Goal: Task Accomplishment & Management: Manage account settings

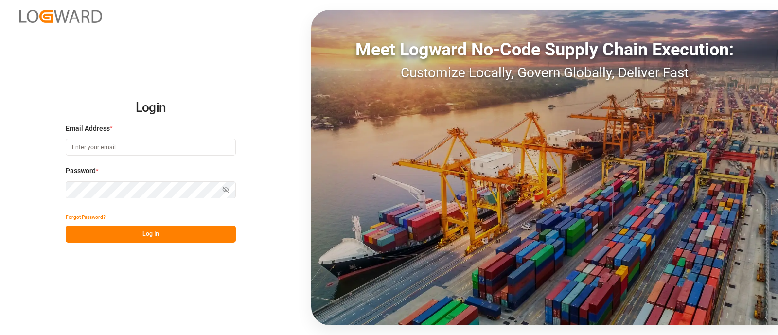
click at [147, 148] on input at bounding box center [151, 146] width 170 height 17
click at [113, 150] on input "c" at bounding box center [151, 146] width 170 height 17
type input "[PERSON_NAME][EMAIL_ADDRESS][PERSON_NAME][DOMAIN_NAME]"
click at [207, 235] on button "Log In" at bounding box center [151, 233] width 170 height 17
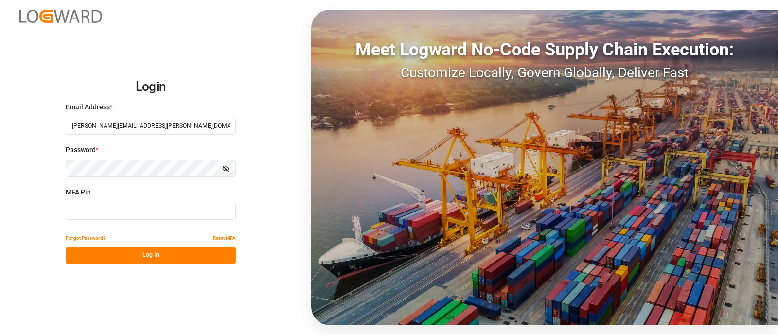
click at [138, 212] on input at bounding box center [151, 211] width 170 height 17
type input "793072"
click at [152, 252] on button "Log In" at bounding box center [151, 255] width 170 height 17
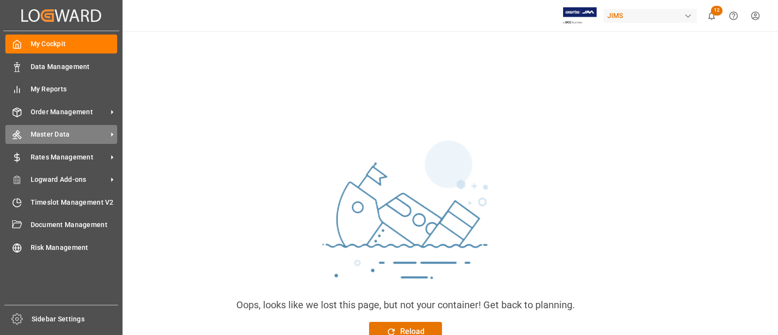
click at [39, 130] on span "Master Data" at bounding box center [69, 134] width 77 height 10
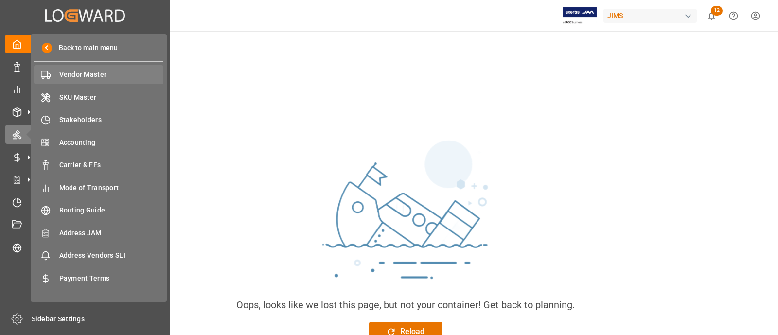
click at [74, 75] on span "Vendor Master" at bounding box center [111, 74] width 104 height 10
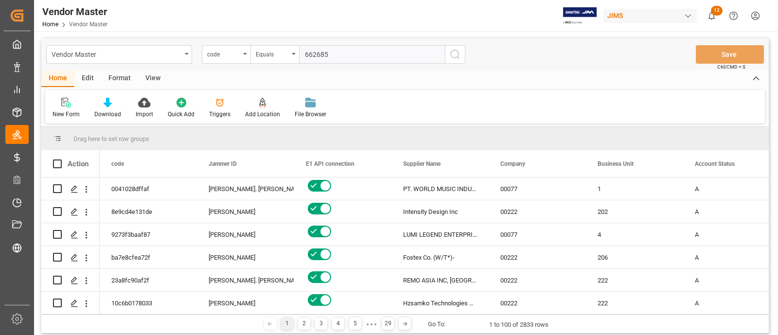
type input "662685"
click at [457, 53] on icon "search button" at bounding box center [455, 55] width 12 height 12
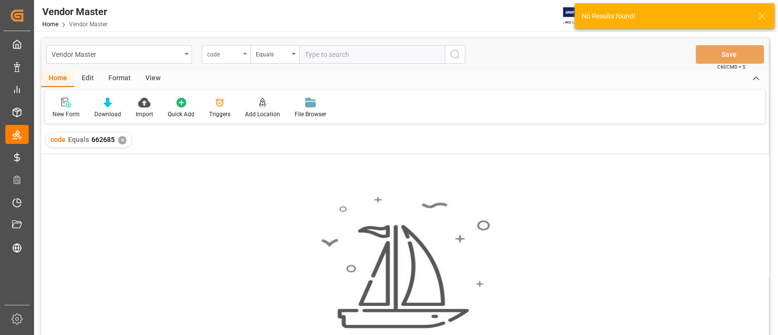
click at [221, 56] on div "code" at bounding box center [223, 53] width 33 height 11
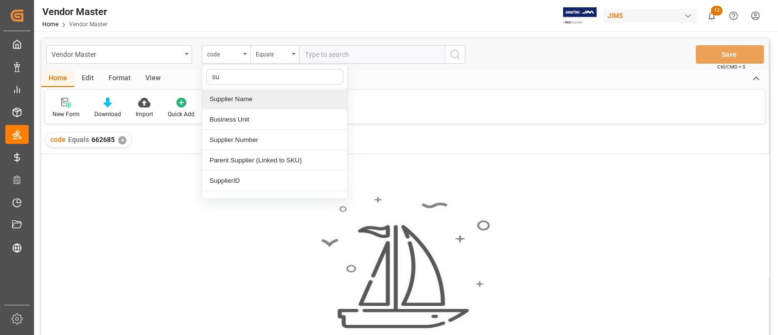
type input "s"
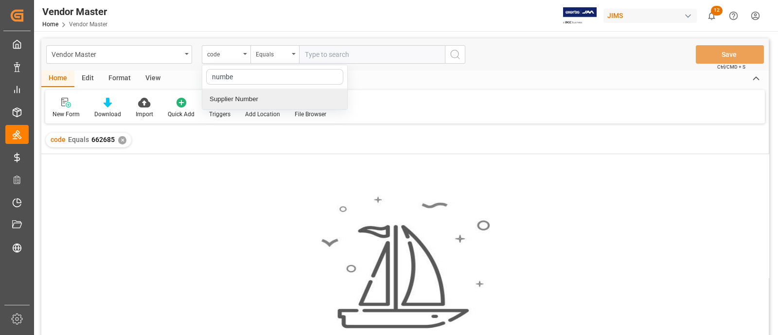
type input "number"
click at [251, 96] on div "Supplier Number" at bounding box center [274, 99] width 145 height 20
click at [336, 57] on input "text" at bounding box center [372, 54] width 146 height 18
paste input "662685"
type input "662685"
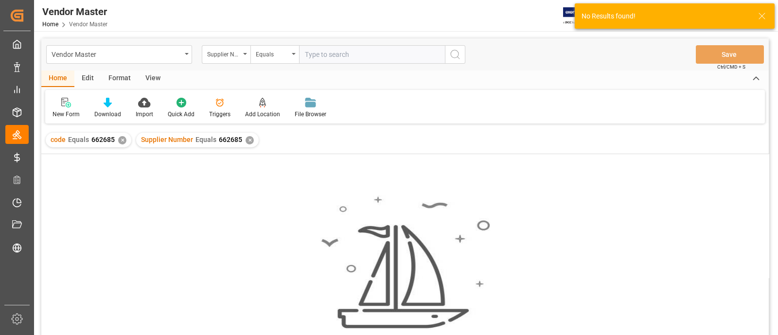
click at [121, 139] on div "✕" at bounding box center [122, 140] width 8 height 8
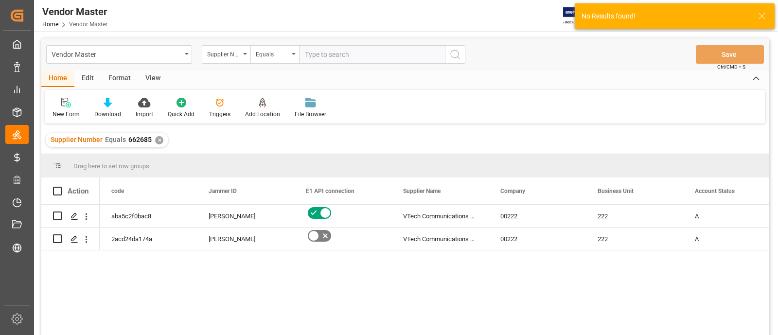
click at [391, 301] on div "aba5c2f0bac8 Jacques Denis VTech Communications Ltd 00222 222 A N 2acd24da174a …" at bounding box center [434, 273] width 669 height 137
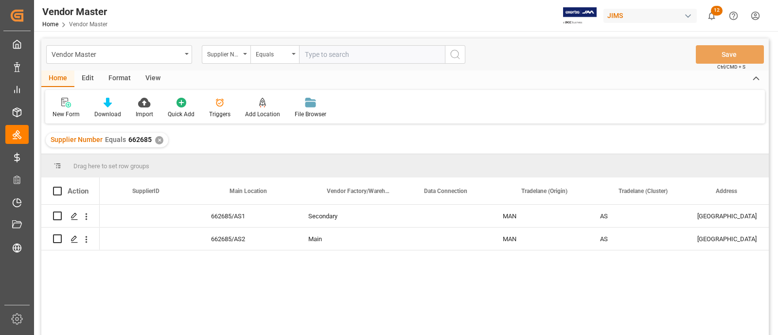
scroll to position [0, 1257]
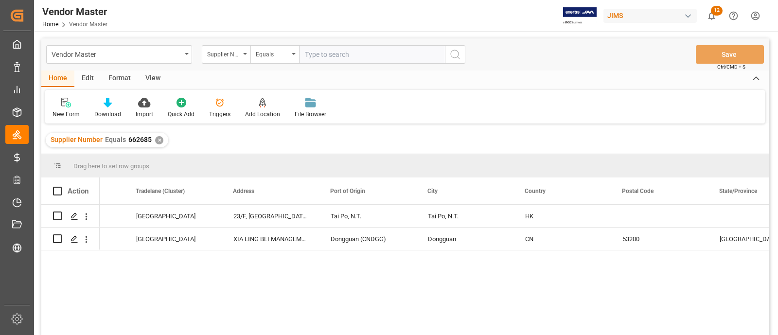
click at [359, 59] on input "text" at bounding box center [372, 54] width 146 height 18
paste input "662725"
type input "662725"
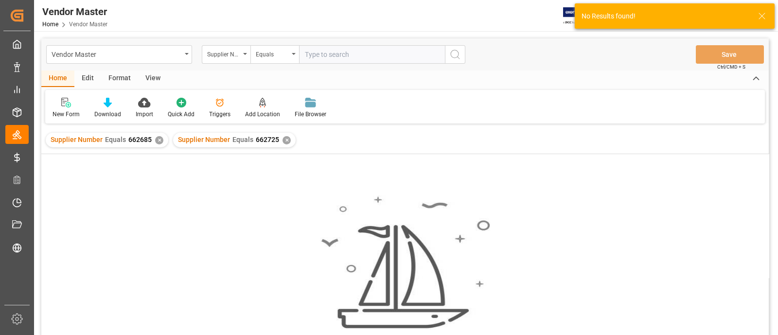
click at [160, 144] on div "Supplier Number Equals 662685 ✕" at bounding box center [107, 140] width 122 height 15
click at [158, 138] on div "✕" at bounding box center [159, 140] width 8 height 8
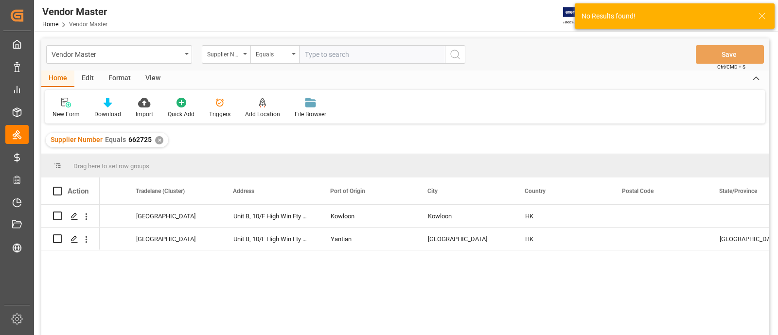
click at [389, 280] on div "MAN AS South Asia Unit B, 10/F High Win Fty Bldg Kowloon Kowloon HK MAN AS Sout…" at bounding box center [434, 273] width 669 height 137
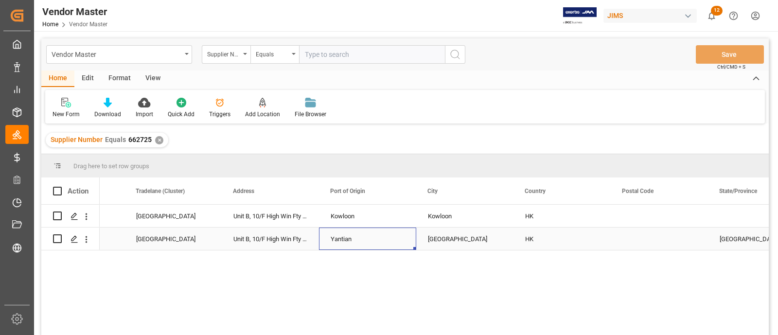
click at [361, 240] on div "Yantian" at bounding box center [367, 238] width 97 height 22
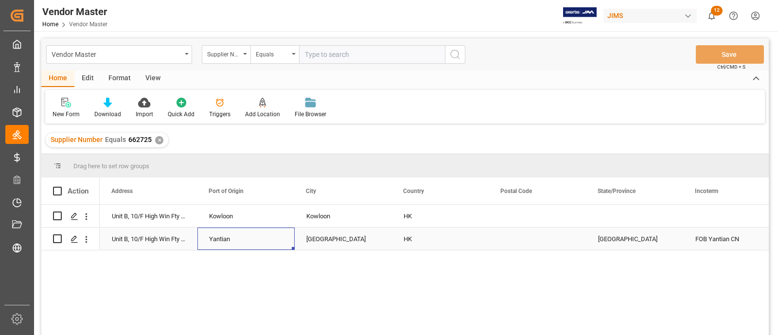
click at [238, 236] on div "Yantian" at bounding box center [245, 238] width 97 height 22
click at [248, 237] on input "Yantian" at bounding box center [246, 233] width 82 height 18
type input "Yantian (CNYTN)"
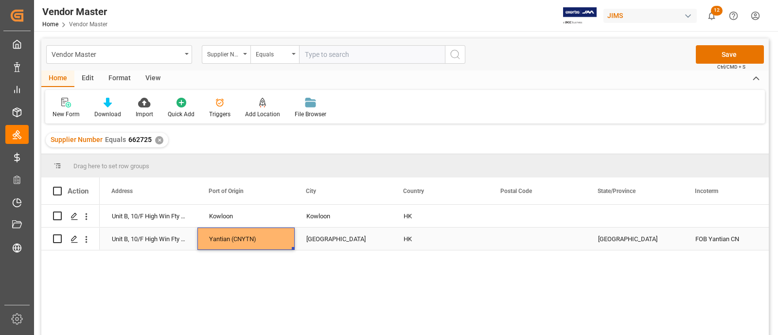
click at [333, 240] on div "[GEOGRAPHIC_DATA]" at bounding box center [342, 238] width 97 height 22
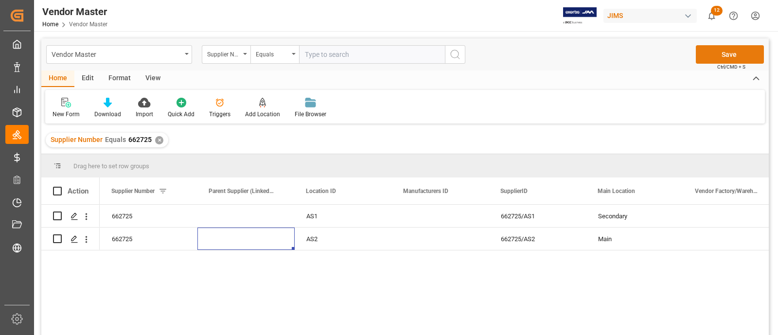
click at [736, 57] on button "Save" at bounding box center [729, 54] width 68 height 18
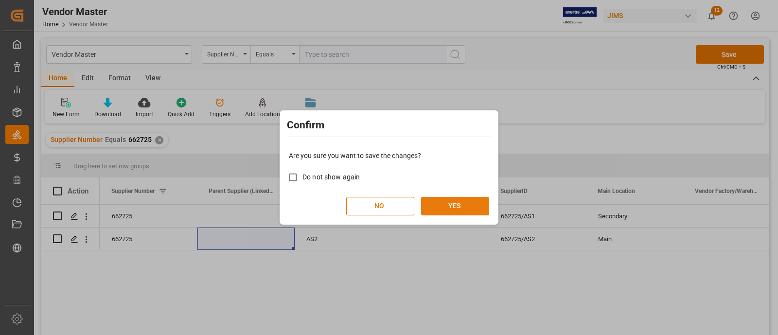
click at [432, 207] on button "YES" at bounding box center [455, 206] width 68 height 18
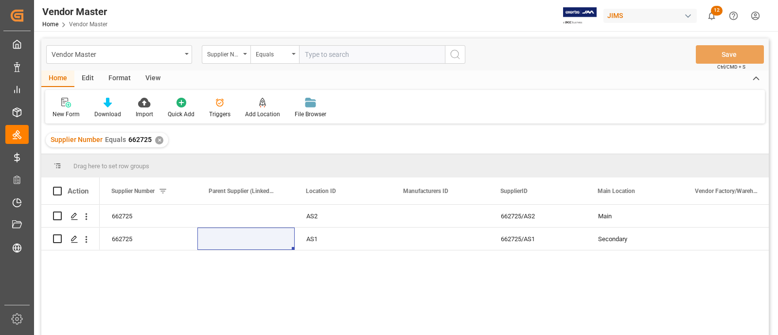
click at [356, 54] on input "text" at bounding box center [372, 54] width 146 height 18
paste input "778300"
type input "778300"
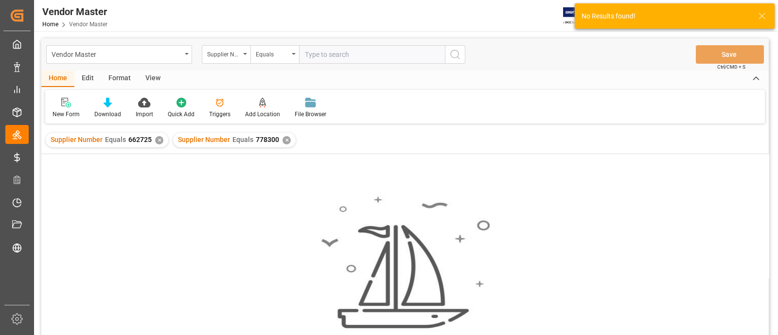
click at [159, 141] on div "✕" at bounding box center [159, 140] width 8 height 8
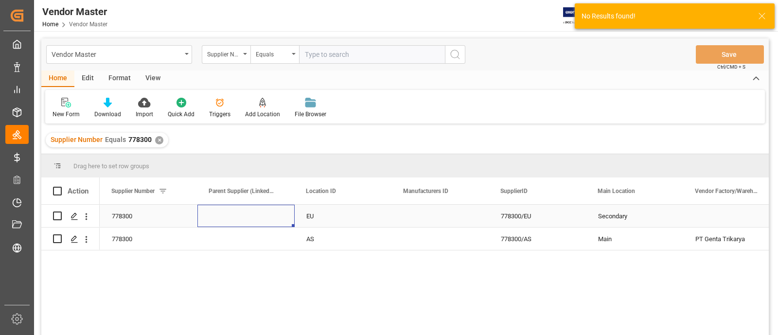
click at [245, 217] on div "Press SPACE to select this row." at bounding box center [245, 216] width 97 height 22
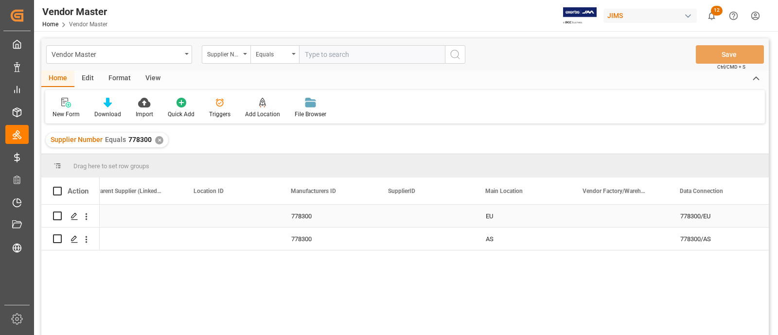
scroll to position [0, 1472]
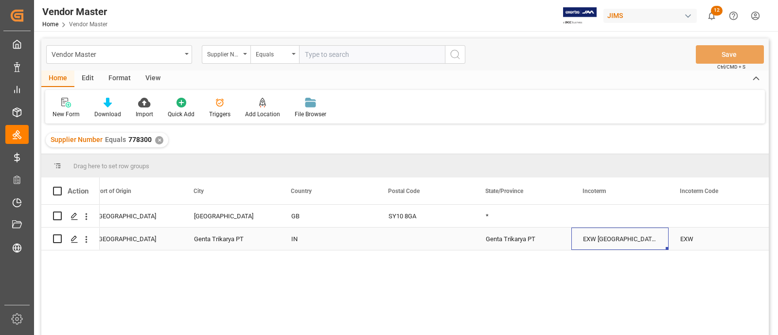
click at [632, 242] on div "EXW Jakarta, Indonesia" at bounding box center [619, 238] width 97 height 22
drag, startPoint x: 629, startPoint y: 230, endPoint x: 661, endPoint y: 233, distance: 31.7
click at [661, 233] on div "EXW Jakarta, Indonesia" at bounding box center [619, 233] width 97 height 34
type input "EXW Jakarta, ID"
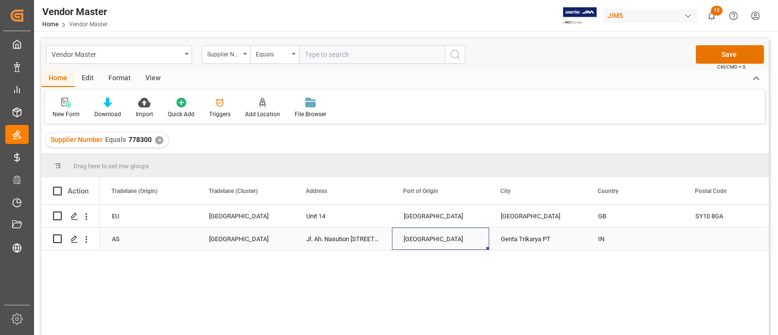
click at [419, 239] on div "Jakarta" at bounding box center [440, 238] width 97 height 22
drag, startPoint x: 433, startPoint y: 237, endPoint x: 394, endPoint y: 231, distance: 39.7
click at [394, 231] on div "Jakarta" at bounding box center [440, 233] width 97 height 34
paste input "(IDJKT)"
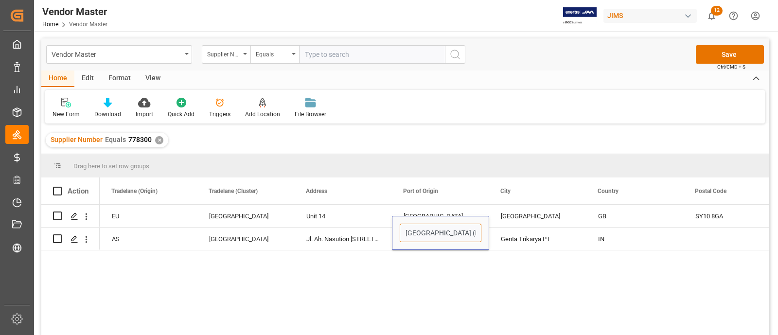
type input "Jakarta (IDJKT)"
click at [532, 260] on div "Unit 14 Shropshire Shropshire GB SY10 8GA * North Europe EU MAN Jl. Ah. Nasutio…" at bounding box center [434, 273] width 669 height 137
click at [529, 232] on div "Genta Trikarya PT" at bounding box center [537, 238] width 97 height 22
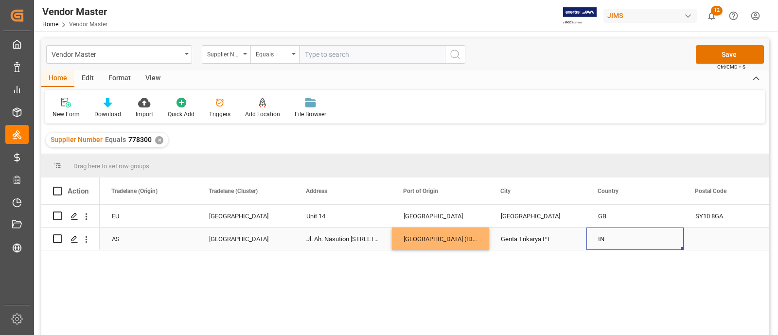
click at [622, 239] on div "IN" at bounding box center [635, 239] width 74 height 22
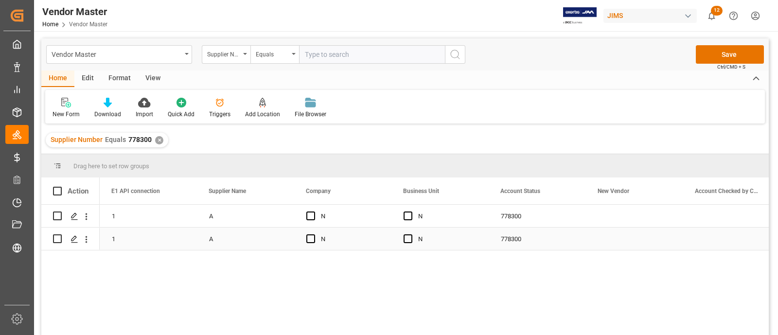
scroll to position [0, 0]
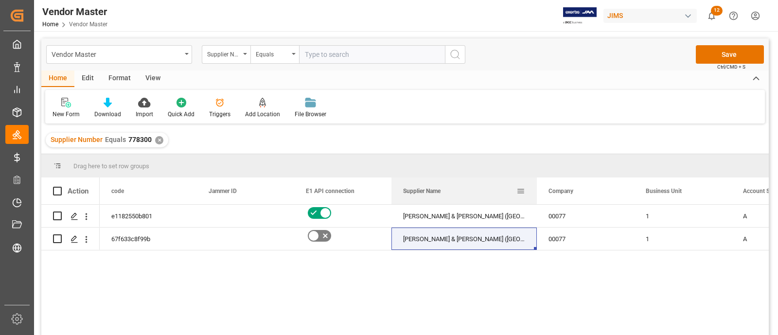
drag, startPoint x: 487, startPoint y: 197, endPoint x: 536, endPoint y: 201, distance: 48.2
click at [536, 201] on div at bounding box center [537, 190] width 4 height 27
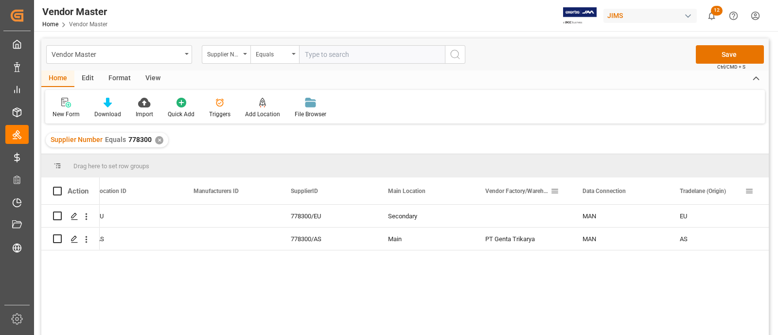
scroll to position [0, 1520]
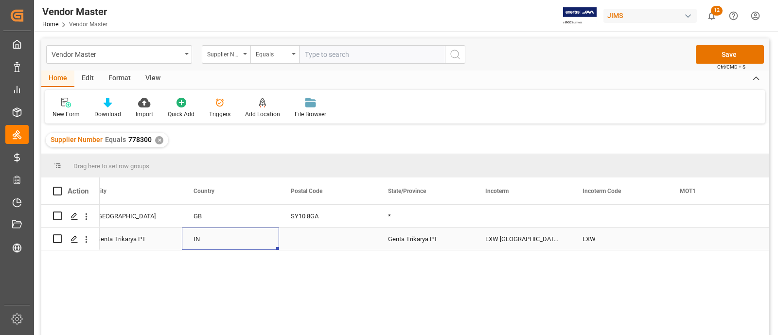
click at [212, 237] on div "IN" at bounding box center [230, 239] width 74 height 22
click at [224, 237] on input "IN" at bounding box center [231, 233] width 82 height 18
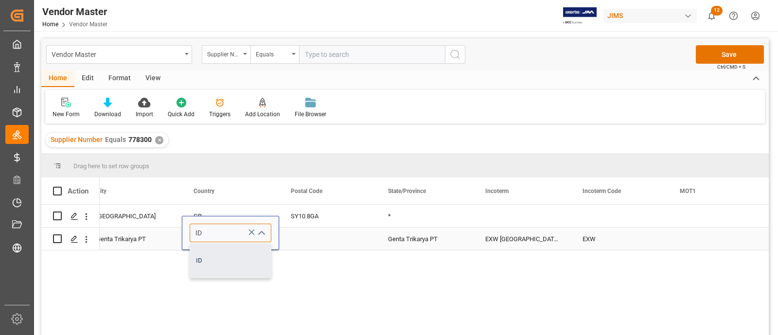
click at [219, 257] on div "ID" at bounding box center [230, 260] width 81 height 34
type input "ID"
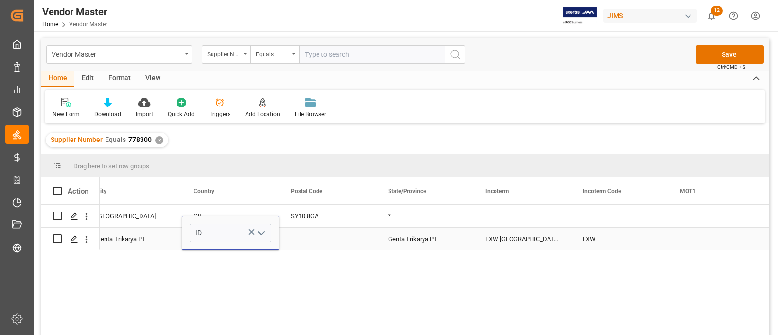
click at [290, 263] on div "Shropshire Shropshire GB SY10 8GA * Z - OTHERS Barnes & Mullins (Indonesia) Jak…" at bounding box center [434, 273] width 669 height 137
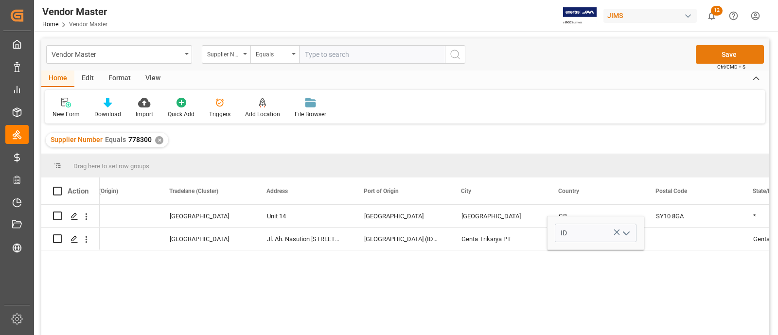
click at [712, 51] on button "Save" at bounding box center [729, 54] width 68 height 18
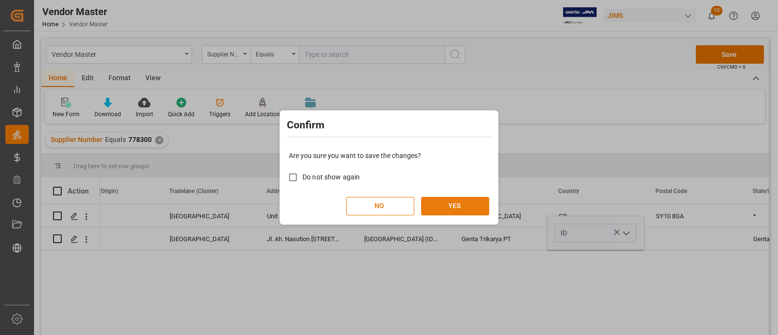
click at [459, 207] on button "YES" at bounding box center [455, 206] width 68 height 18
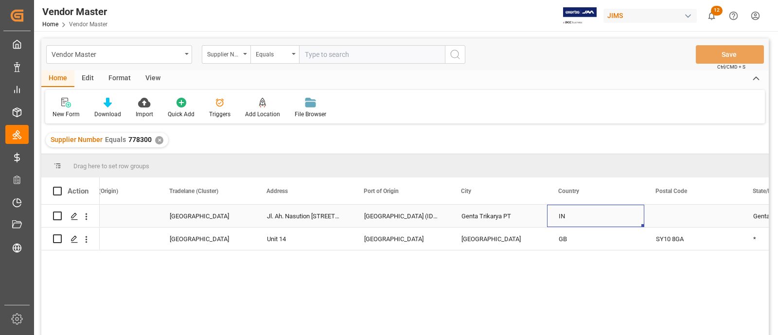
click at [574, 217] on div "IN" at bounding box center [595, 216] width 74 height 22
click at [569, 218] on input "IN" at bounding box center [595, 221] width 82 height 18
type input "ID"
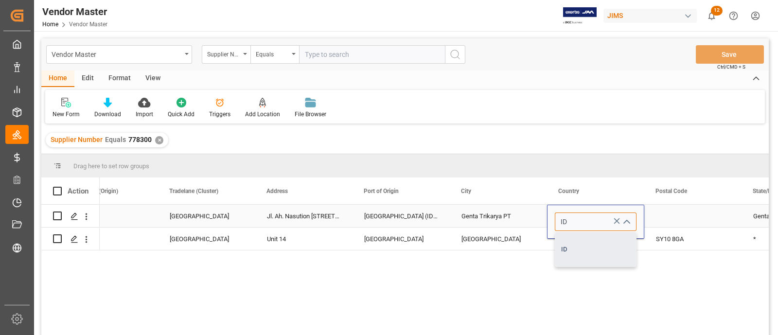
click at [574, 242] on div "ID" at bounding box center [595, 249] width 81 height 34
click at [511, 220] on div "Genta Trikarya PT" at bounding box center [497, 216] width 97 height 22
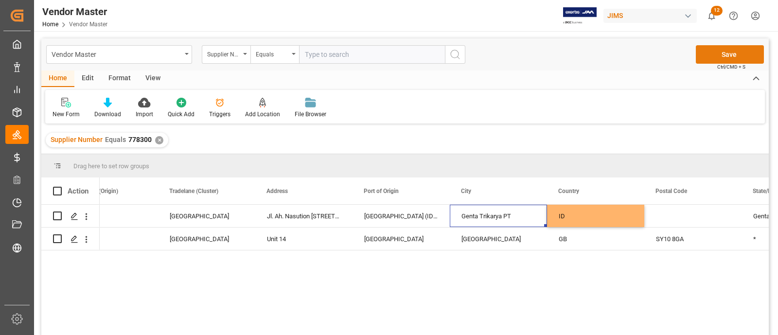
click at [704, 55] on button "Save" at bounding box center [729, 54] width 68 height 18
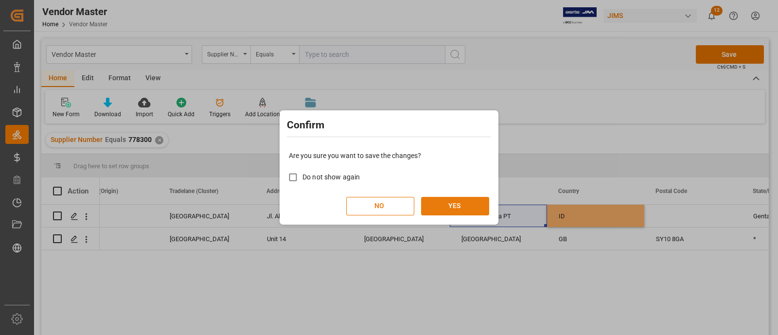
click at [452, 208] on button "YES" at bounding box center [455, 206] width 68 height 18
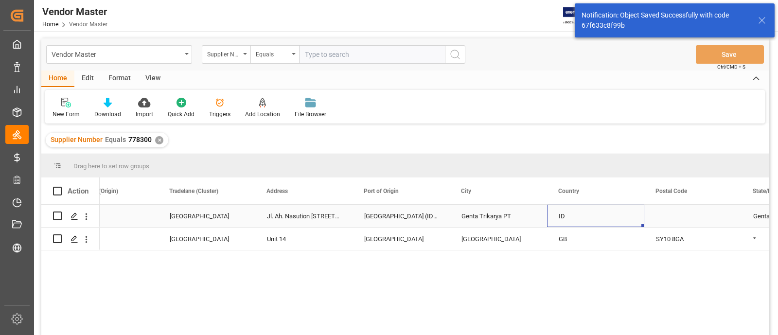
click at [640, 212] on div "ID" at bounding box center [595, 216] width 97 height 22
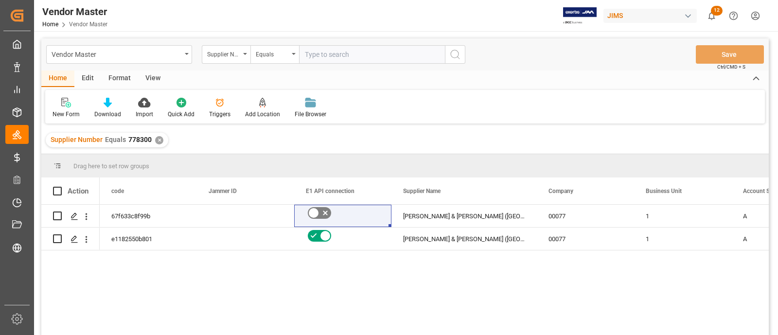
click at [362, 42] on div "Vendor Master Supplier Number Equals Save Ctrl/CMD + S" at bounding box center [404, 54] width 727 height 32
click at [362, 54] on input "text" at bounding box center [372, 54] width 146 height 18
paste input "778487"
type input "778487"
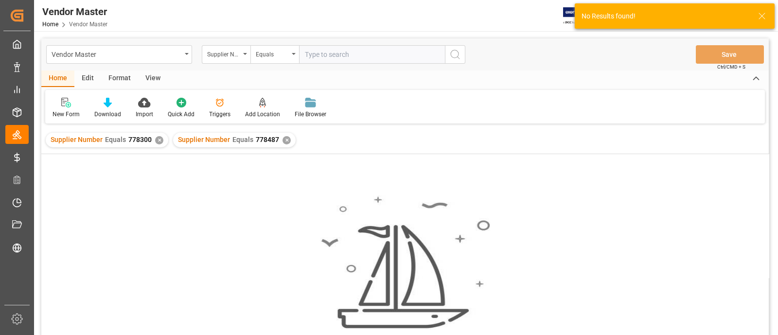
click at [158, 140] on div "✕" at bounding box center [159, 140] width 8 height 8
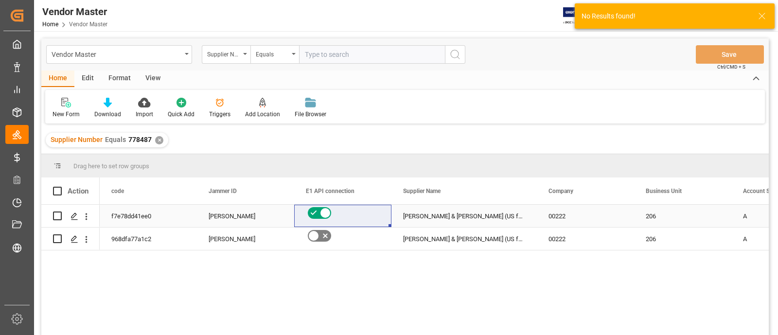
click at [493, 225] on div "Allen & Heath (US funds Malaysia) (W/T*)" at bounding box center [463, 216] width 145 height 22
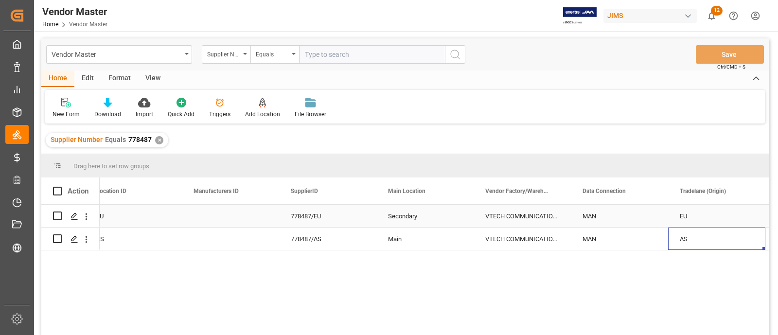
scroll to position [0, 1520]
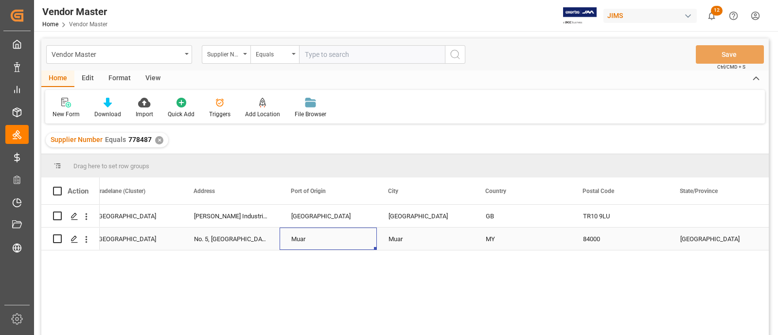
click at [310, 239] on div "Muar" at bounding box center [327, 238] width 97 height 22
click at [321, 237] on input "Muar" at bounding box center [328, 233] width 82 height 18
type input "M"
paste input "Tanjung Pelepas"
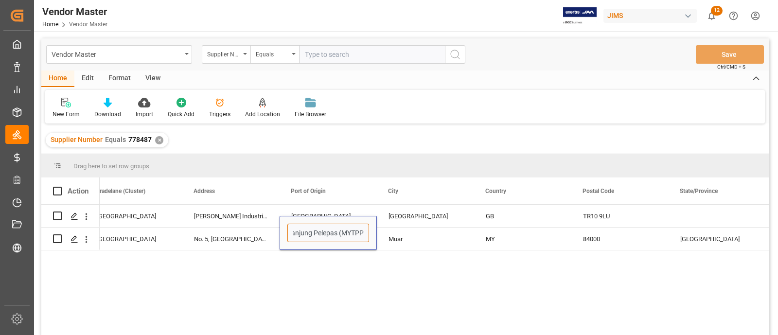
type input "Tanjung Pelepas (MYTPP)"
click at [445, 233] on div "Muar" at bounding box center [425, 238] width 97 height 22
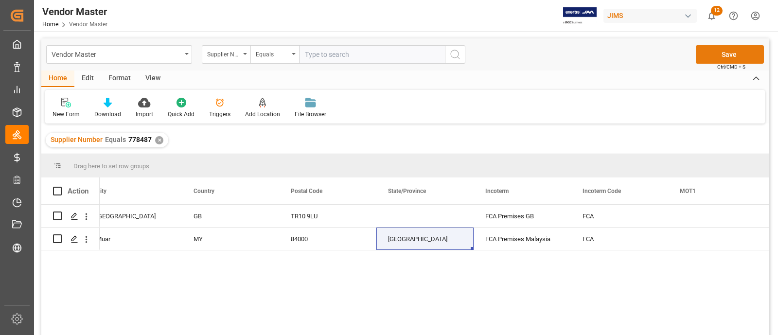
click at [714, 56] on button "Save" at bounding box center [729, 54] width 68 height 18
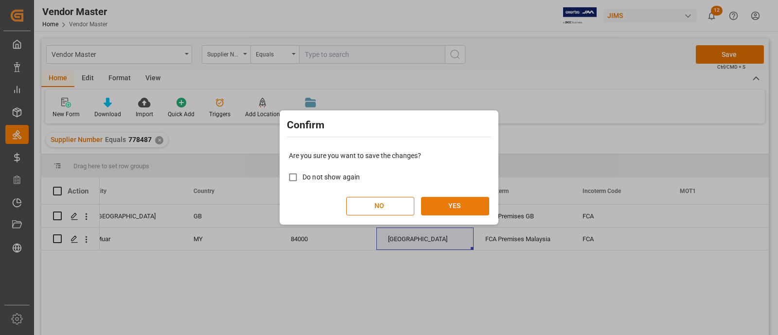
click at [446, 206] on button "YES" at bounding box center [455, 206] width 68 height 18
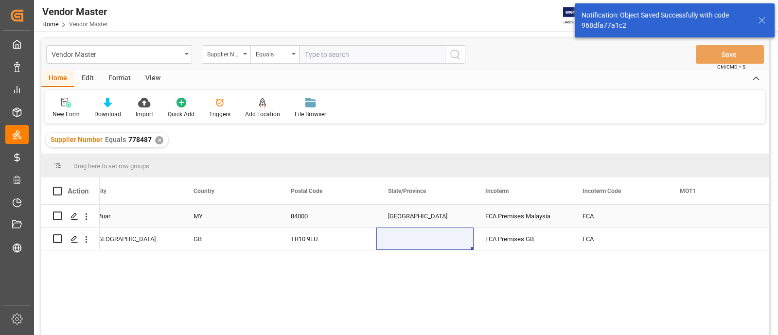
click at [527, 215] on div "FCA Premises Malaysia" at bounding box center [521, 216] width 97 height 22
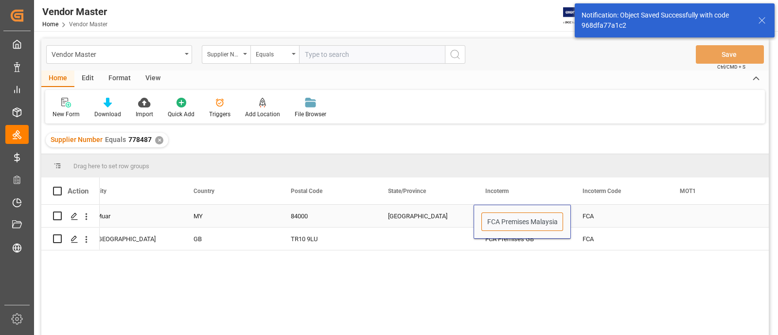
drag, startPoint x: 535, startPoint y: 222, endPoint x: 585, endPoint y: 227, distance: 49.9
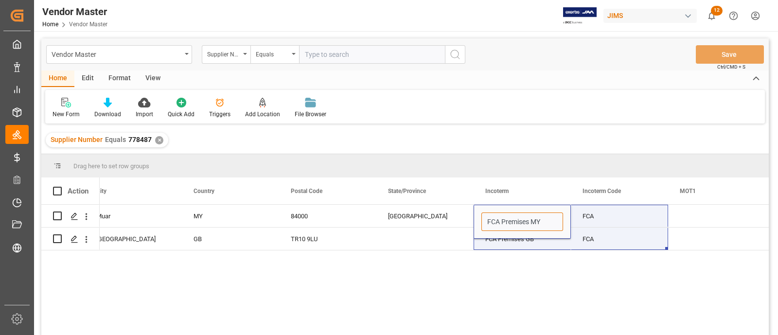
type input "FCA Premises MY"
click at [515, 276] on div "Tanjung Pelepas (MYTPP) Muar MY 84000 Johor FCA Premises MY FCA Z - OTHERS Corn…" at bounding box center [434, 273] width 669 height 137
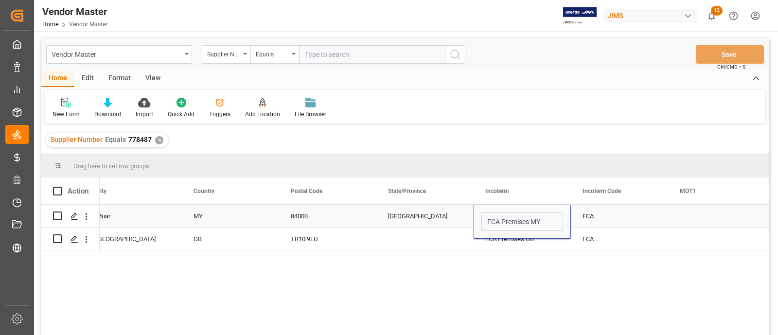
click at [496, 238] on div "FCA Premises MY" at bounding box center [521, 222] width 97 height 34
click at [419, 222] on div "Johor" at bounding box center [424, 216] width 97 height 22
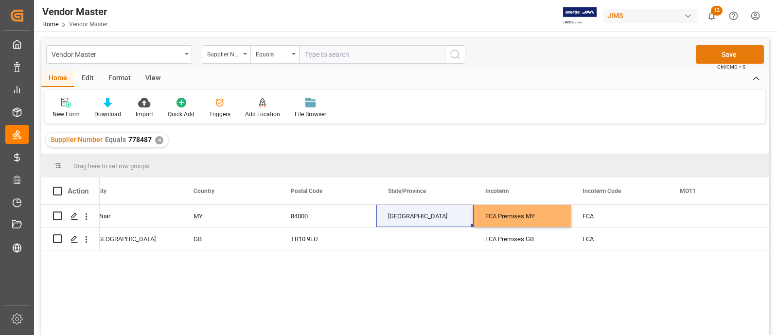
click at [713, 55] on button "Save" at bounding box center [729, 54] width 68 height 18
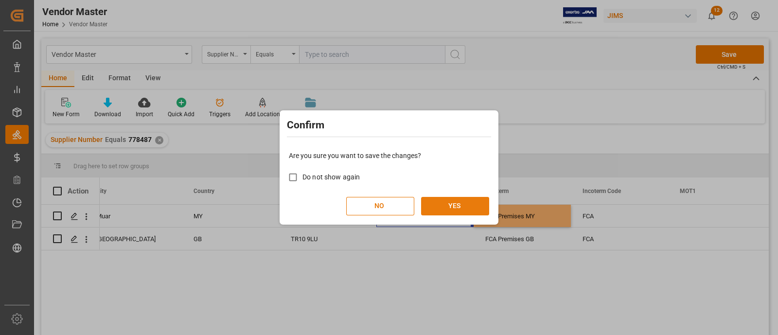
click at [456, 207] on button "YES" at bounding box center [455, 206] width 68 height 18
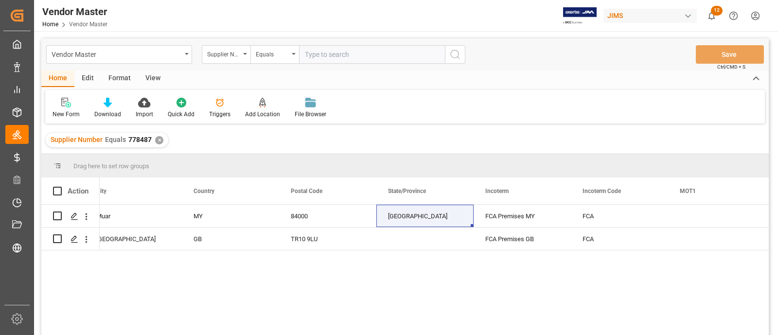
click at [329, 54] on input "text" at bounding box center [372, 54] width 146 height 18
paste input "1169"
type input "1169"
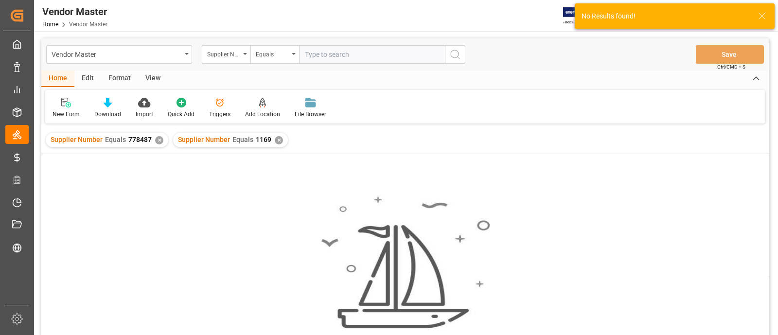
click at [158, 141] on div "✕" at bounding box center [159, 140] width 8 height 8
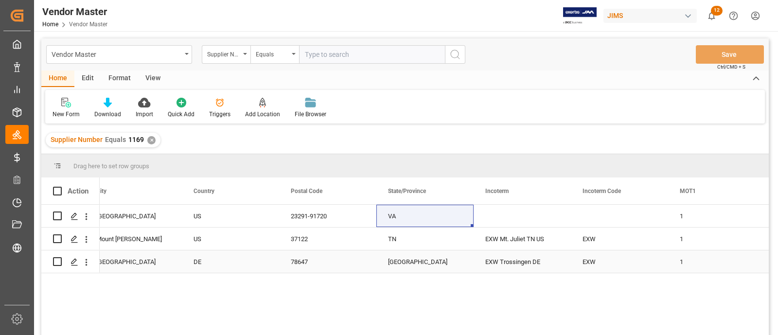
scroll to position [24, 0]
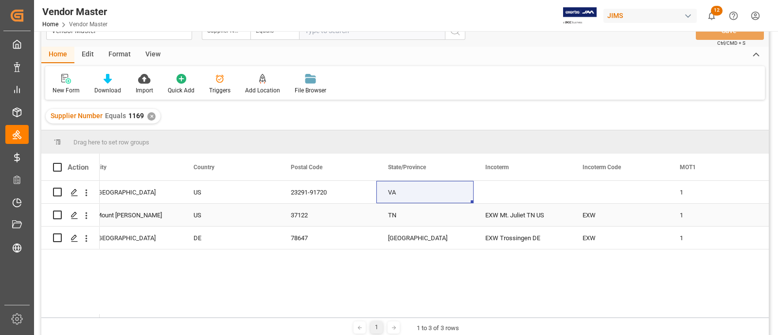
click at [405, 219] on div "TN" at bounding box center [424, 215] width 97 height 22
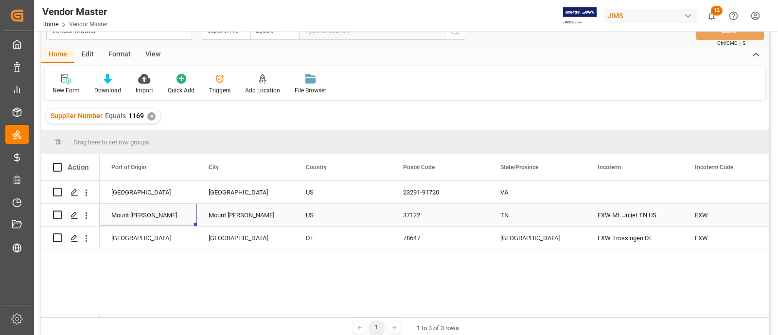
scroll to position [0, 1895]
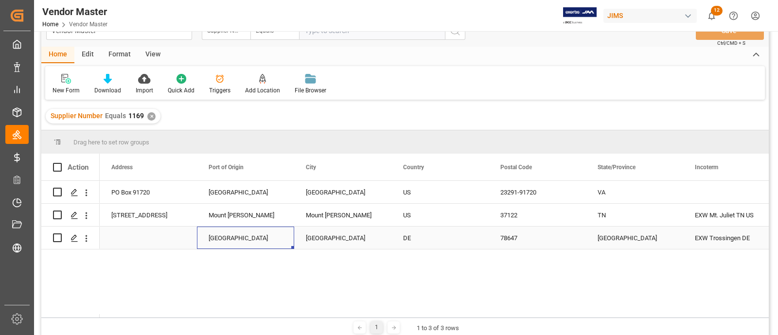
click at [253, 233] on div "Trossingen" at bounding box center [245, 237] width 97 height 22
drag, startPoint x: 254, startPoint y: 233, endPoint x: 207, endPoint y: 233, distance: 47.1
click at [207, 233] on input "Trossingen" at bounding box center [246, 232] width 82 height 18
type input "Hamburg (DEHAM)"
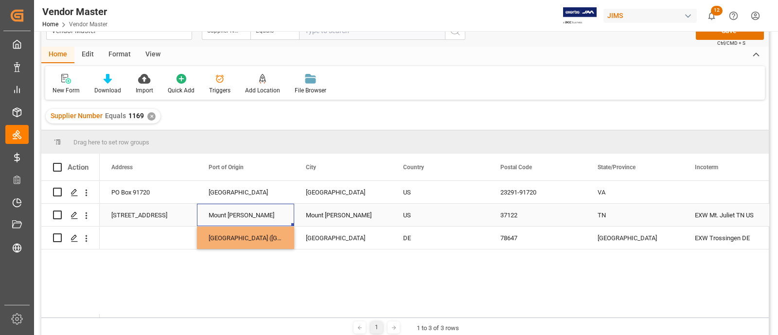
click at [226, 212] on div "Mount Juliet" at bounding box center [245, 215] width 97 height 22
click at [243, 236] on div "Hamburg (DEHAM)" at bounding box center [245, 237] width 97 height 22
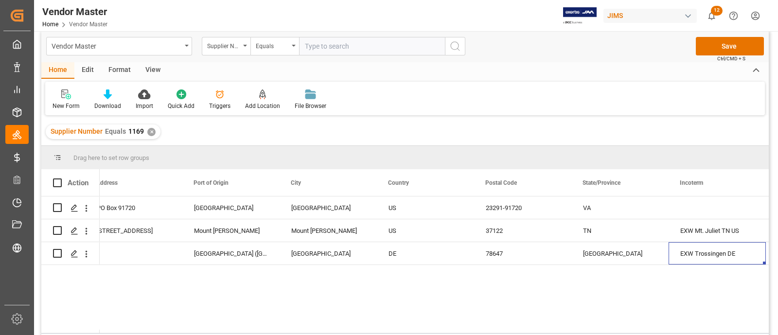
scroll to position [0, 0]
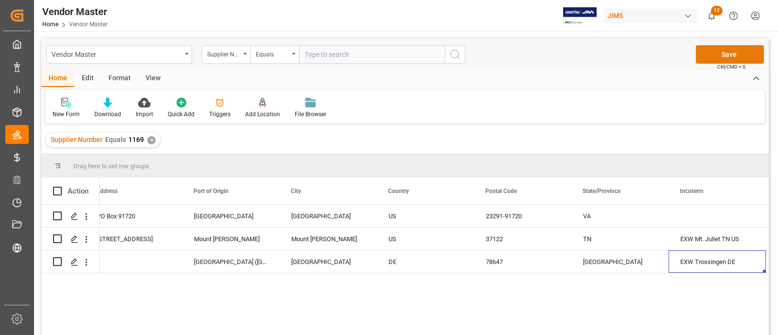
click at [704, 59] on button "Save" at bounding box center [729, 54] width 68 height 18
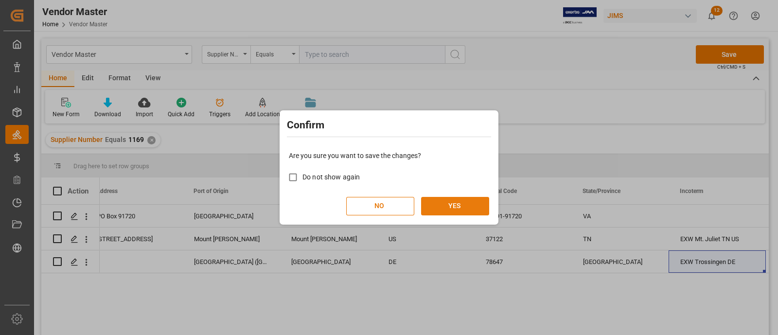
click at [454, 210] on button "YES" at bounding box center [455, 206] width 68 height 18
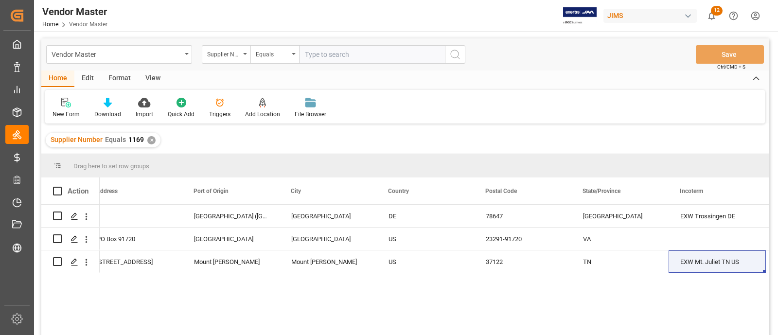
click at [325, 56] on input "text" at bounding box center [372, 54] width 146 height 18
paste input "1291"
type input "1291"
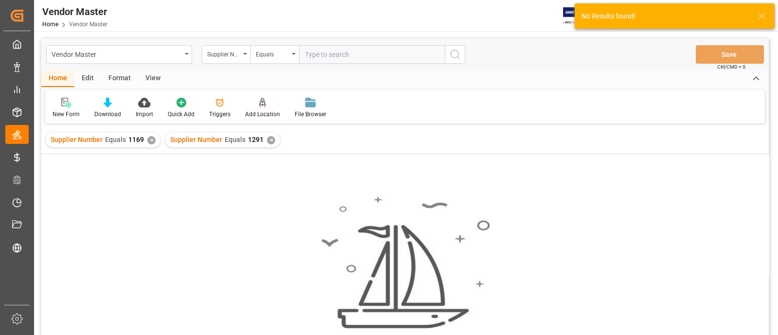
click at [151, 140] on div "✕" at bounding box center [151, 140] width 8 height 8
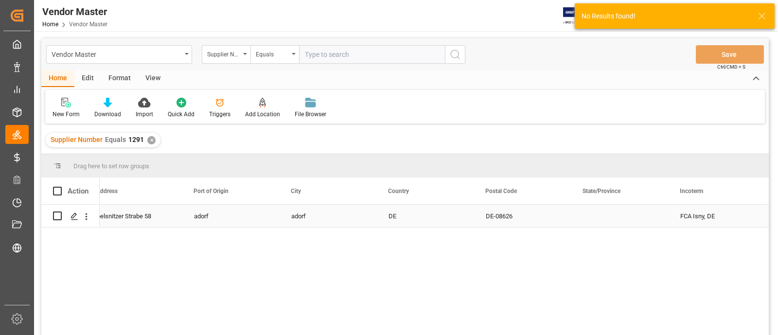
click at [216, 219] on div "adorf" at bounding box center [230, 216] width 97 height 22
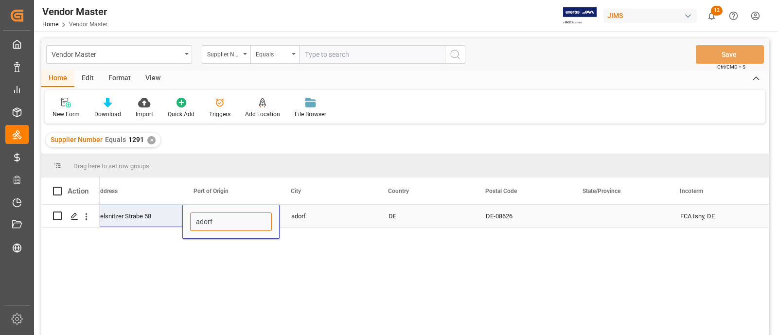
drag, startPoint x: 216, startPoint y: 218, endPoint x: 177, endPoint y: 225, distance: 39.0
type input "Hamburg (DEHAM)"
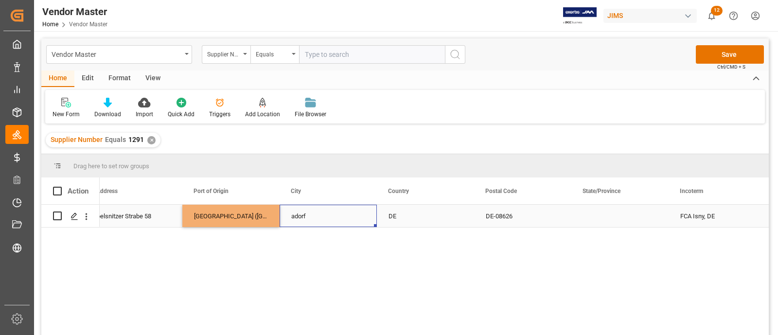
click at [328, 222] on div "adorf" at bounding box center [327, 216] width 97 height 22
click at [726, 54] on button "Save" at bounding box center [729, 54] width 68 height 18
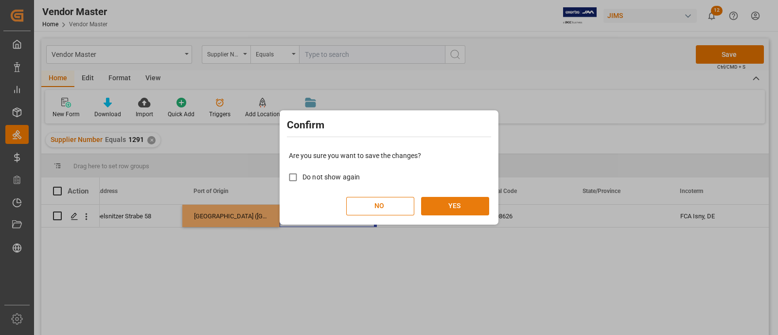
click at [452, 204] on button "YES" at bounding box center [455, 206] width 68 height 18
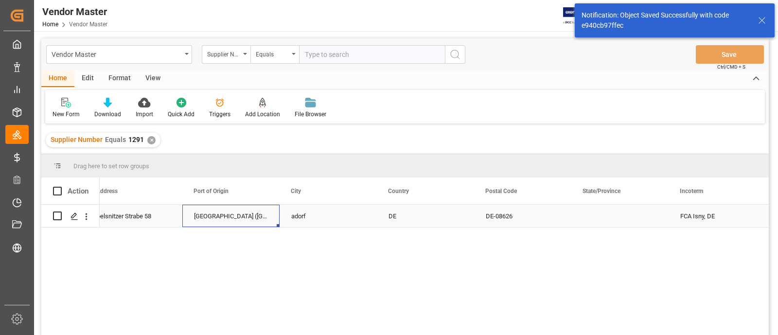
click at [253, 218] on div "Hamburg (DEHAM)" at bounding box center [230, 216] width 97 height 22
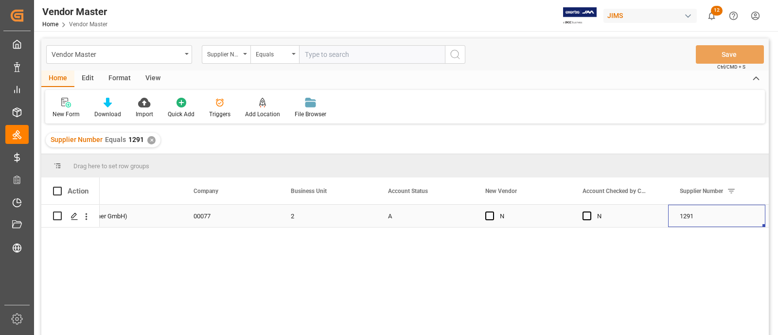
scroll to position [0, 451]
click at [299, 238] on div "N A 2 00077 Gewa Music (Wittner GmbH) N 1291" at bounding box center [434, 273] width 669 height 137
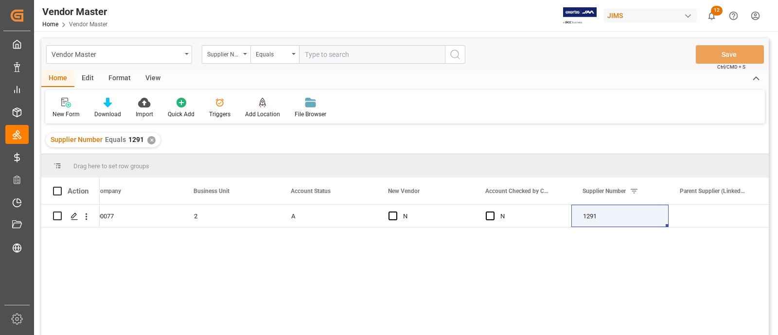
click at [255, 227] on div "N A 2 00077 Gewa Music (Wittner GmbH) N 1291" at bounding box center [434, 273] width 669 height 137
click at [259, 218] on div "2" at bounding box center [230, 216] width 97 height 22
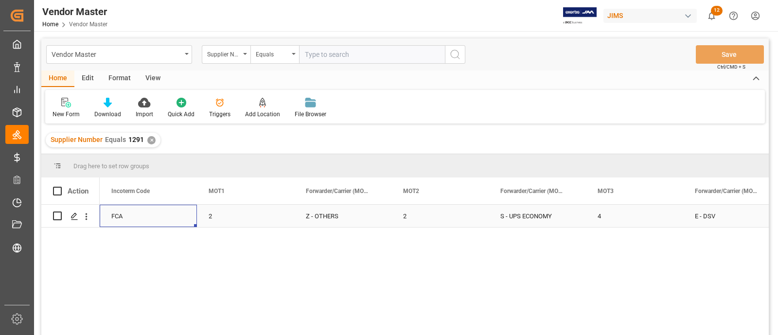
scroll to position [0, 2478]
click at [156, 213] on div "Hamburg (DEHAM)" at bounding box center [148, 216] width 97 height 22
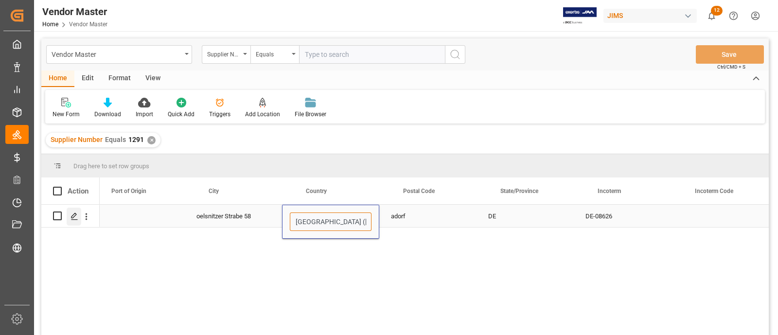
drag, startPoint x: 171, startPoint y: 220, endPoint x: 80, endPoint y: 222, distance: 90.4
click at [80, 222] on div "FCA 2 FCA Isny, DE DE-08626 DE adorf Hamburg (DEHAM) oelsnitzer Strabe 58" at bounding box center [404, 271] width 727 height 133
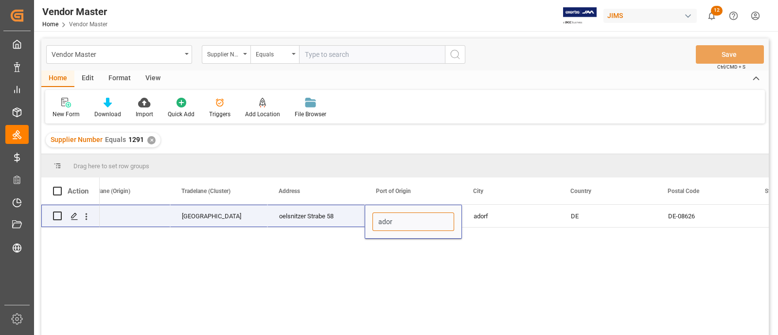
type input "adorf"
click at [493, 217] on div "adorf" at bounding box center [510, 216] width 97 height 22
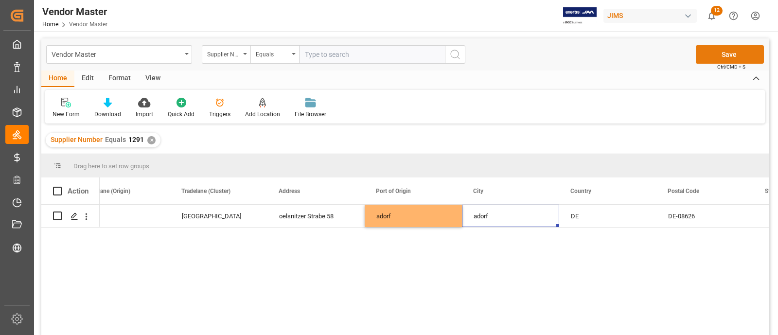
click at [721, 54] on button "Save" at bounding box center [729, 54] width 68 height 18
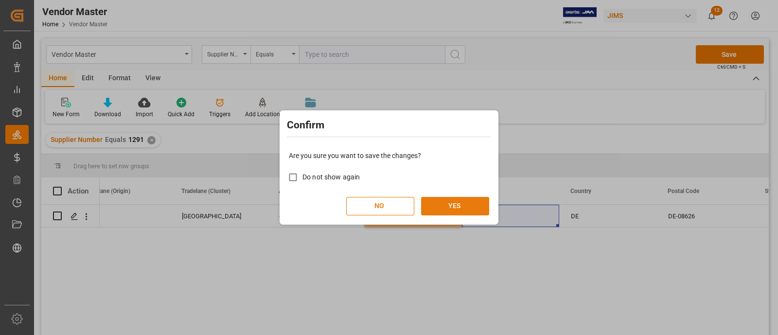
click at [451, 206] on button "YES" at bounding box center [455, 206] width 68 height 18
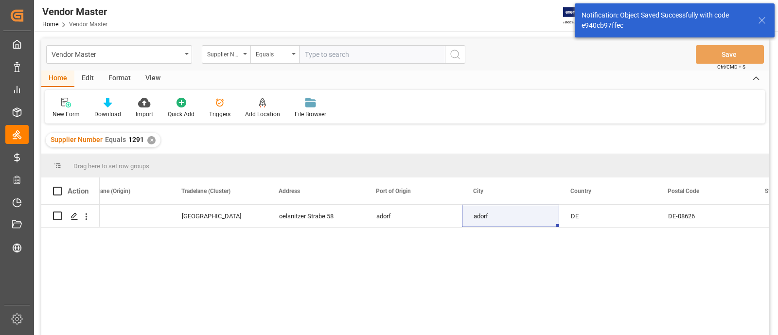
click at [323, 55] on input "text" at bounding box center [372, 54] width 146 height 18
paste input "2152"
type input "2152"
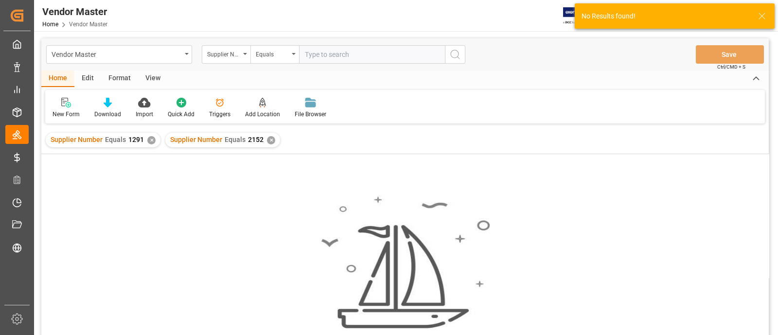
click at [148, 139] on div "✕" at bounding box center [151, 140] width 8 height 8
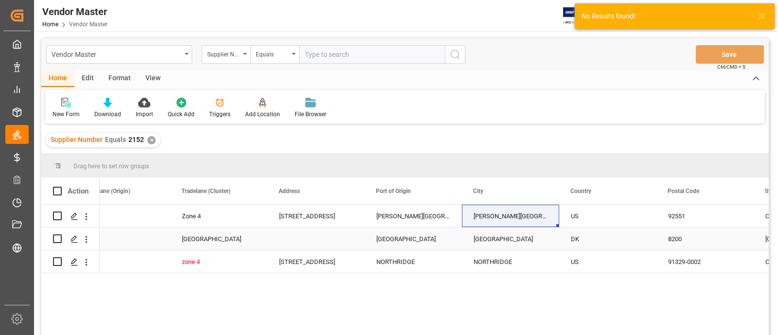
click at [459, 239] on div "Aarhus" at bounding box center [412, 238] width 97 height 22
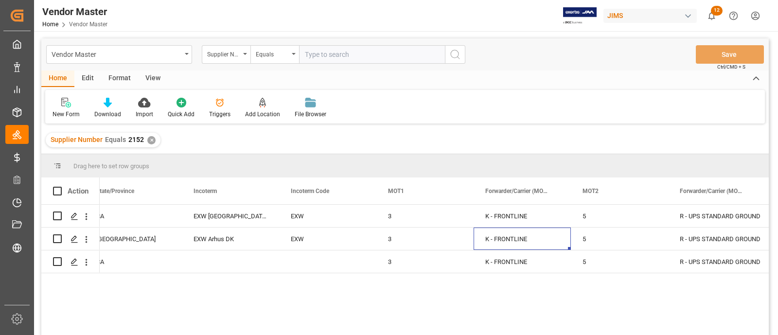
click at [335, 53] on input "text" at bounding box center [372, 54] width 146 height 18
paste input "12186"
type input "12186"
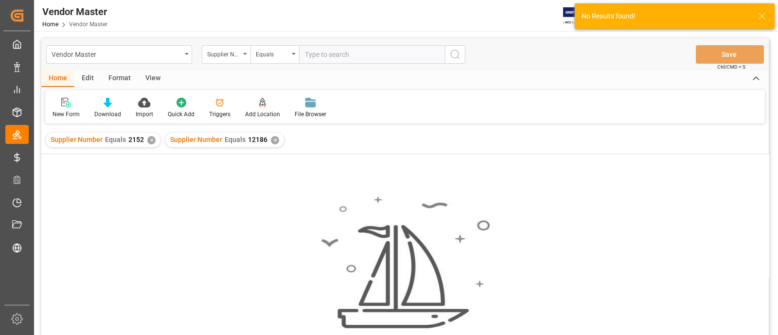
click at [151, 139] on div "✕" at bounding box center [151, 140] width 8 height 8
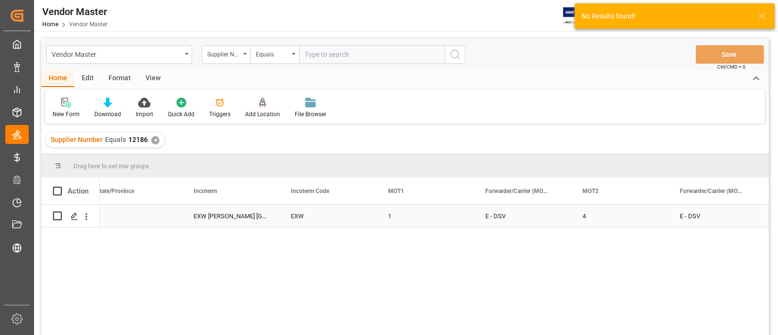
click at [255, 210] on div "EXW Milton Keynes GB" at bounding box center [230, 216] width 97 height 22
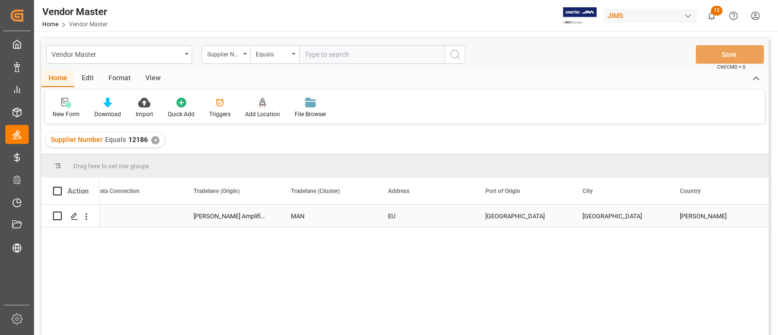
scroll to position [0, 1812]
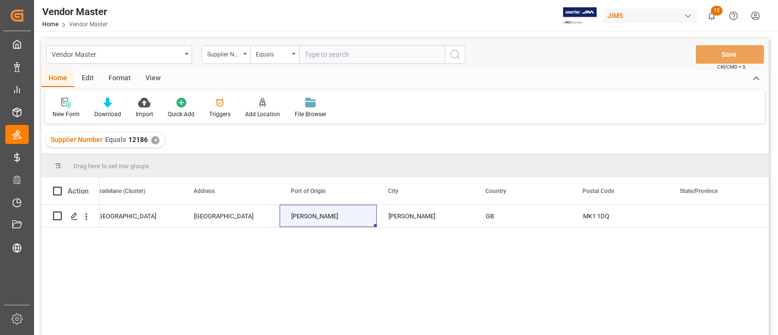
click at [327, 52] on input "text" at bounding box center [372, 54] width 146 height 18
paste input "161654"
type input "161654"
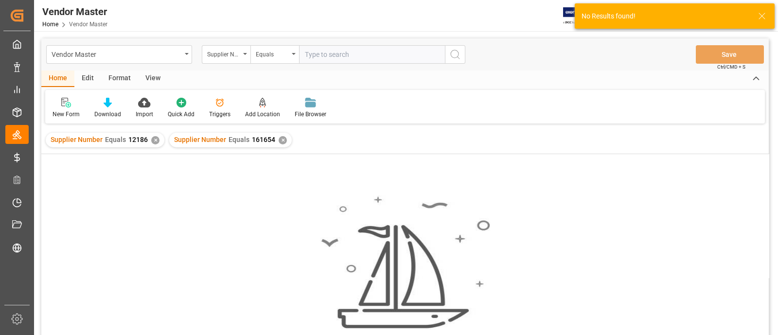
click at [153, 141] on div "✕" at bounding box center [155, 140] width 8 height 8
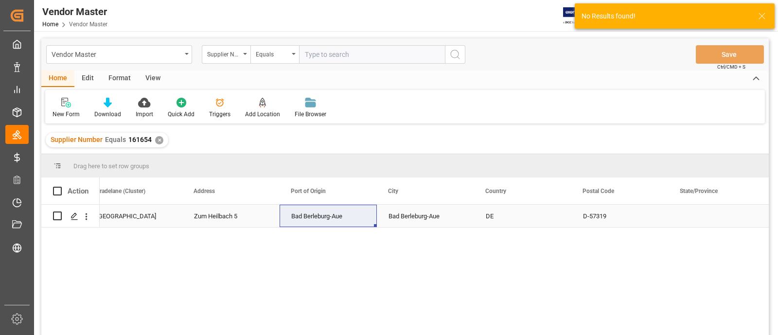
click at [220, 209] on div "Zum Heilbach 5" at bounding box center [230, 216] width 97 height 22
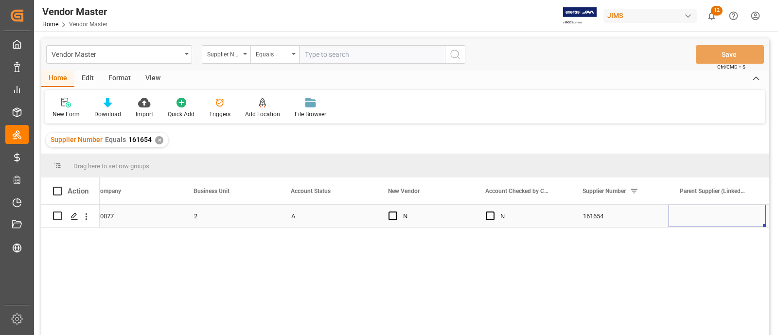
scroll to position [0, 549]
click at [527, 220] on div "161654" at bounding box center [521, 216] width 97 height 22
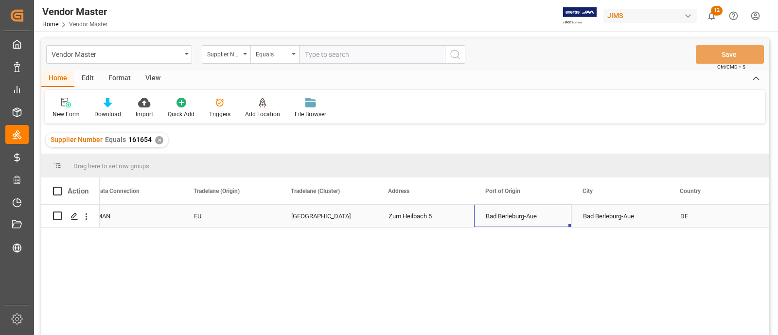
click at [527, 219] on div "Bad Berleburg-Aue" at bounding box center [522, 216] width 97 height 22
drag, startPoint x: 548, startPoint y: 220, endPoint x: 481, endPoint y: 221, distance: 66.6
click at [482, 221] on input "Bad Berleburg-Aue" at bounding box center [523, 221] width 82 height 18
type input "Hamburg (DEHAM)"
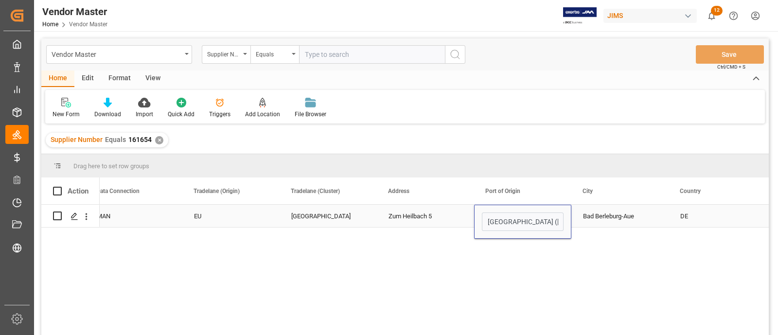
click at [406, 219] on div "Zum Heilbach 5" at bounding box center [425, 216] width 97 height 22
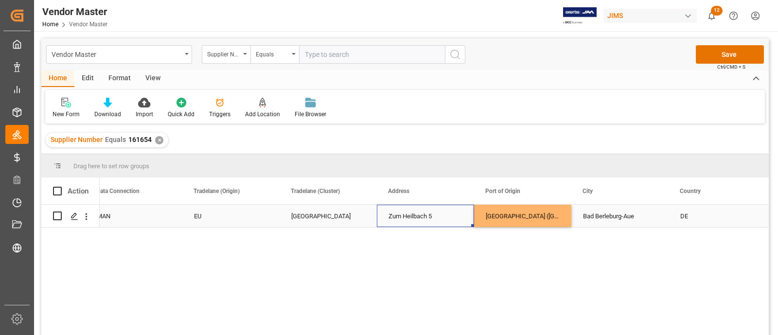
click at [655, 210] on div "Bad Berleburg-Aue" at bounding box center [619, 216] width 97 height 22
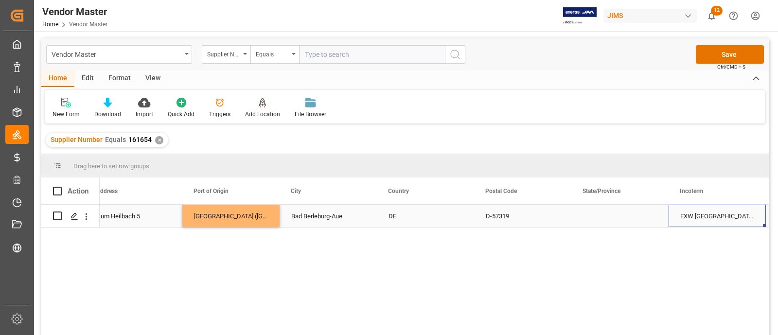
scroll to position [0, 2007]
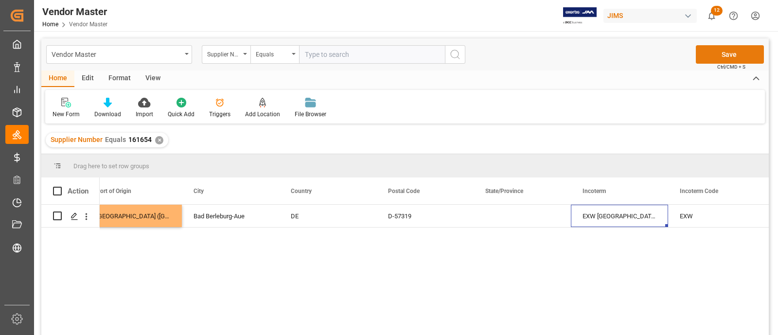
click at [704, 55] on button "Save" at bounding box center [729, 54] width 68 height 18
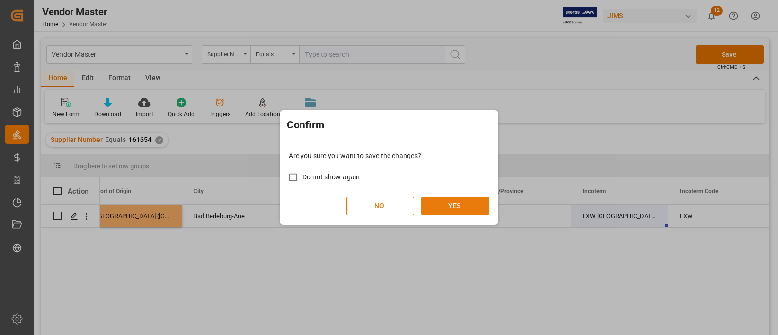
click at [449, 208] on button "YES" at bounding box center [455, 206] width 68 height 18
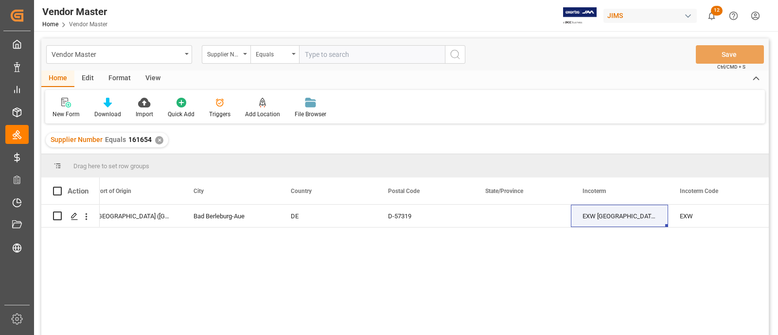
click at [323, 51] on input "text" at bounding box center [372, 54] width 146 height 18
paste input "161655"
type input "161655"
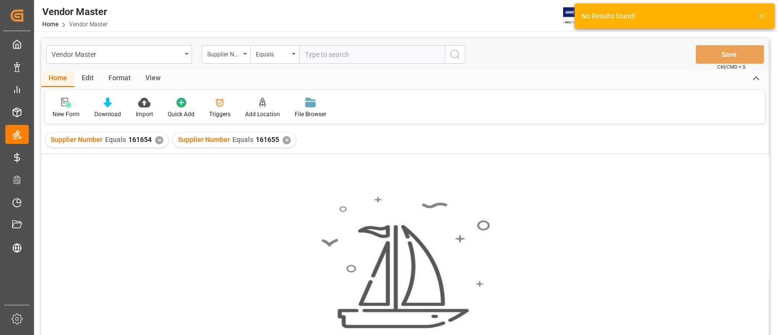
click at [158, 142] on div "✕" at bounding box center [159, 140] width 8 height 8
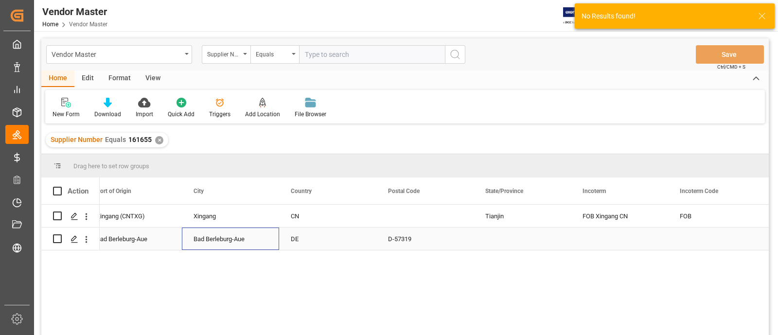
click at [260, 239] on div "Bad Berleburg-Aue" at bounding box center [230, 238] width 97 height 22
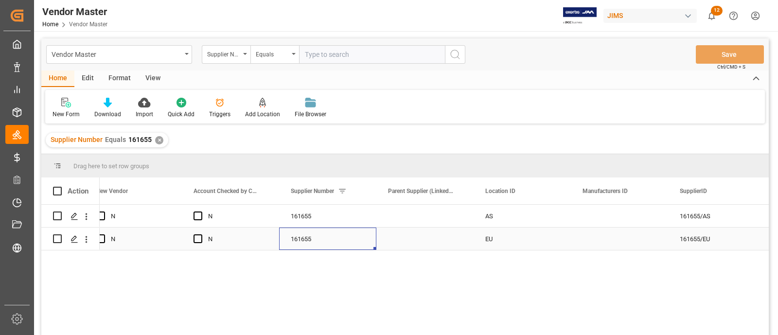
click at [624, 241] on div "Press SPACE to select this row." at bounding box center [618, 238] width 97 height 22
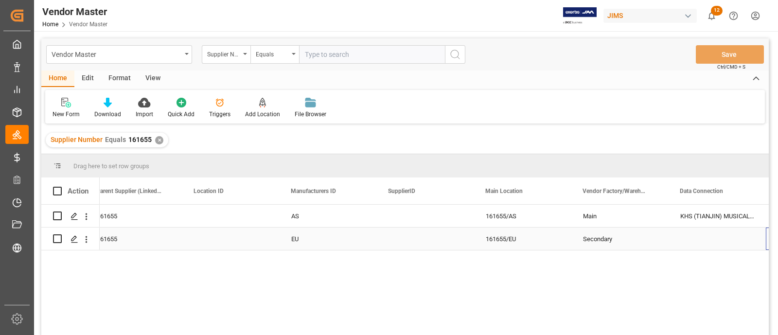
scroll to position [0, 1035]
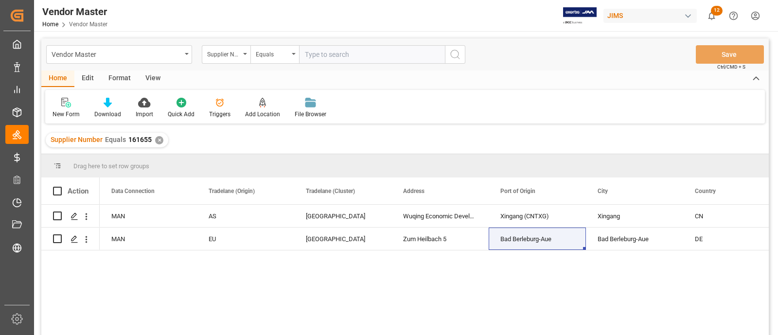
click at [328, 54] on input "text" at bounding box center [372, 54] width 146 height 18
paste input "307999"
type input "307999"
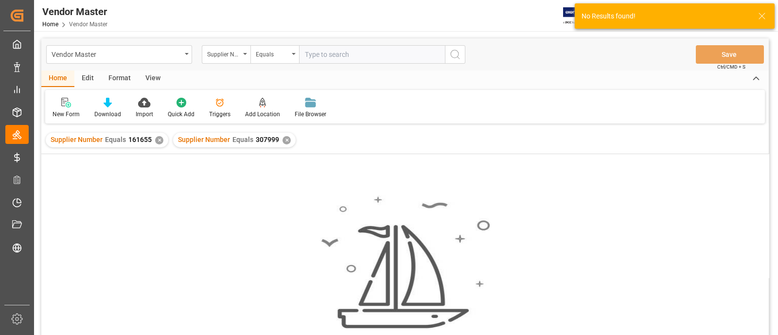
click at [158, 139] on div "✕" at bounding box center [159, 140] width 8 height 8
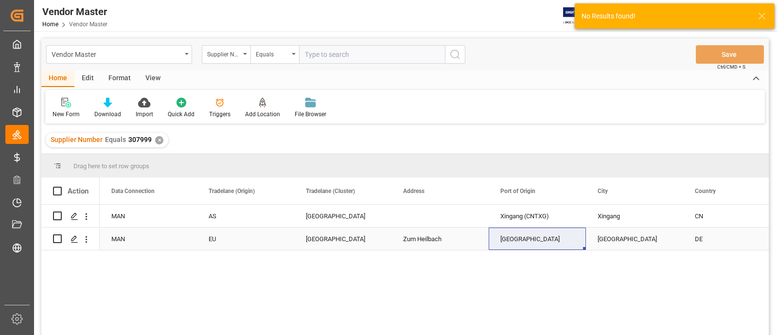
click at [270, 232] on div "EU" at bounding box center [245, 239] width 74 height 22
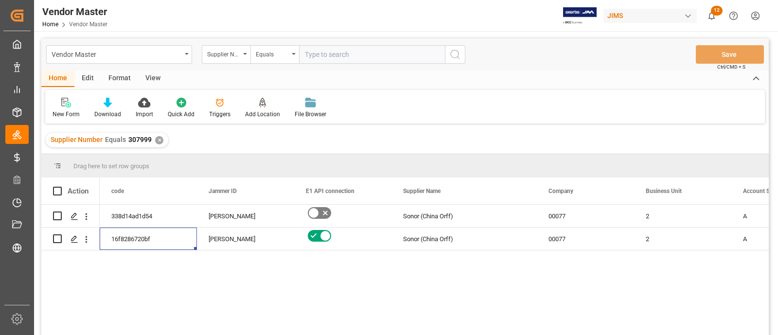
click at [331, 275] on div "N A 2 00077 Sonor (China Orff) Sandra Alexander 338d14ad1d54 N A 2 00077 Sonor …" at bounding box center [434, 273] width 669 height 137
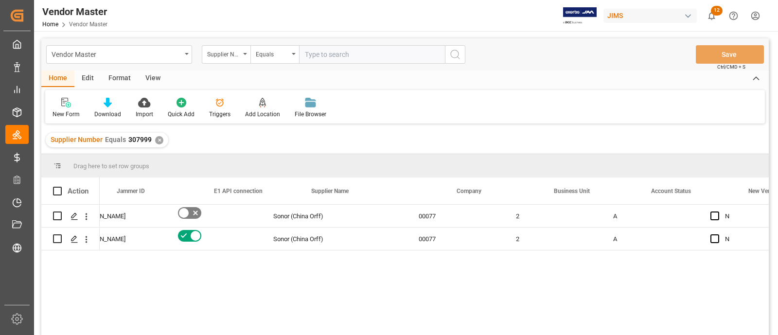
scroll to position [0, 226]
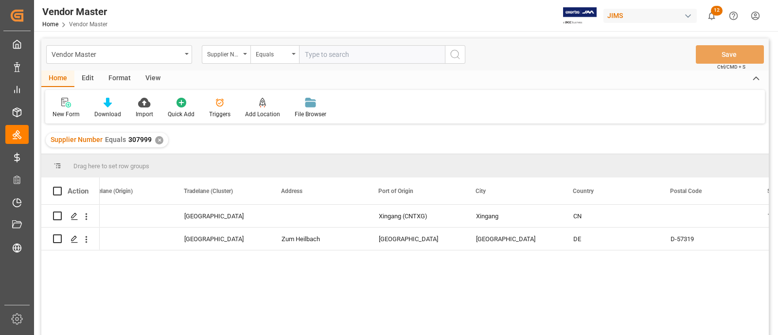
click at [331, 55] on input "text" at bounding box center [372, 54] width 146 height 18
paste input "322596"
type input "322596"
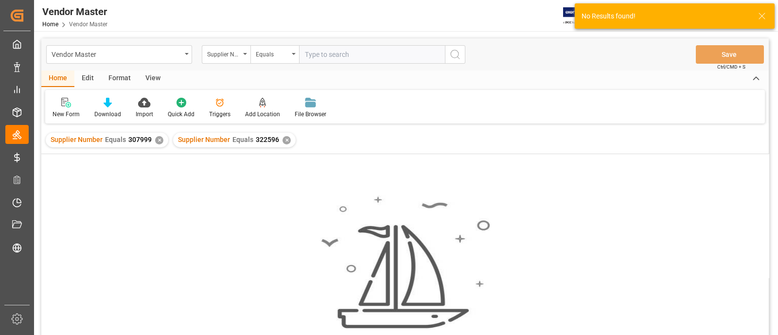
click at [156, 140] on div "✕" at bounding box center [159, 140] width 8 height 8
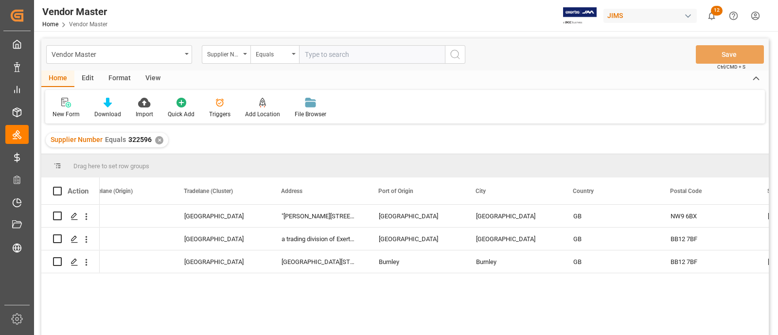
click at [313, 62] on input "text" at bounding box center [372, 54] width 146 height 18
paste input "165805"
type input "165805"
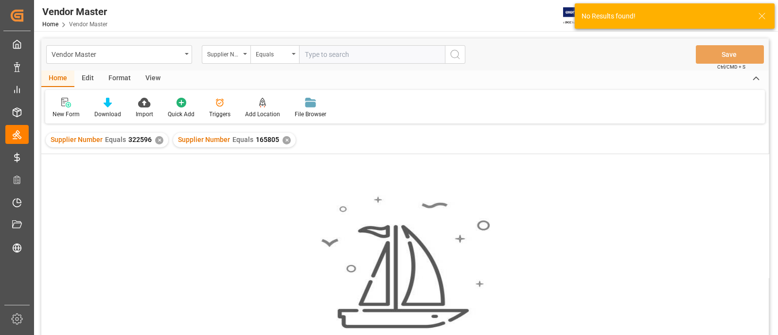
click at [156, 142] on div "✕" at bounding box center [159, 140] width 8 height 8
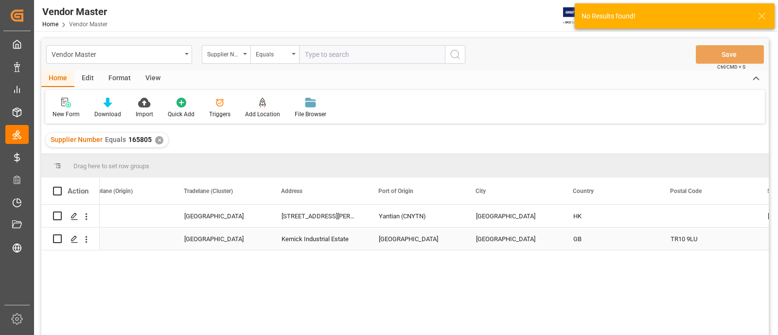
click at [352, 239] on div "Kernick Industrial Estate" at bounding box center [318, 238] width 97 height 22
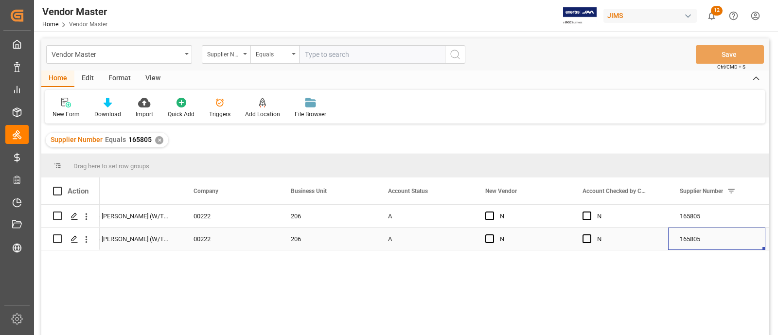
scroll to position [0, 451]
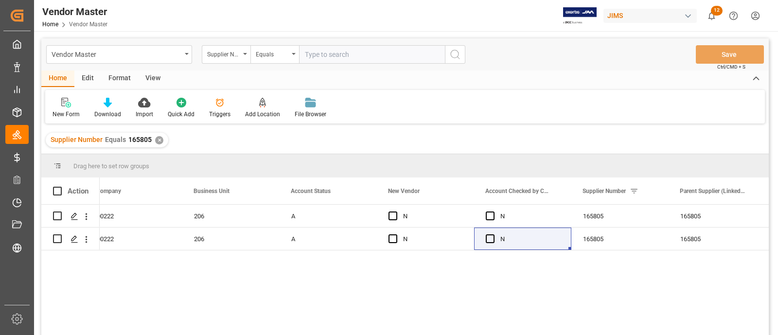
click at [155, 139] on div "✕" at bounding box center [159, 140] width 8 height 8
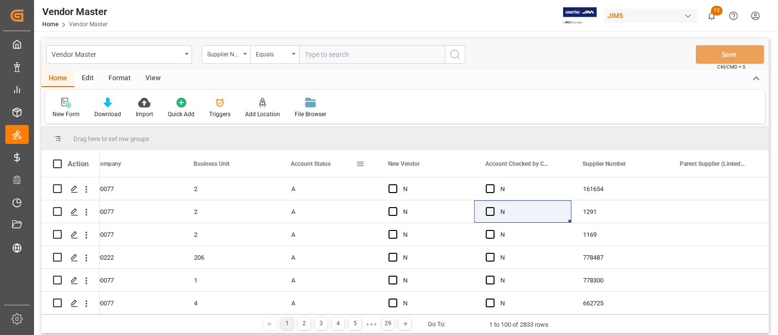
click at [367, 166] on div "Account Status" at bounding box center [327, 163] width 97 height 27
click at [364, 166] on span at bounding box center [360, 163] width 9 height 9
drag, startPoint x: 311, startPoint y: 166, endPoint x: 325, endPoint y: 171, distance: 14.4
click at [325, 171] on div "Account Status" at bounding box center [323, 163] width 65 height 27
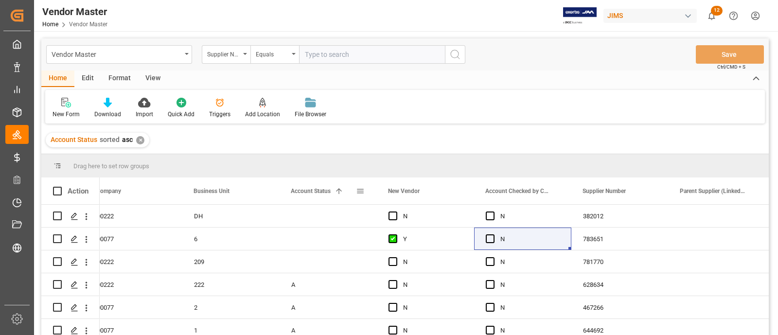
click at [361, 191] on span at bounding box center [360, 191] width 9 height 9
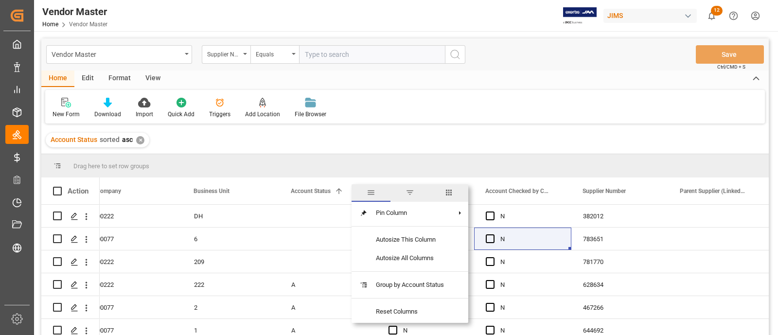
click at [410, 190] on span "filter" at bounding box center [409, 192] width 9 height 9
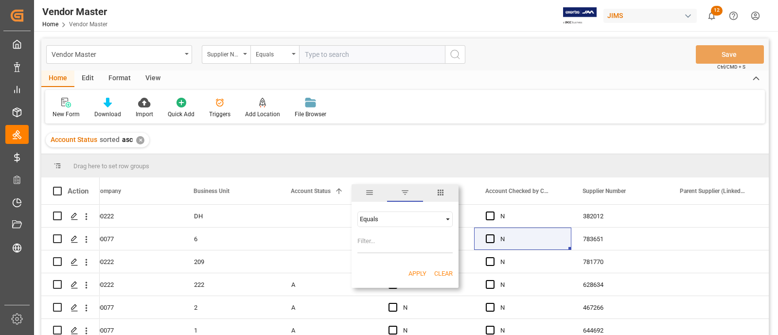
click at [381, 241] on input "Filter Value" at bounding box center [404, 243] width 95 height 19
type input "A"
click at [415, 269] on button "Apply" at bounding box center [417, 274] width 18 height 10
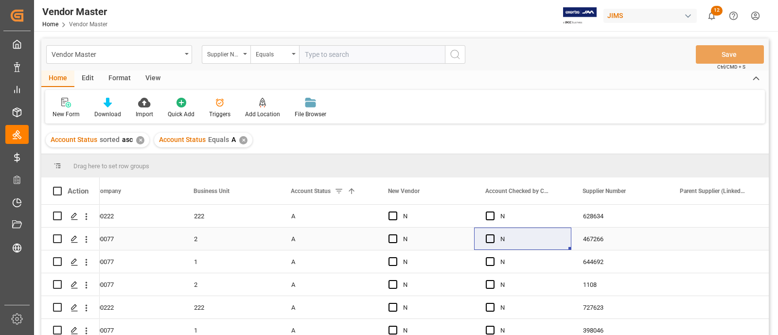
click at [651, 240] on div "467266" at bounding box center [619, 238] width 97 height 22
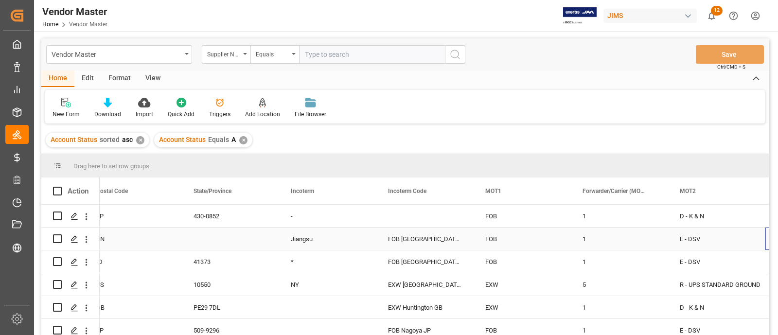
scroll to position [0, 2298]
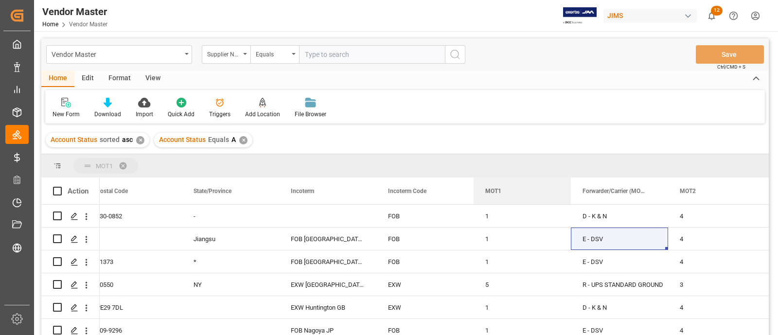
drag, startPoint x: 498, startPoint y: 188, endPoint x: 482, endPoint y: 169, distance: 25.2
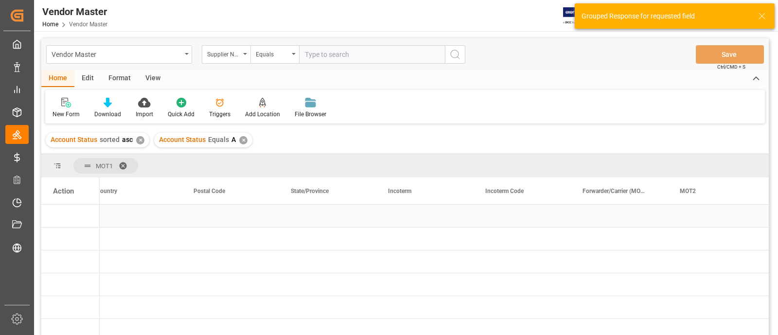
click at [451, 216] on div "Press SPACE to select this row." at bounding box center [424, 216] width 97 height 22
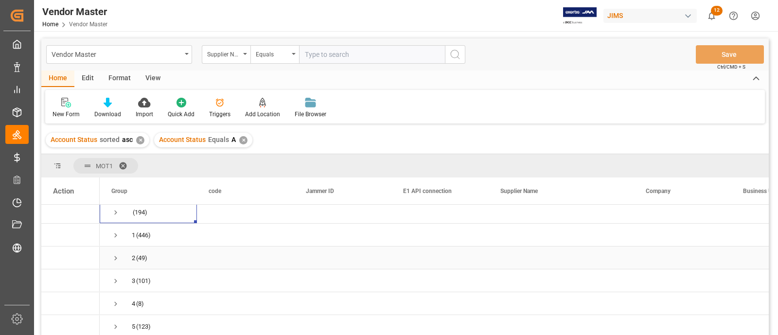
scroll to position [0, 0]
click at [561, 236] on div "Press SPACE to select this row." at bounding box center [560, 238] width 145 height 22
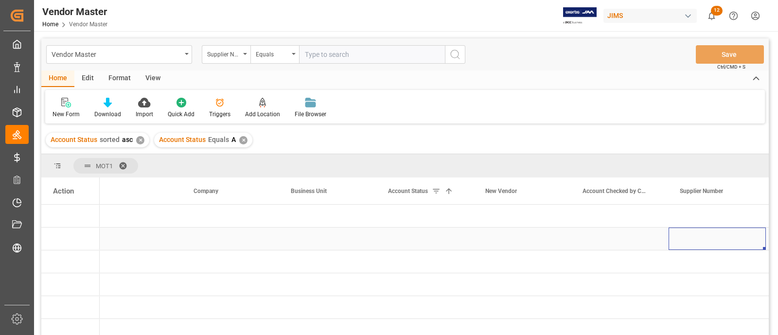
scroll to position [0, 549]
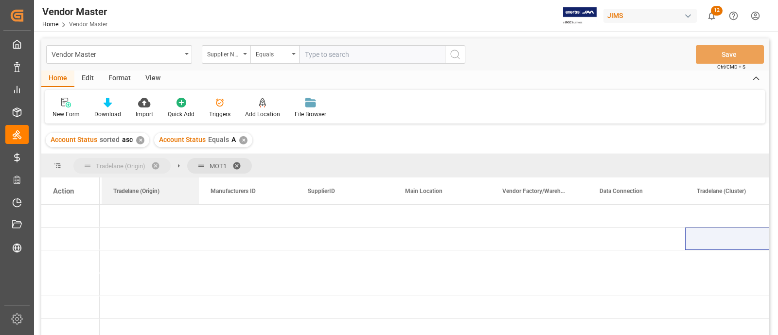
drag, startPoint x: 595, startPoint y: 194, endPoint x: 95, endPoint y: 164, distance: 501.5
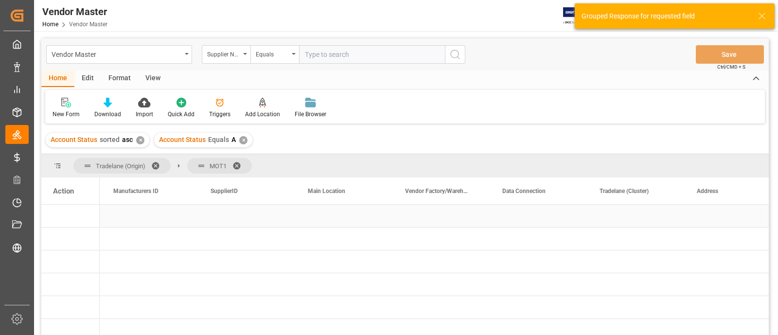
click at [250, 213] on div "Press SPACE to select this row." at bounding box center [247, 216] width 97 height 22
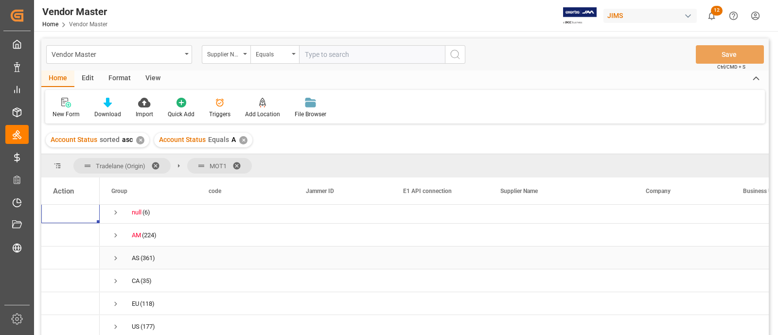
click at [115, 254] on span "Press SPACE to select this row." at bounding box center [115, 258] width 9 height 9
click at [118, 263] on span "Press SPACE to select this row." at bounding box center [115, 262] width 9 height 9
click at [114, 217] on span "Press SPACE to select this row." at bounding box center [115, 216] width 9 height 9
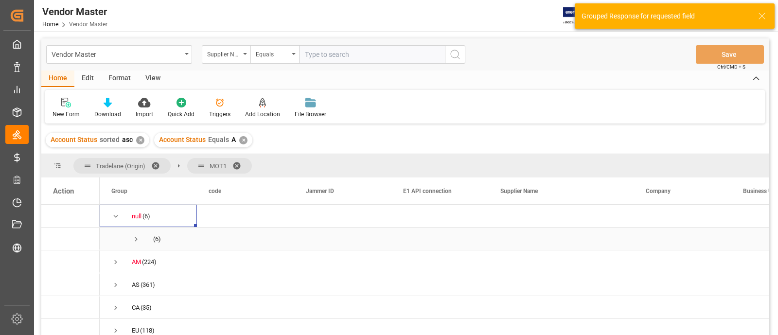
click at [132, 239] on span "Press SPACE to select this row." at bounding box center [136, 239] width 9 height 9
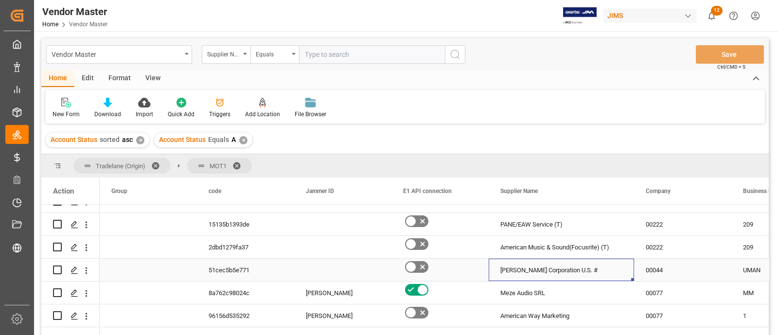
click at [589, 266] on div "Roland Corporation U.S. #" at bounding box center [560, 270] width 145 height 22
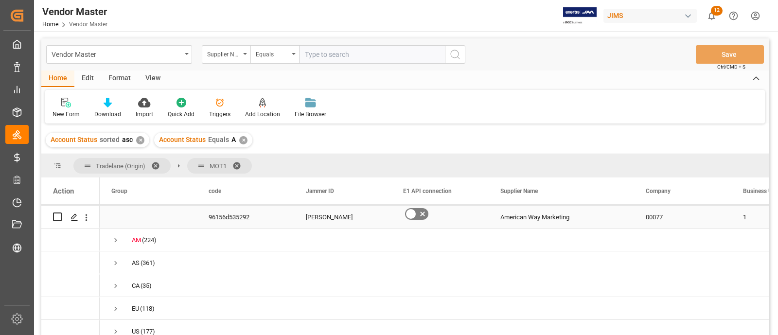
scroll to position [167, 0]
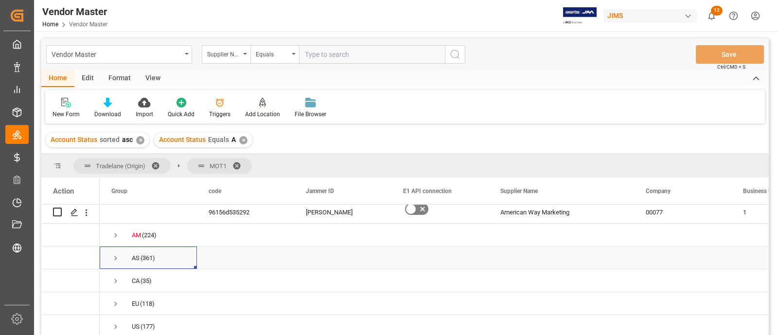
click at [114, 254] on span "Press SPACE to select this row." at bounding box center [115, 258] width 9 height 9
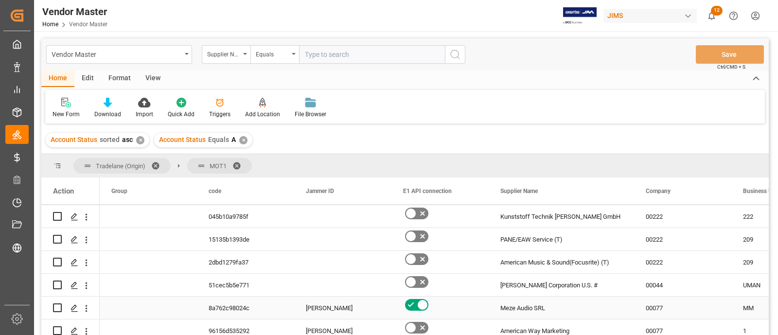
scroll to position [0, 0]
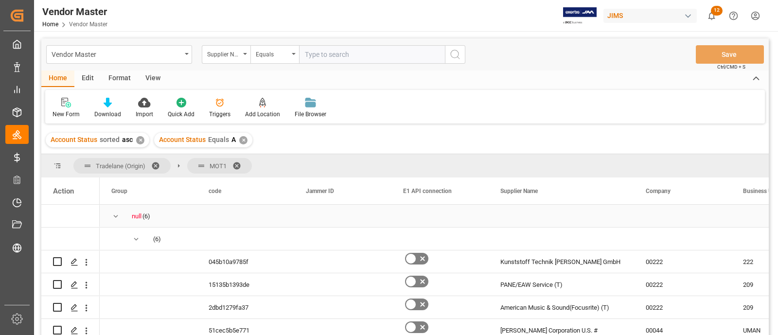
click at [116, 219] on span "Press SPACE to select this row." at bounding box center [115, 216] width 9 height 9
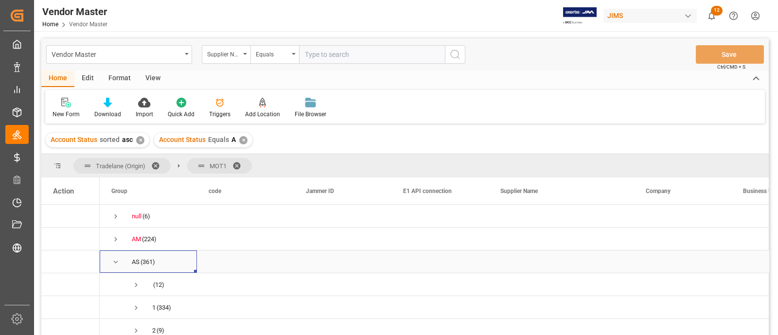
click at [114, 260] on span "Press SPACE to select this row." at bounding box center [115, 262] width 9 height 9
click at [237, 165] on span at bounding box center [240, 165] width 16 height 9
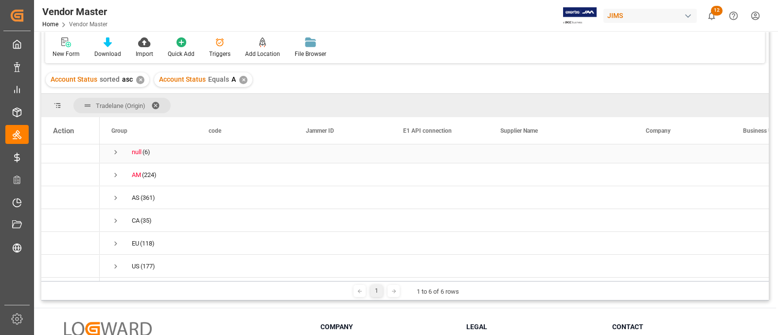
click at [116, 149] on span "Press SPACE to select this row." at bounding box center [115, 152] width 9 height 9
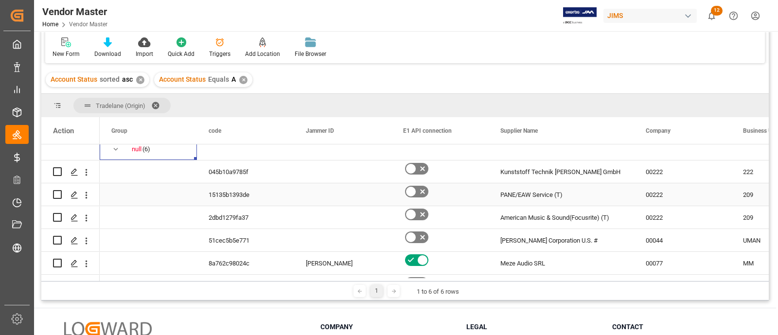
click at [333, 196] on div "Press SPACE to select this row." at bounding box center [342, 194] width 97 height 22
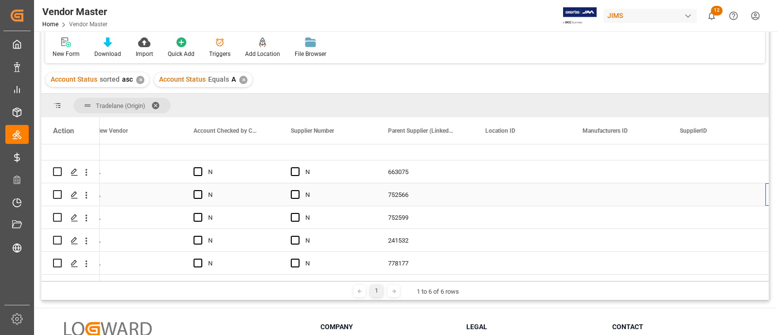
scroll to position [0, 840]
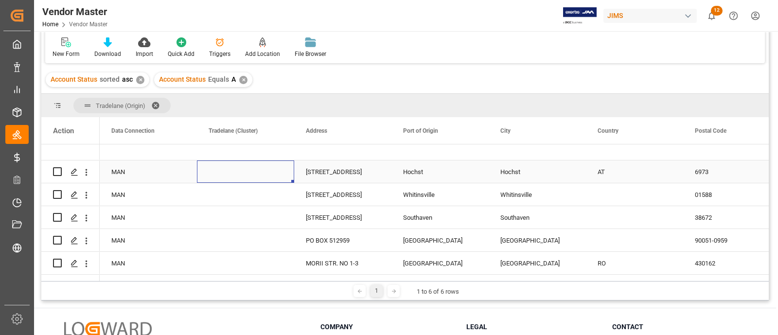
click at [239, 165] on div "Press SPACE to select this row." at bounding box center [245, 171] width 97 height 22
click at [276, 172] on icon "open menu" at bounding box center [276, 178] width 12 height 12
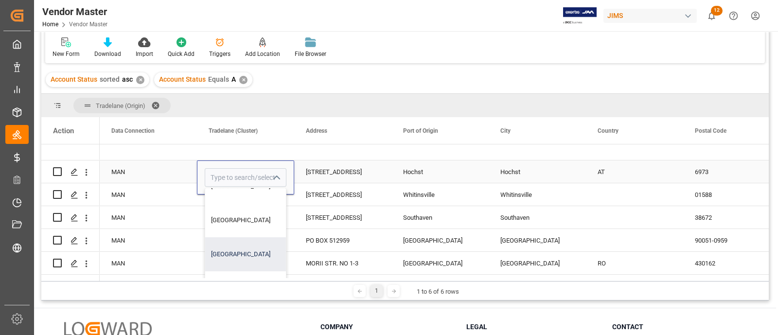
click at [253, 244] on div "South Europe" at bounding box center [245, 254] width 81 height 34
type input "South Europe"
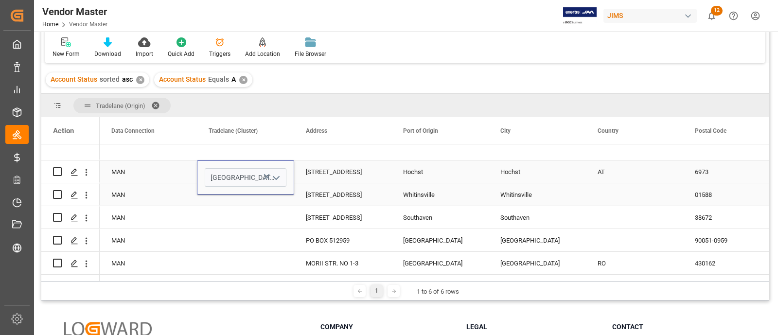
click at [260, 201] on div "Press SPACE to select this row." at bounding box center [245, 194] width 97 height 22
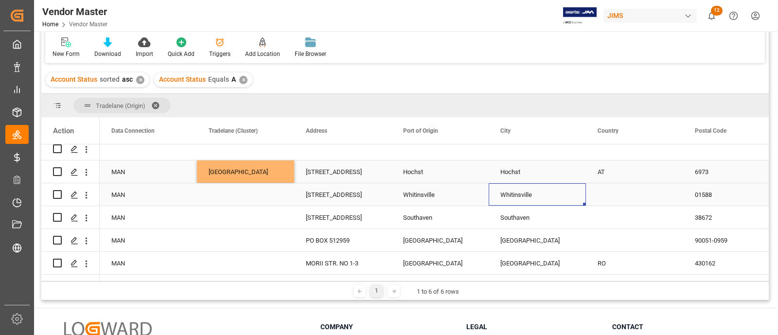
click at [573, 195] on div "Whitinsville" at bounding box center [536, 194] width 97 height 22
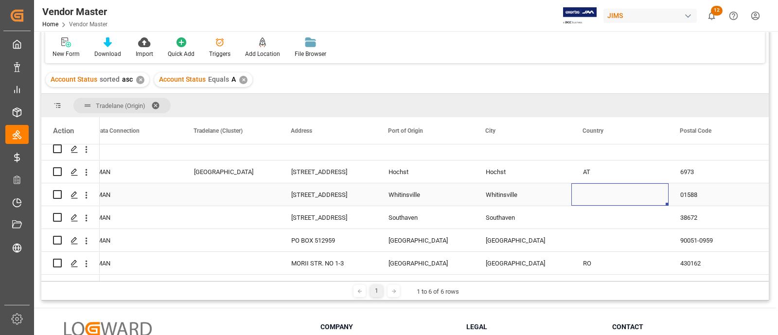
click at [591, 195] on div "Press SPACE to select this row." at bounding box center [619, 194] width 97 height 22
click at [594, 193] on div "Press SPACE to select this row." at bounding box center [619, 194] width 97 height 22
click at [602, 200] on input "Press SPACE to select this row." at bounding box center [620, 200] width 82 height 18
type input "US"
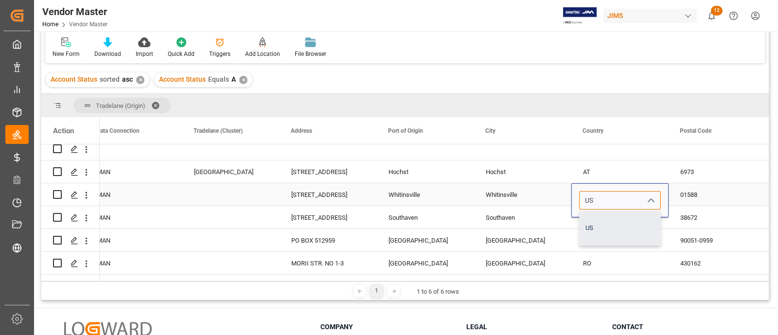
click at [601, 226] on div "US" at bounding box center [619, 228] width 81 height 34
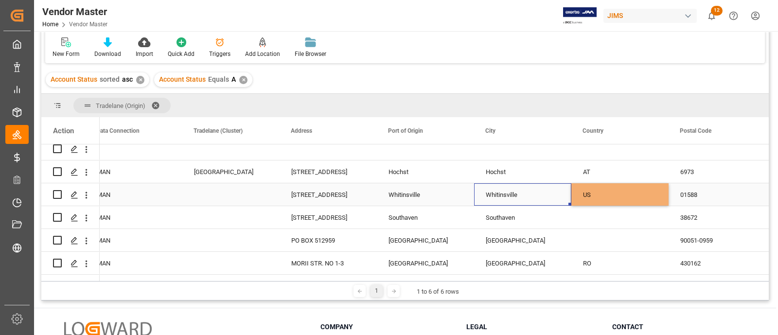
click at [553, 200] on div "Whitinsville" at bounding box center [522, 194] width 97 height 22
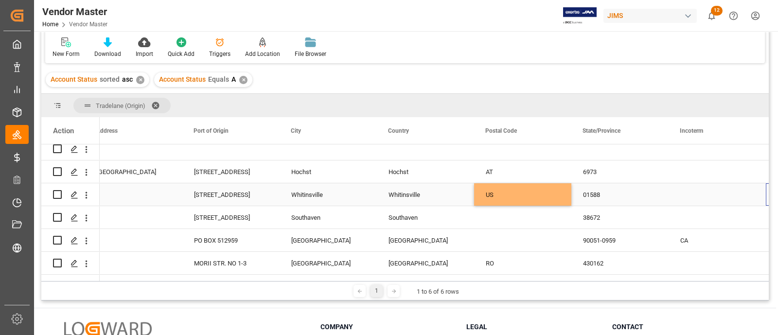
scroll to position [0, 1909]
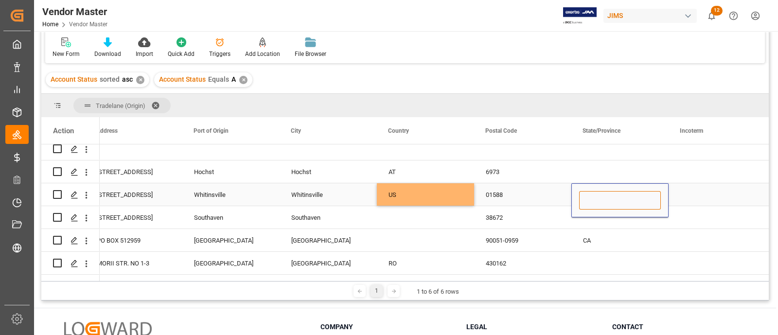
click at [583, 199] on input "Press SPACE to select this row." at bounding box center [620, 200] width 82 height 18
type input "MA"
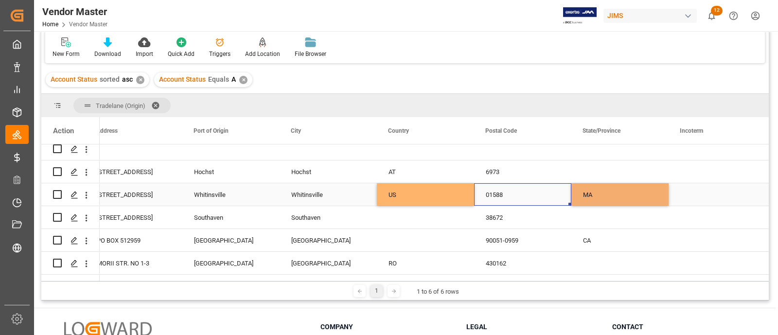
click at [516, 195] on div "01588" at bounding box center [522, 194] width 97 height 22
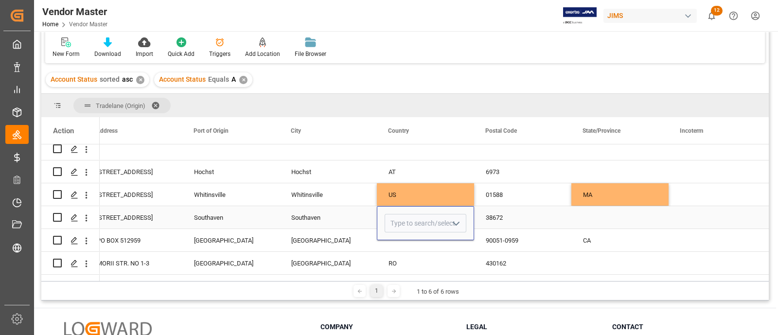
click at [453, 225] on icon "open menu" at bounding box center [456, 224] width 12 height 12
click at [398, 226] on input "Press SPACE to select this row." at bounding box center [425, 223] width 82 height 18
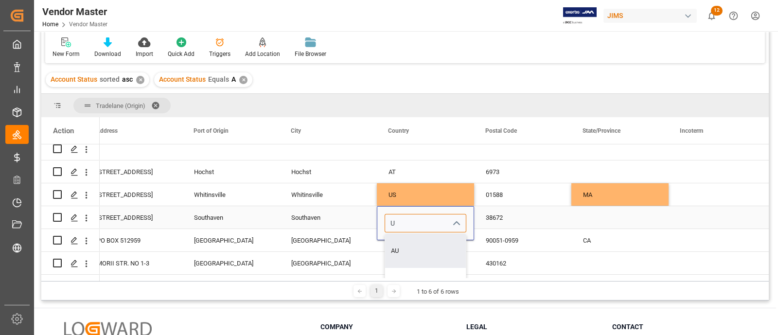
type input "US"
click at [398, 247] on div "US" at bounding box center [425, 251] width 81 height 34
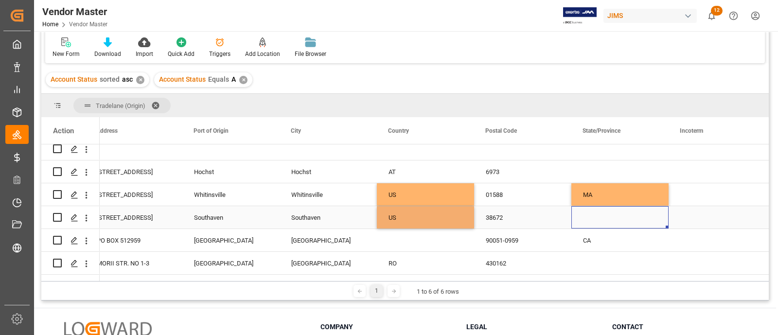
click at [591, 210] on div "Press SPACE to select this row." at bounding box center [619, 217] width 97 height 22
click at [593, 211] on div "Press SPACE to select this row." at bounding box center [619, 217] width 97 height 22
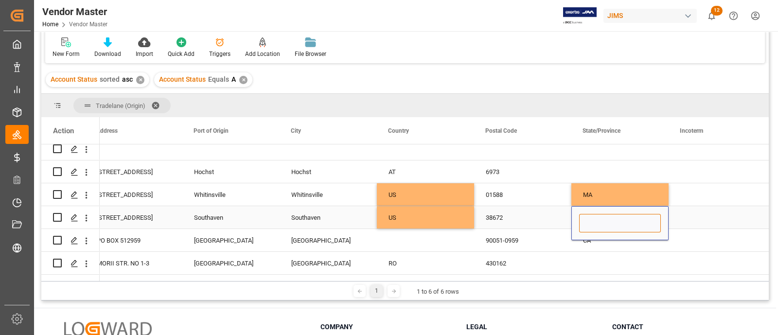
click at [605, 220] on input "Press SPACE to select this row." at bounding box center [620, 223] width 82 height 18
type input "TN"
click at [426, 235] on div "Press SPACE to select this row." at bounding box center [425, 240] width 97 height 22
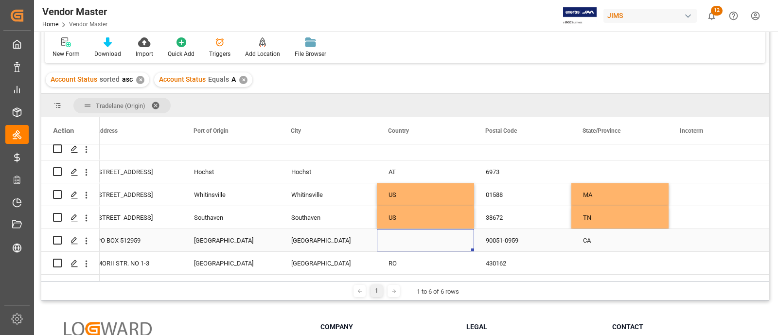
click at [409, 235] on div "Press SPACE to select this row." at bounding box center [425, 240] width 97 height 22
click at [414, 242] on input "Press SPACE to select this row." at bounding box center [425, 246] width 82 height 18
type input "US"
click at [620, 242] on div "CA" at bounding box center [619, 240] width 97 height 22
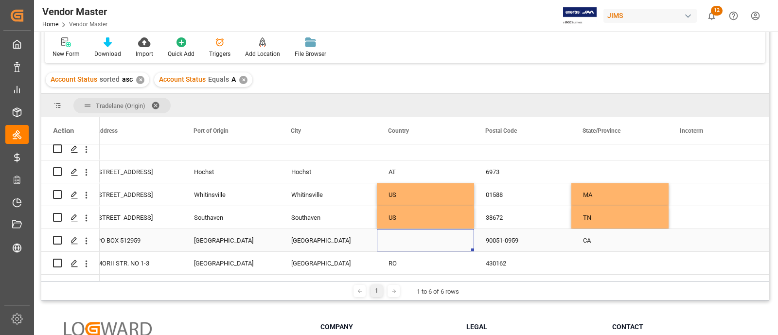
click at [406, 243] on div "Press SPACE to select this row." at bounding box center [425, 240] width 97 height 22
click at [418, 242] on input "Press SPACE to select this row." at bounding box center [425, 246] width 82 height 18
type input "US"
click at [399, 266] on div "US" at bounding box center [425, 274] width 81 height 34
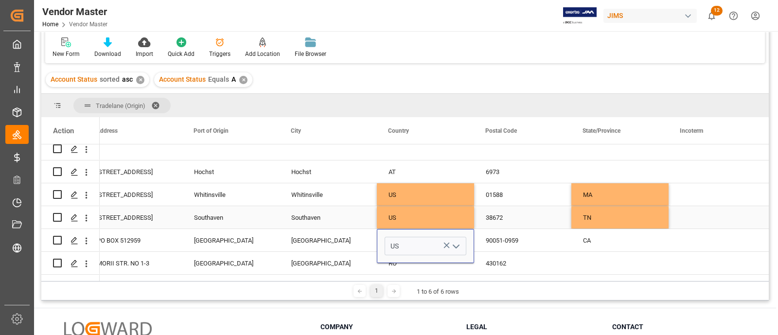
click at [405, 219] on div "US" at bounding box center [425, 218] width 74 height 22
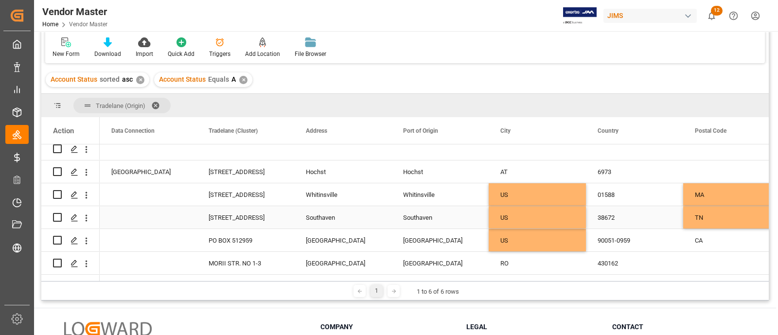
scroll to position [0, 1700]
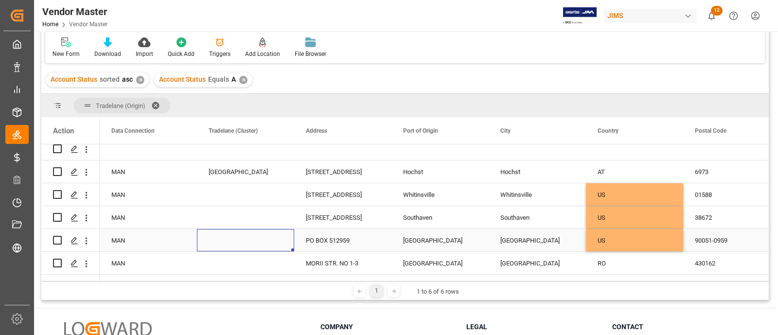
click at [265, 243] on div "Press SPACE to select this row." at bounding box center [245, 240] width 97 height 22
click at [281, 242] on icon "open menu" at bounding box center [276, 247] width 12 height 12
click at [279, 242] on icon "close menu" at bounding box center [276, 247] width 12 height 12
click at [276, 241] on icon "open menu" at bounding box center [276, 247] width 12 height 12
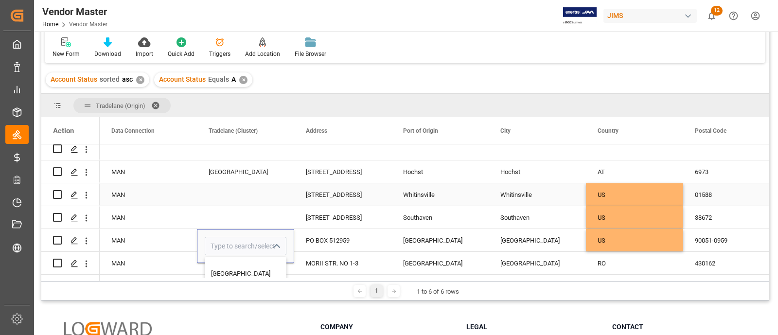
click at [252, 200] on div "Press SPACE to select this row." at bounding box center [245, 194] width 97 height 22
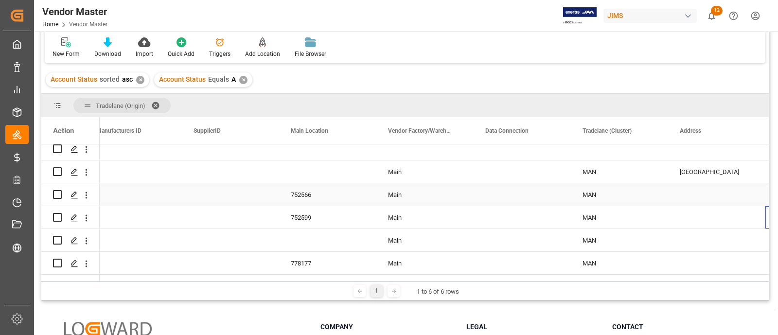
scroll to position [0, 1327]
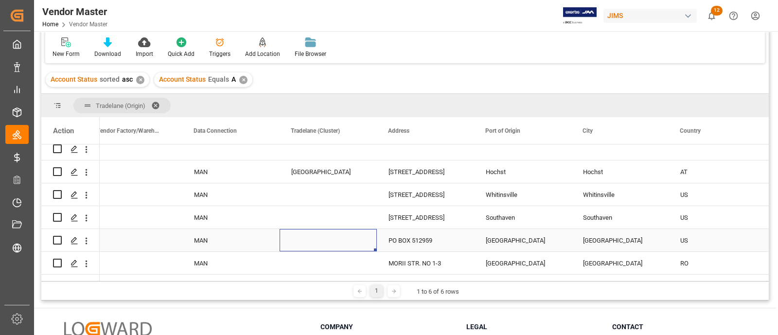
click at [342, 230] on div "Press SPACE to select this row." at bounding box center [327, 240] width 97 height 22
click at [359, 246] on polyline "open menu" at bounding box center [359, 246] width 6 height 3
click at [334, 244] on input "Press SPACE to select this row." at bounding box center [328, 246] width 82 height 18
click at [324, 269] on div "Zone 4" at bounding box center [328, 274] width 81 height 34
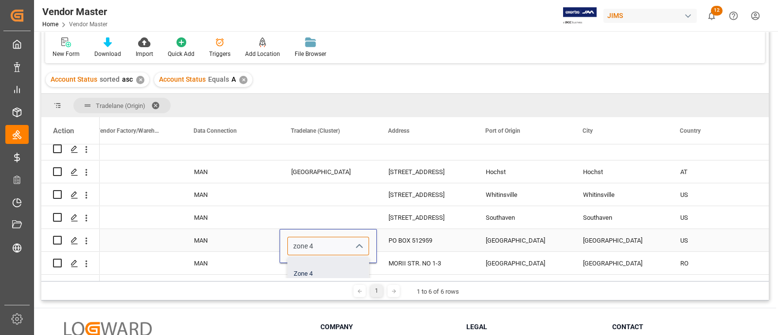
type input "Zone 4"
click at [332, 225] on div "Press SPACE to select this row." at bounding box center [327, 217] width 97 height 22
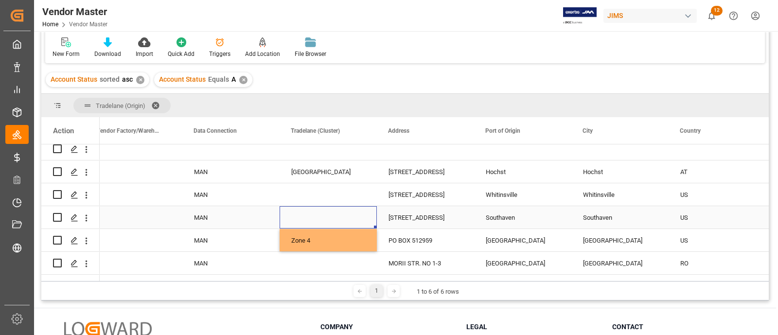
click at [340, 219] on div "Press SPACE to select this row." at bounding box center [327, 217] width 97 height 22
click at [315, 223] on input "Press SPACE to select this row." at bounding box center [328, 223] width 82 height 18
click at [360, 221] on icon "open menu" at bounding box center [359, 224] width 12 height 12
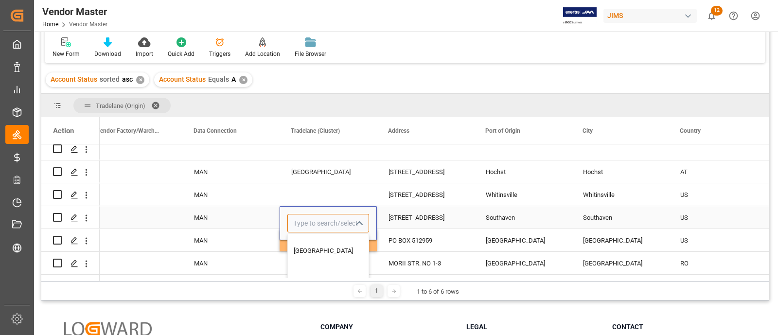
click at [339, 223] on input "Press SPACE to select this row." at bounding box center [328, 223] width 82 height 18
click at [326, 244] on div "Zone 2" at bounding box center [328, 251] width 81 height 34
type input "Zone 2"
click at [321, 198] on div "Press SPACE to select this row." at bounding box center [327, 194] width 97 height 22
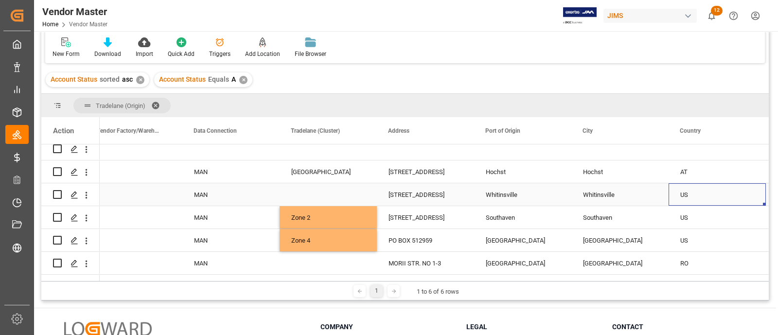
click at [717, 200] on div "US" at bounding box center [717, 195] width 74 height 22
click at [328, 194] on div "Press SPACE to select this row." at bounding box center [327, 194] width 97 height 22
click at [347, 195] on div "Press SPACE to select this row." at bounding box center [327, 194] width 97 height 22
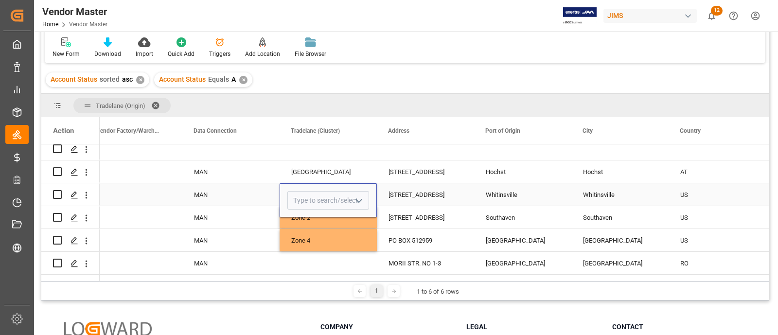
click at [359, 195] on icon "open menu" at bounding box center [359, 201] width 12 height 12
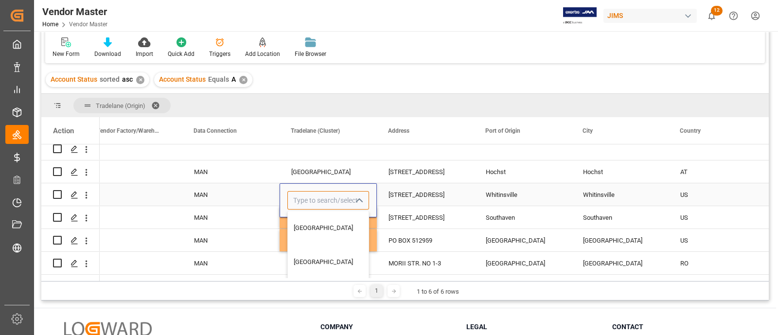
click at [343, 191] on input "Press SPACE to select this row." at bounding box center [328, 200] width 82 height 18
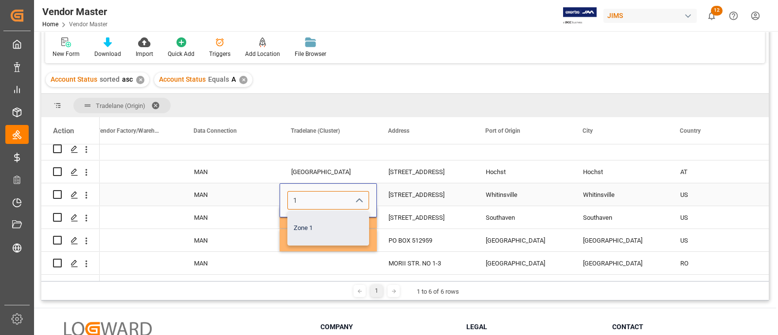
click at [326, 227] on div "Zone 1" at bounding box center [328, 228] width 81 height 34
type input "Zone 1"
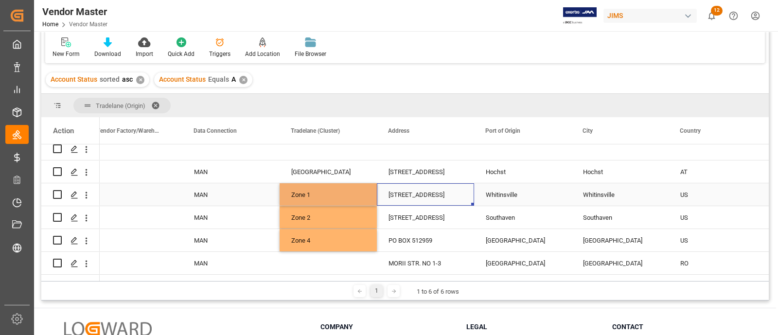
click at [445, 192] on div "1 Main St. Building #11" at bounding box center [425, 194] width 97 height 22
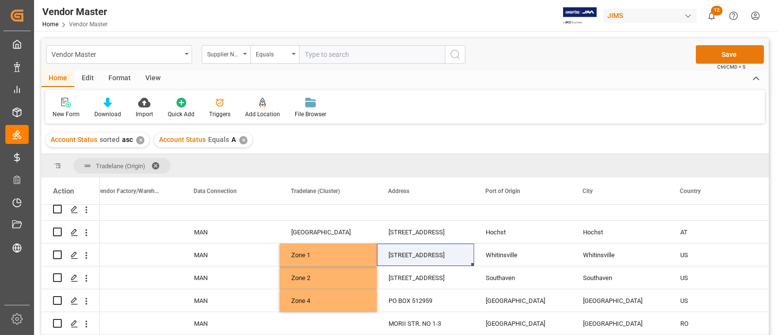
click at [718, 54] on button "Save" at bounding box center [729, 54] width 68 height 18
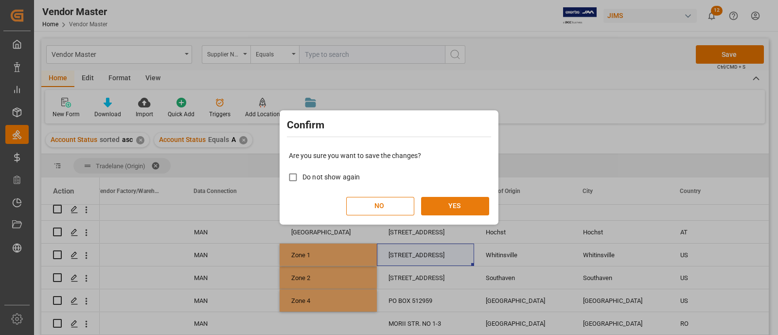
click at [445, 208] on button "YES" at bounding box center [455, 206] width 68 height 18
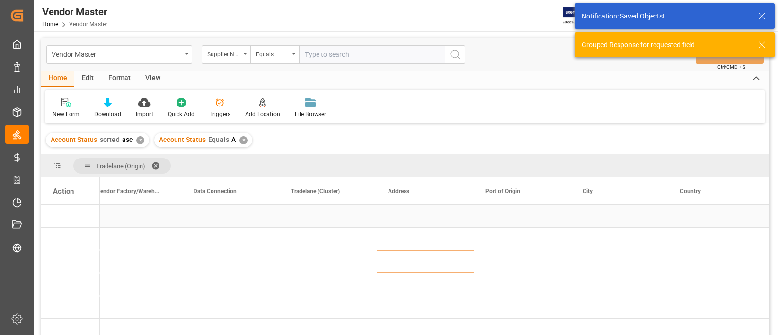
click at [402, 220] on div "Press SPACE to select this row." at bounding box center [425, 216] width 97 height 22
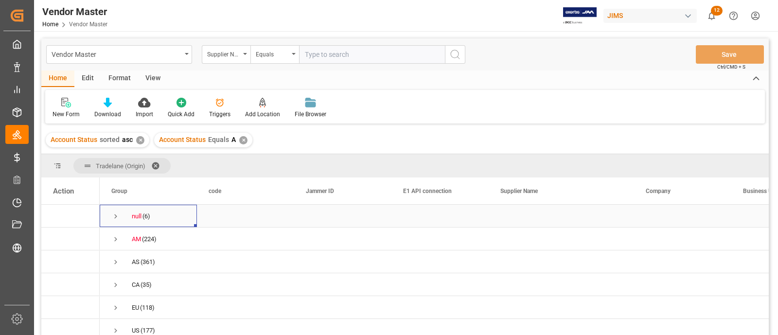
click at [118, 217] on span "Press SPACE to select this row." at bounding box center [115, 216] width 9 height 9
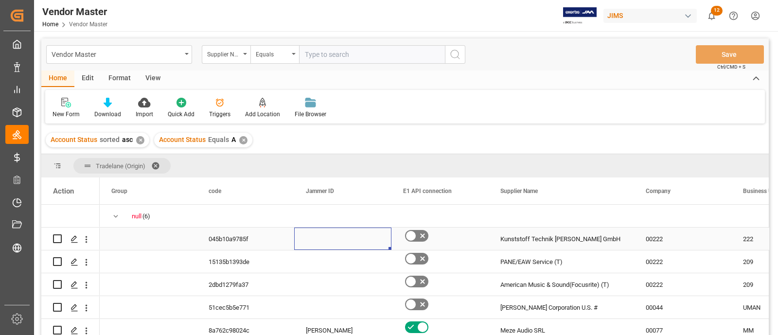
click at [324, 248] on div "Press SPACE to select this row." at bounding box center [342, 238] width 97 height 22
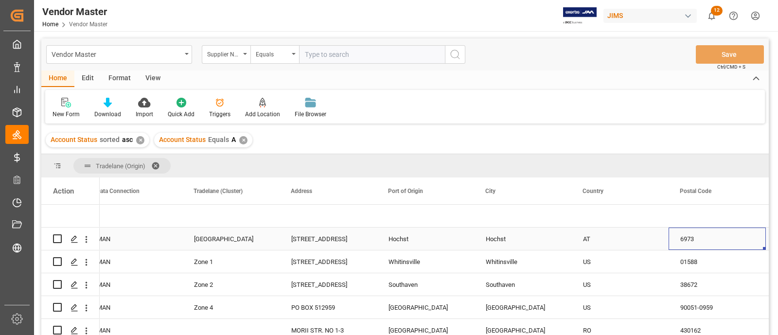
scroll to position [0, 1812]
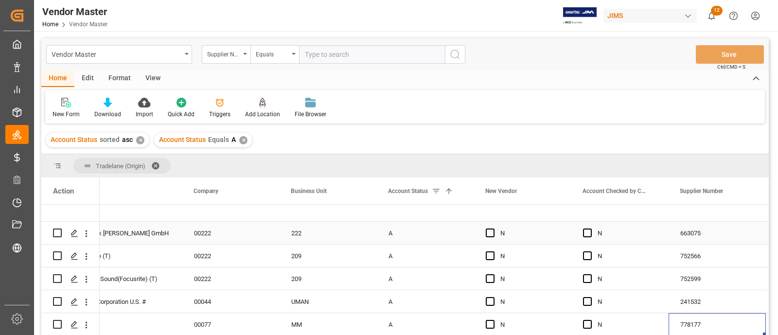
click at [435, 240] on div "A" at bounding box center [425, 233] width 74 height 22
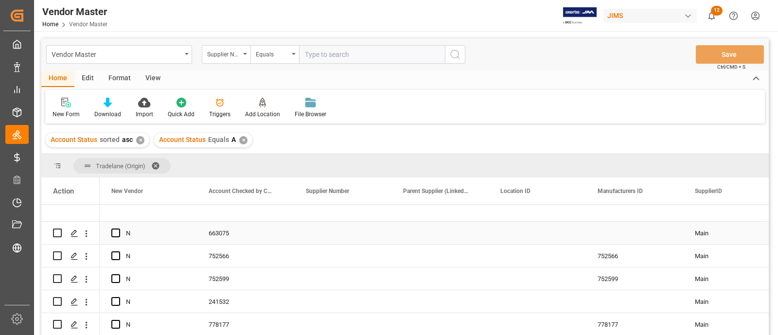
scroll to position [0, 826]
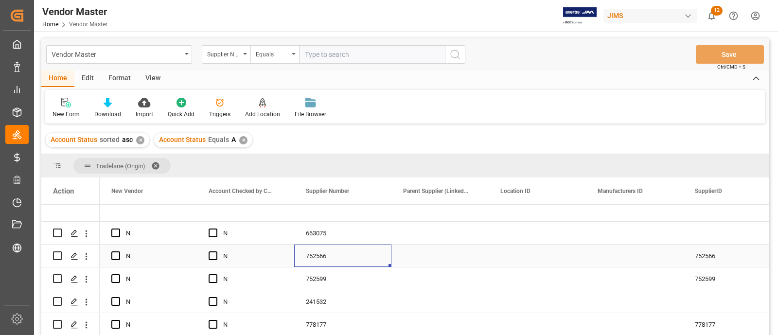
click at [322, 256] on div "752566" at bounding box center [342, 255] width 97 height 22
click at [314, 278] on div "752599" at bounding box center [342, 278] width 97 height 22
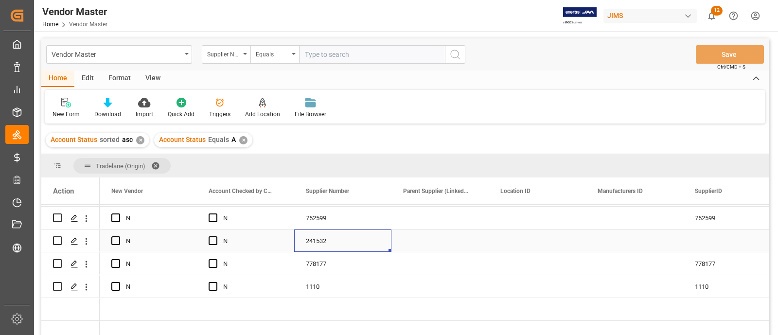
click at [328, 244] on div "241532" at bounding box center [342, 240] width 97 height 22
click at [334, 263] on div "778177" at bounding box center [342, 263] width 97 height 22
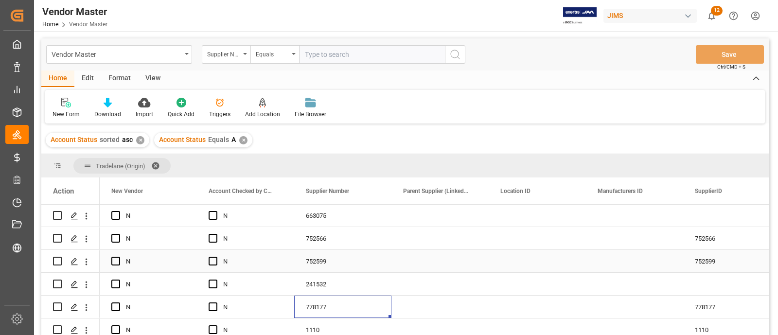
scroll to position [0, 0]
click at [338, 237] on div "663075" at bounding box center [342, 238] width 97 height 22
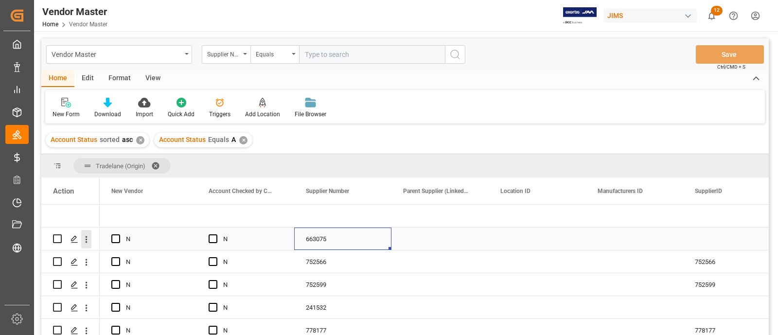
click at [87, 242] on icon "open menu" at bounding box center [86, 239] width 10 height 10
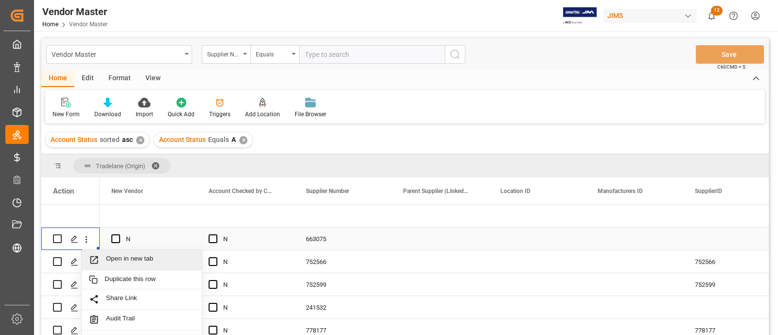
click at [144, 255] on span "Open in new tab" at bounding box center [150, 260] width 88 height 10
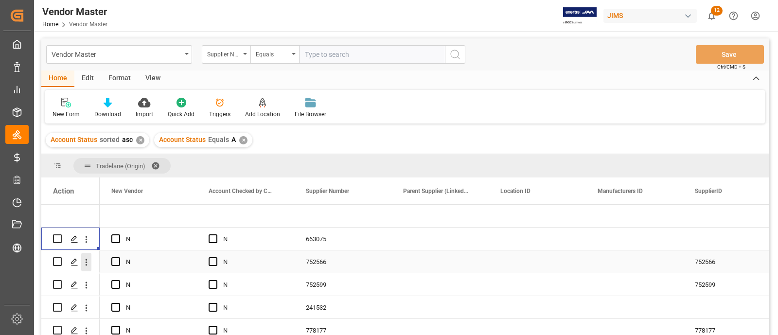
click at [86, 261] on icon "open menu" at bounding box center [86, 262] width 10 height 10
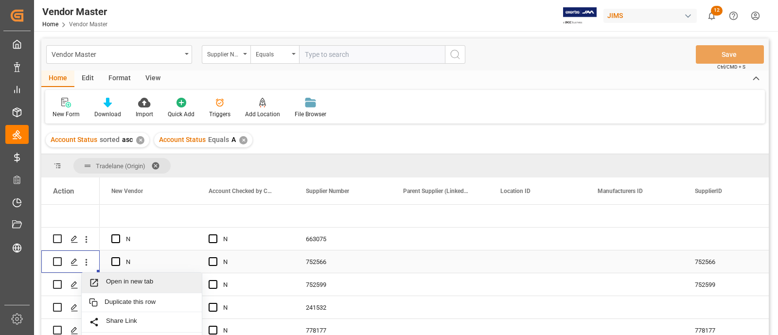
click at [143, 281] on span "Open in new tab" at bounding box center [150, 282] width 88 height 10
click at [90, 287] on icon "open menu" at bounding box center [86, 285] width 10 height 10
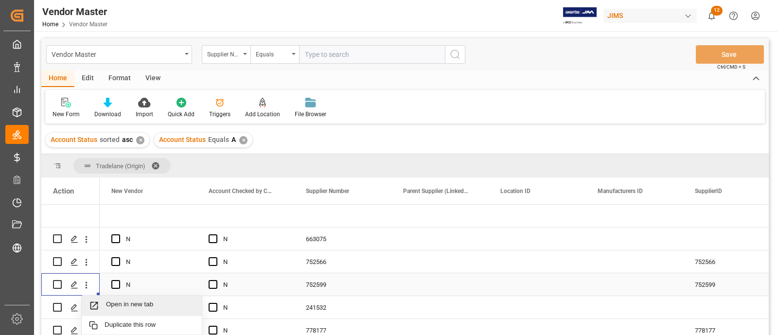
click at [149, 301] on span "Open in new tab" at bounding box center [150, 305] width 88 height 10
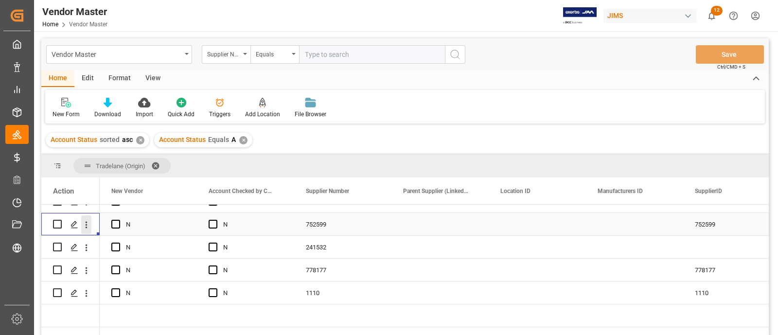
click at [86, 221] on icon "open menu" at bounding box center [87, 224] width 2 height 7
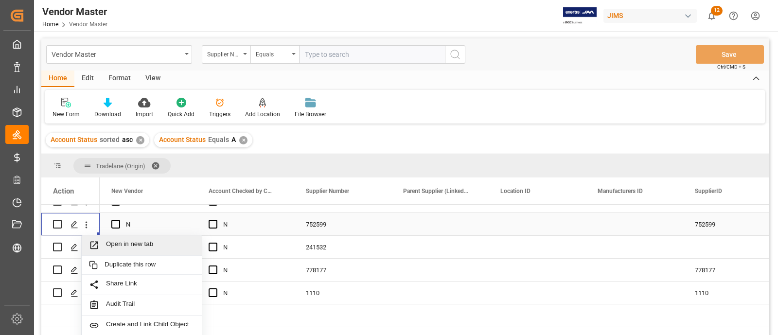
click at [130, 240] on span "Open in new tab" at bounding box center [150, 245] width 88 height 10
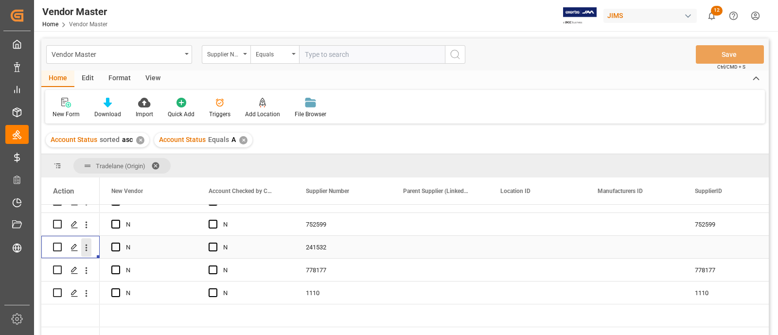
click at [88, 248] on icon "open menu" at bounding box center [86, 247] width 10 height 10
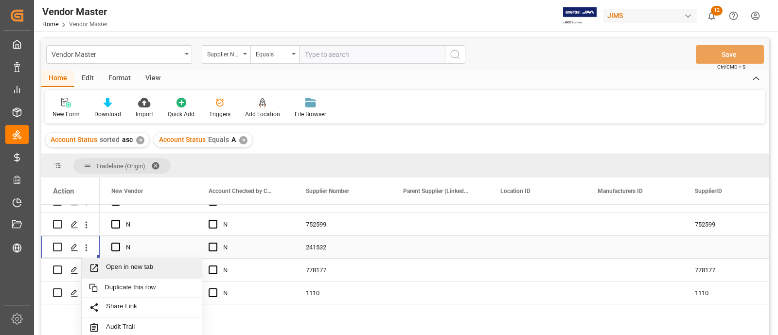
click at [115, 265] on span "Open in new tab" at bounding box center [150, 268] width 88 height 10
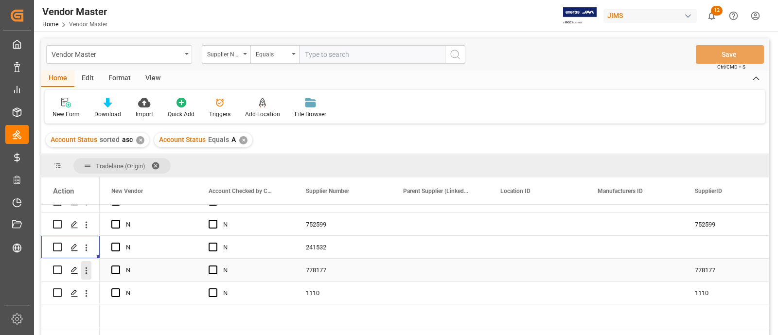
click at [85, 272] on icon "open menu" at bounding box center [86, 270] width 10 height 10
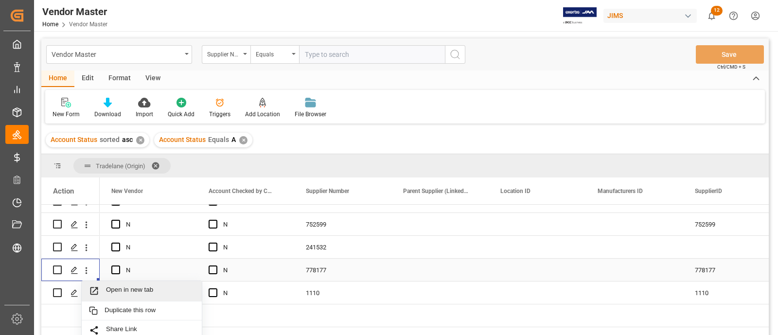
click at [136, 291] on span "Open in new tab" at bounding box center [150, 291] width 88 height 10
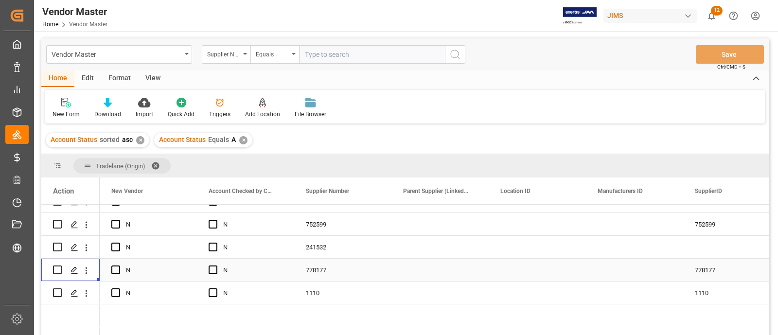
click at [299, 270] on div "778177" at bounding box center [342, 270] width 97 height 22
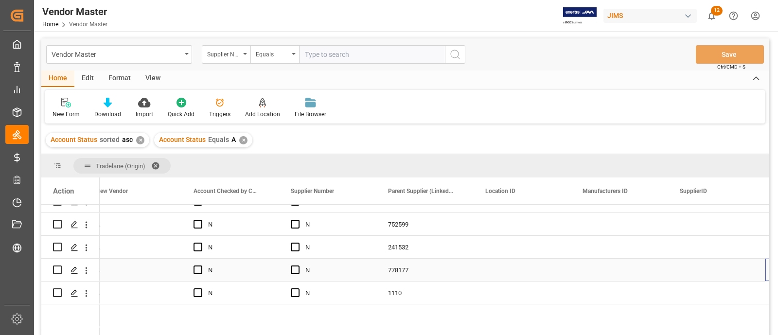
scroll to position [0, 1229]
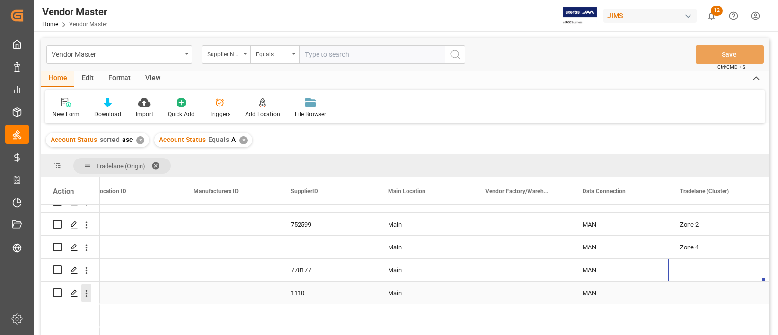
click at [86, 295] on icon "open menu" at bounding box center [87, 293] width 2 height 7
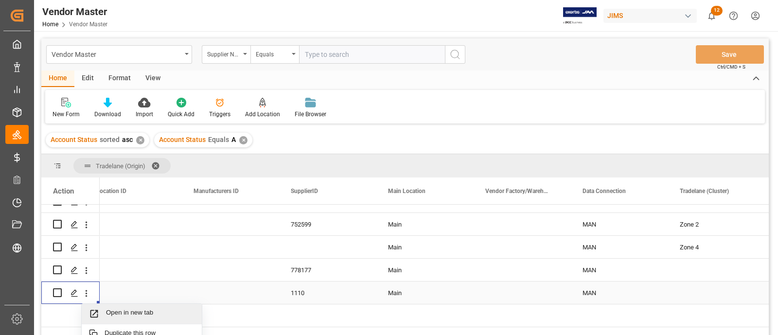
click at [125, 312] on span "Open in new tab" at bounding box center [150, 314] width 88 height 10
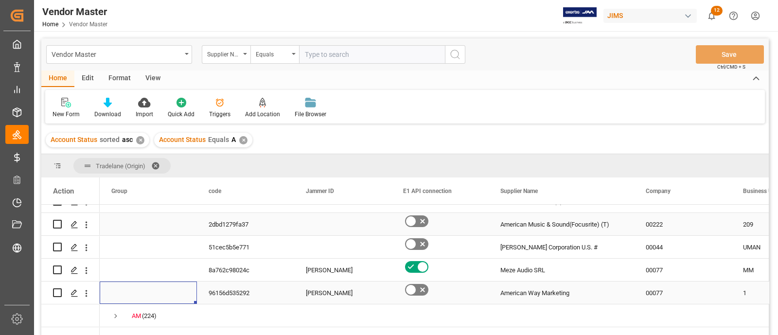
scroll to position [0, 0]
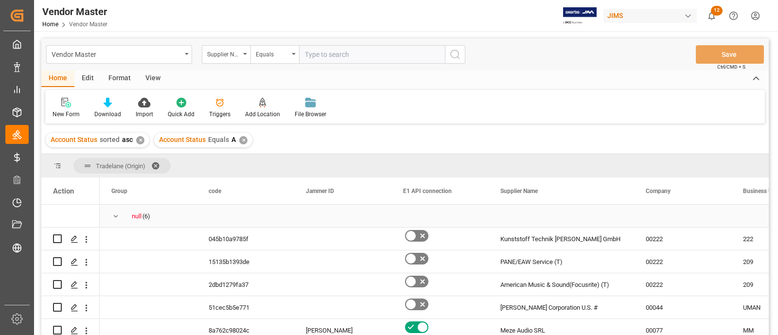
click at [116, 215] on span "Press SPACE to select this row." at bounding box center [115, 216] width 9 height 9
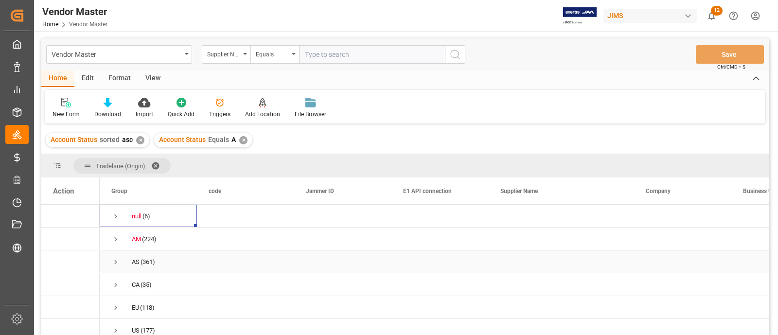
scroll to position [7, 0]
click at [113, 231] on span "Press SPACE to select this row." at bounding box center [115, 235] width 9 height 9
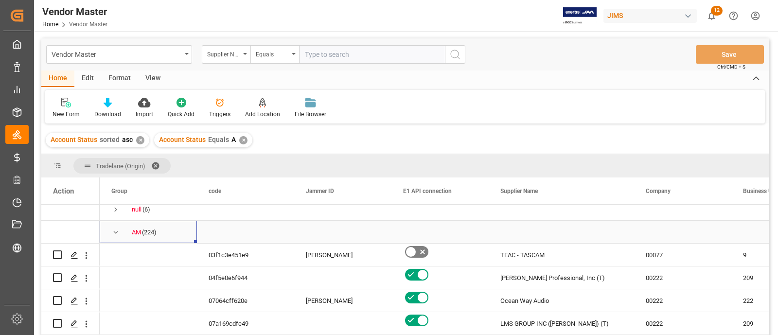
click at [115, 229] on span "Press SPACE to select this row." at bounding box center [115, 232] width 9 height 9
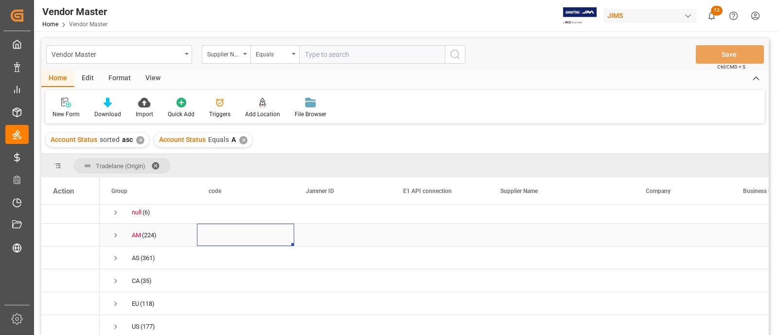
click at [256, 232] on div "Press SPACE to select this row." at bounding box center [245, 235] width 97 height 22
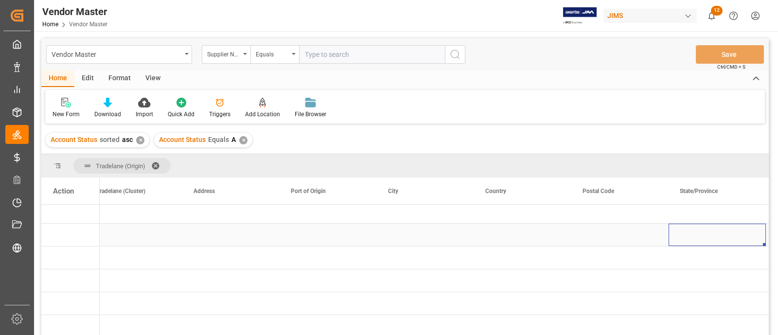
scroll to position [0, 1909]
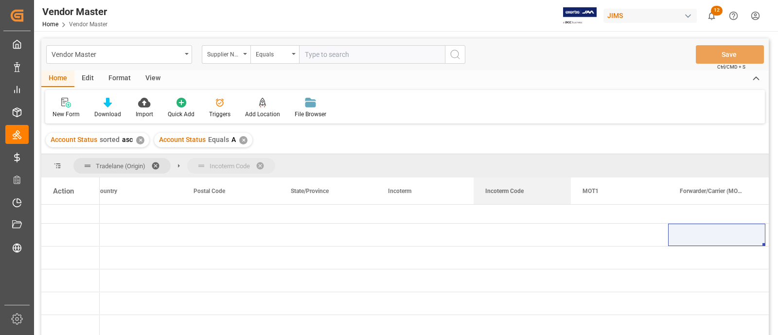
drag, startPoint x: 495, startPoint y: 195, endPoint x: 478, endPoint y: 164, distance: 35.4
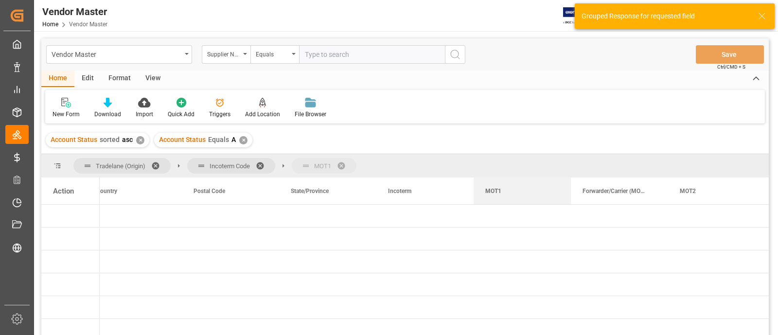
drag, startPoint x: 501, startPoint y: 193, endPoint x: 476, endPoint y: 155, distance: 45.0
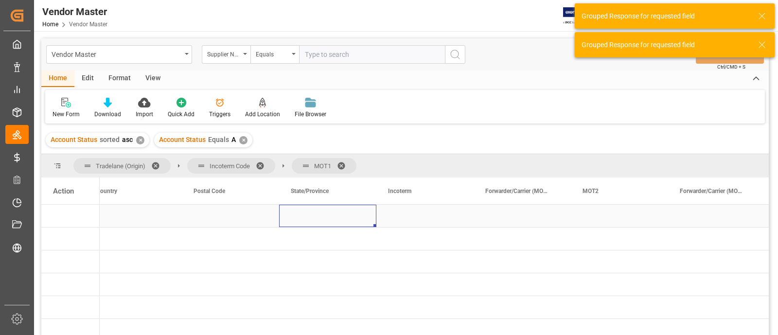
click at [342, 213] on div "Press SPACE to select this row." at bounding box center [327, 216] width 97 height 22
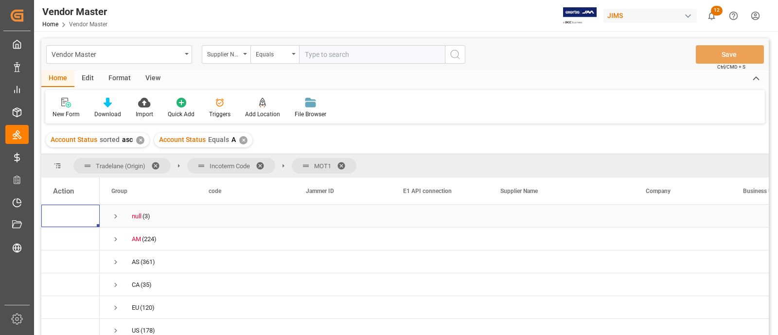
click at [117, 213] on span "Press SPACE to select this row." at bounding box center [115, 216] width 9 height 9
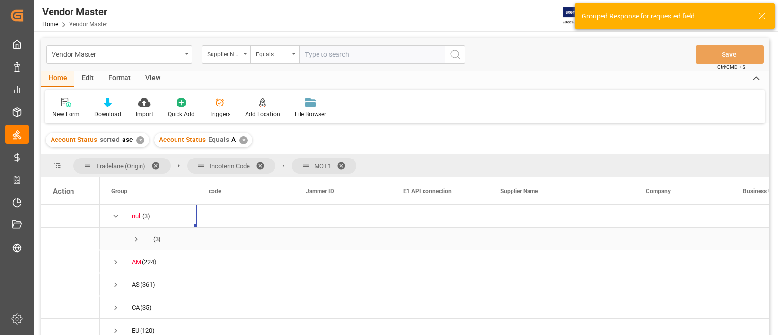
click at [132, 237] on span "Press SPACE to select this row." at bounding box center [136, 239] width 9 height 9
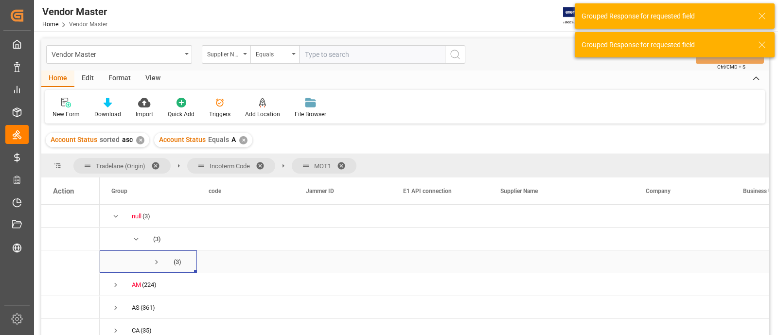
click at [160, 262] on span "Press SPACE to select this row." at bounding box center [156, 262] width 9 height 9
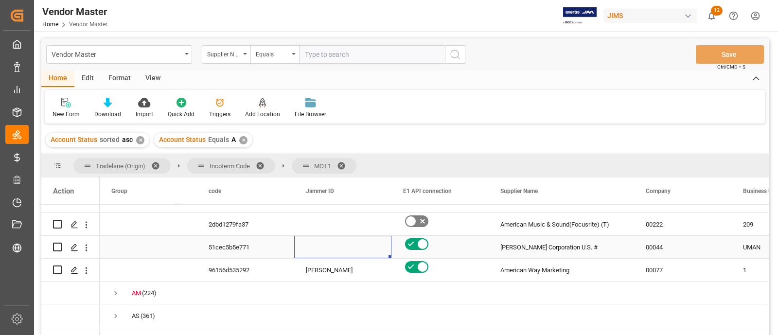
click at [351, 248] on div "Press SPACE to select this row." at bounding box center [342, 247] width 97 height 22
click at [73, 243] on icon "Press SPACE to select this row." at bounding box center [74, 247] width 8 height 8
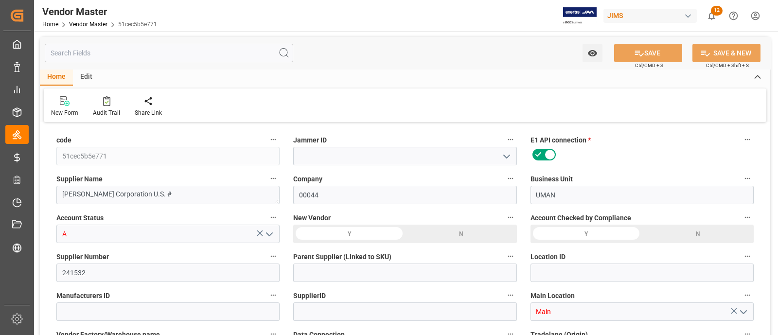
type input "06-23-2025 16:46"
type input "10-07-2025 17:02"
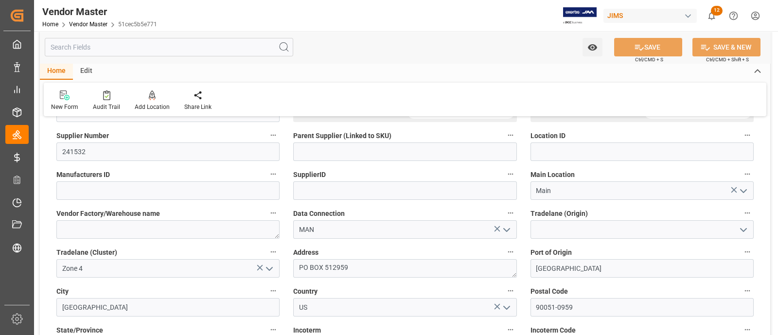
click at [743, 229] on icon "open menu" at bounding box center [743, 230] width 12 height 12
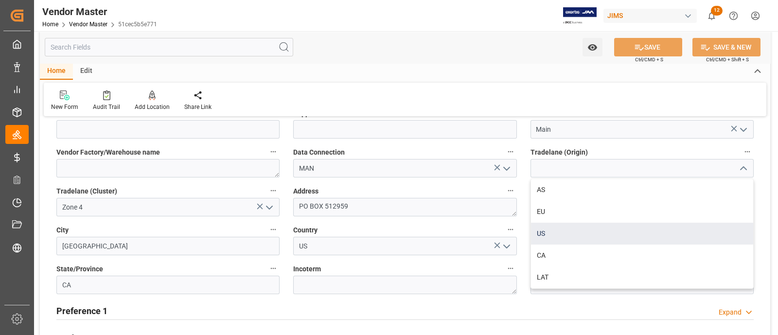
type input "NET 10"
click at [552, 226] on div "US" at bounding box center [642, 234] width 222 height 22
type input "US"
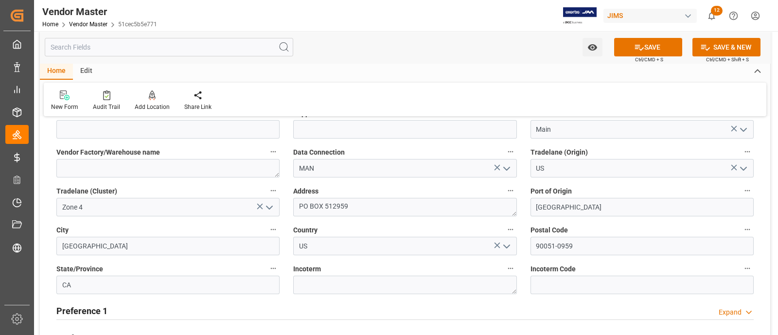
click at [583, 183] on div "Port of Origin Los Angeles" at bounding box center [641, 200] width 237 height 39
click at [639, 48] on icon at bounding box center [639, 47] width 10 height 10
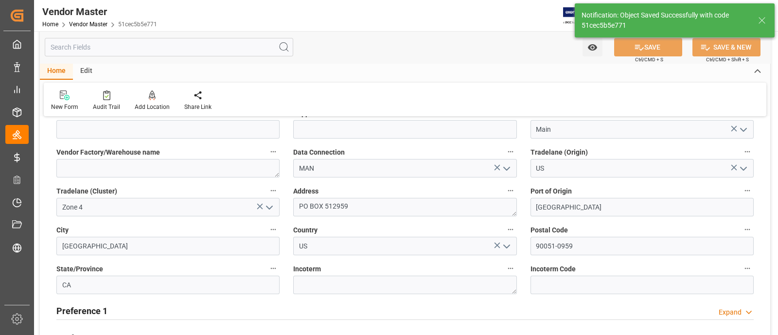
type input "10-07-2025 17:11"
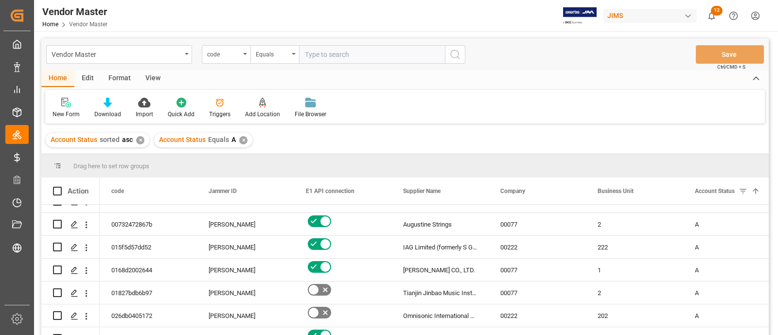
click at [494, 166] on div "Drag here to set row groups" at bounding box center [404, 165] width 727 height 23
click at [651, 227] on div "2" at bounding box center [634, 224] width 97 height 22
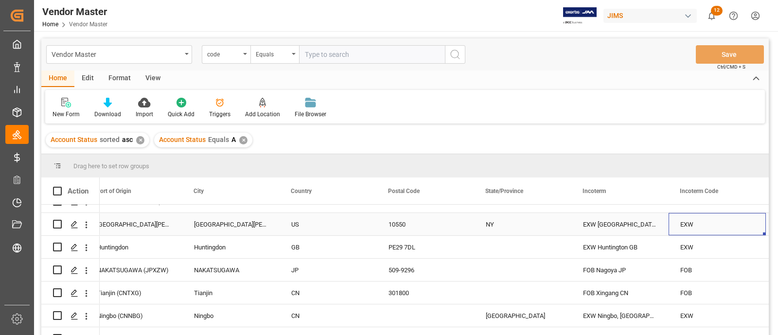
scroll to position [0, 2056]
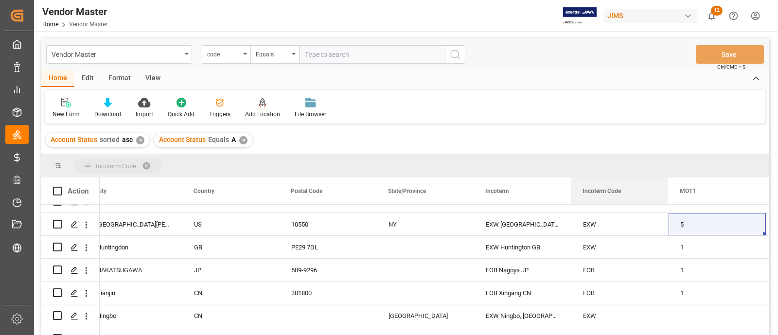
drag, startPoint x: 617, startPoint y: 193, endPoint x: 593, endPoint y: 169, distance: 34.0
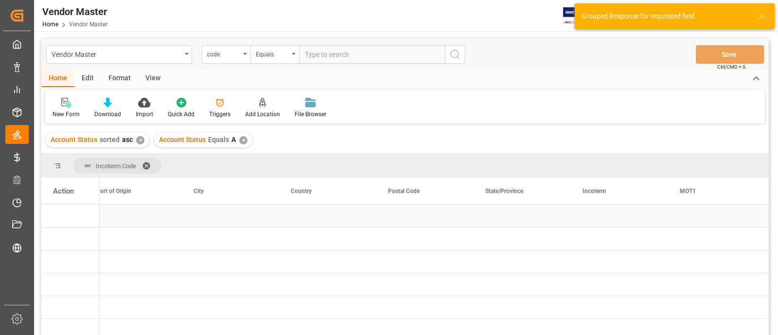
click at [602, 211] on div "Press SPACE to select this row." at bounding box center [619, 216] width 97 height 22
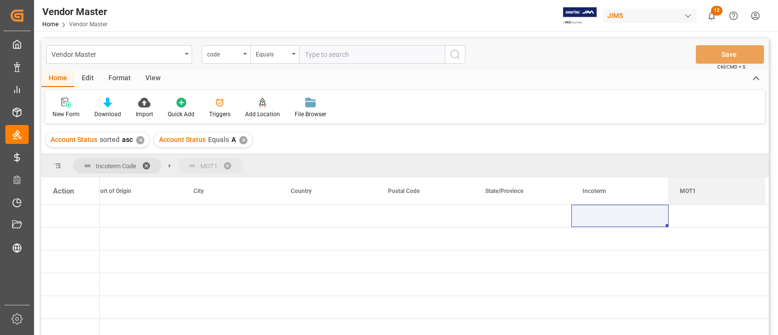
drag, startPoint x: 688, startPoint y: 184, endPoint x: 665, endPoint y: 158, distance: 34.1
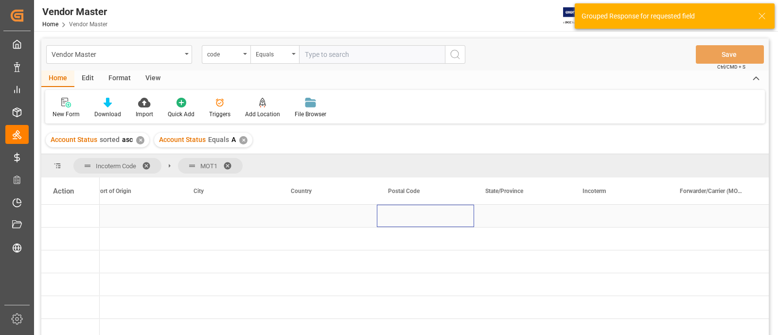
click at [455, 218] on div "Press SPACE to select this row." at bounding box center [425, 216] width 97 height 22
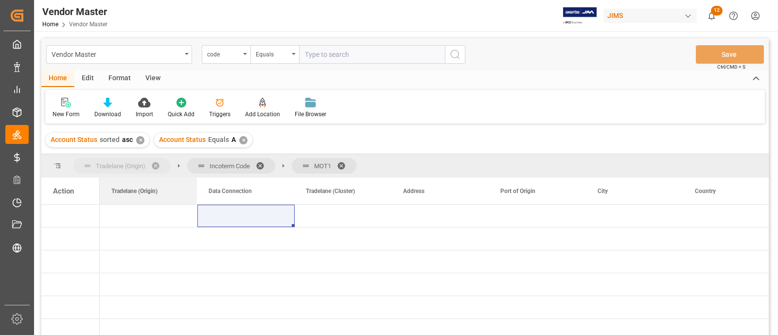
drag, startPoint x: 243, startPoint y: 192, endPoint x: 121, endPoint y: 170, distance: 124.4
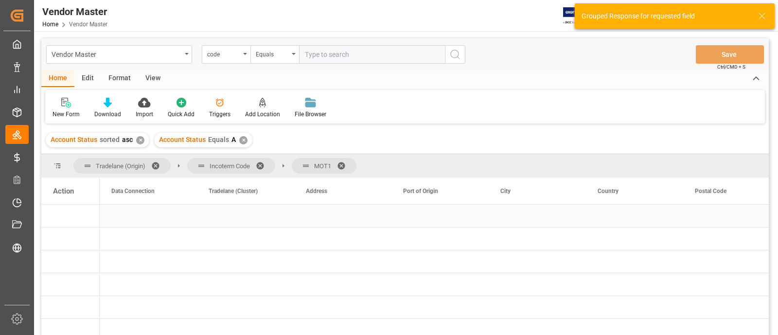
click at [175, 221] on div "Press SPACE to select this row." at bounding box center [148, 216] width 97 height 22
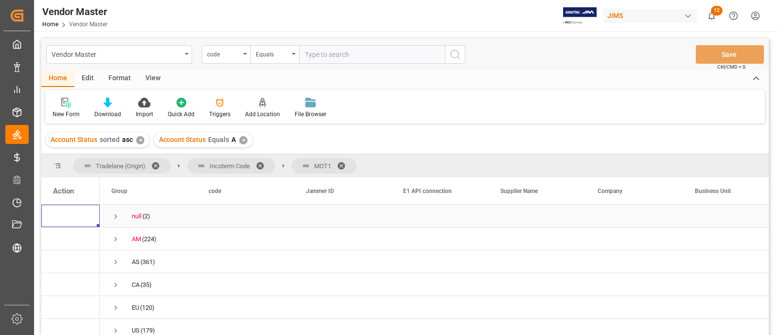
click at [114, 217] on span "Press SPACE to select this row." at bounding box center [115, 216] width 9 height 9
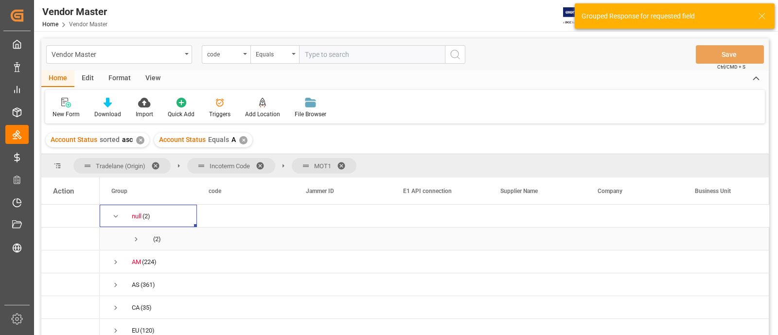
click at [136, 242] on span "Press SPACE to select this row." at bounding box center [136, 239] width 9 height 9
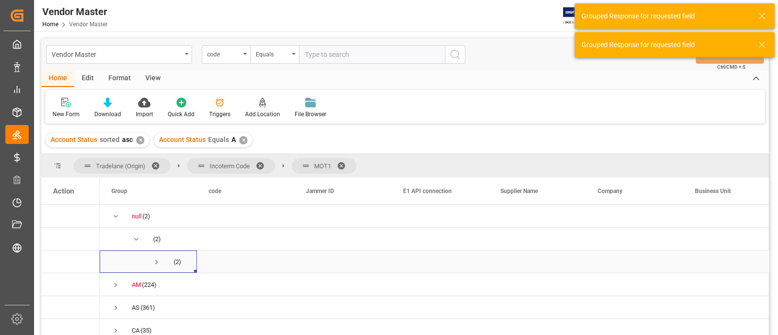
click at [155, 261] on span "Press SPACE to select this row." at bounding box center [156, 262] width 9 height 9
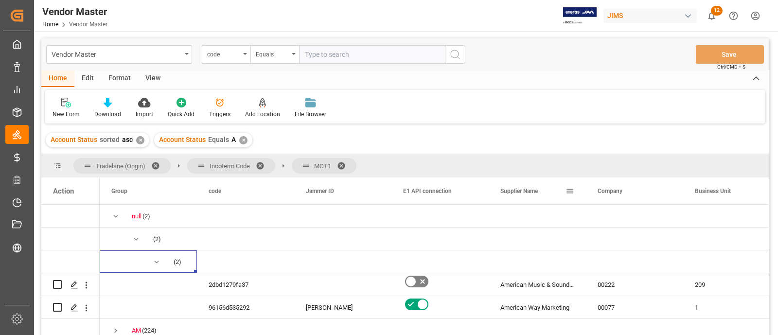
click at [583, 194] on div "Supplier Name" at bounding box center [536, 190] width 97 height 27
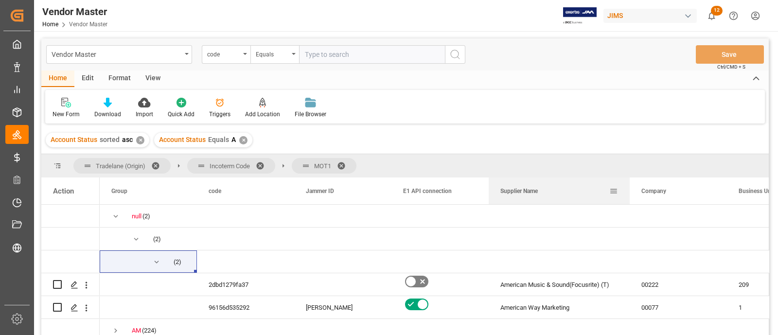
drag, startPoint x: 583, startPoint y: 194, endPoint x: 636, endPoint y: 198, distance: 53.1
click at [629, 198] on div "Supplier Name" at bounding box center [558, 190] width 141 height 27
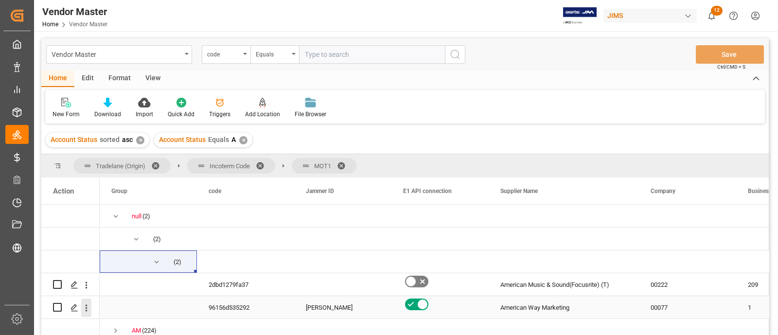
click at [86, 306] on icon "open menu" at bounding box center [86, 308] width 10 height 10
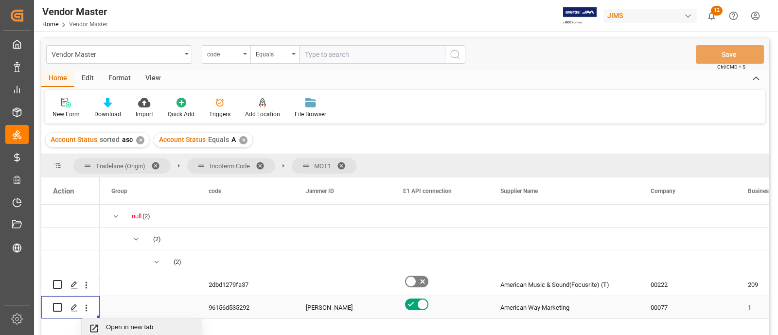
click at [116, 323] on span "Open in new tab" at bounding box center [150, 328] width 88 height 10
click at [119, 215] on span "Press SPACE to select this row." at bounding box center [115, 216] width 9 height 9
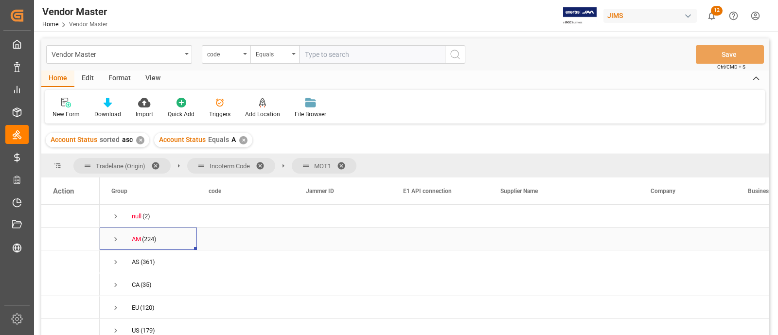
click at [115, 237] on span "Press SPACE to select this row." at bounding box center [115, 239] width 9 height 9
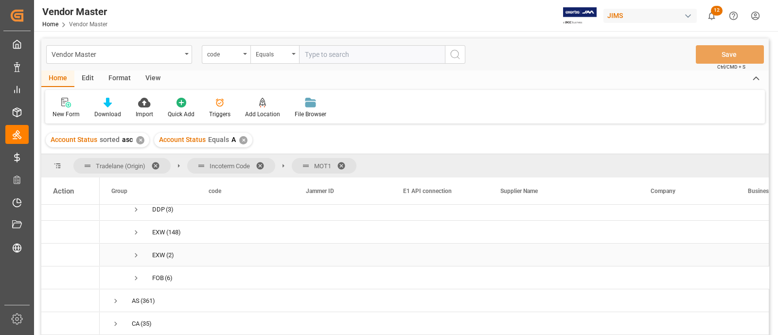
click at [135, 255] on span "Press SPACE to select this row." at bounding box center [136, 255] width 9 height 9
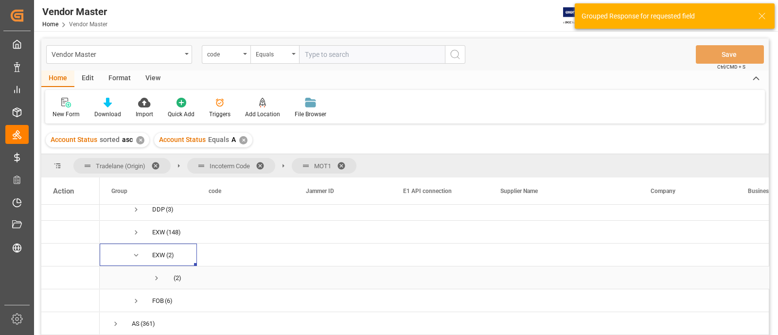
click at [157, 277] on span "Press SPACE to select this row." at bounding box center [156, 278] width 9 height 9
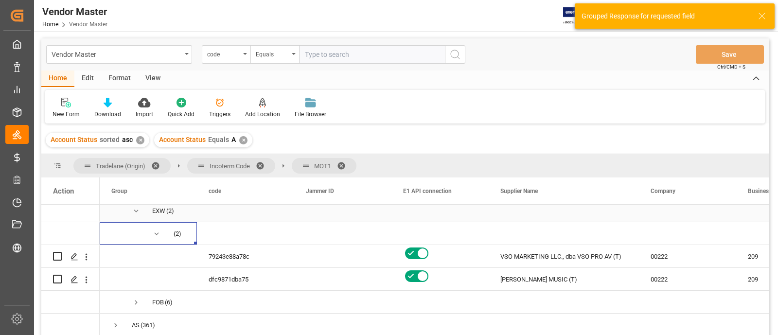
scroll to position [182, 0]
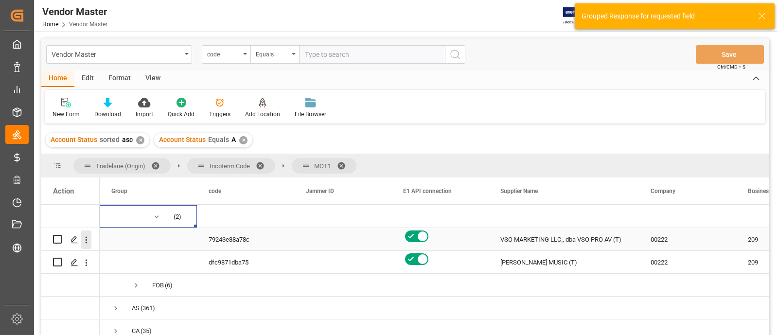
click at [86, 239] on icon "open menu" at bounding box center [87, 239] width 2 height 7
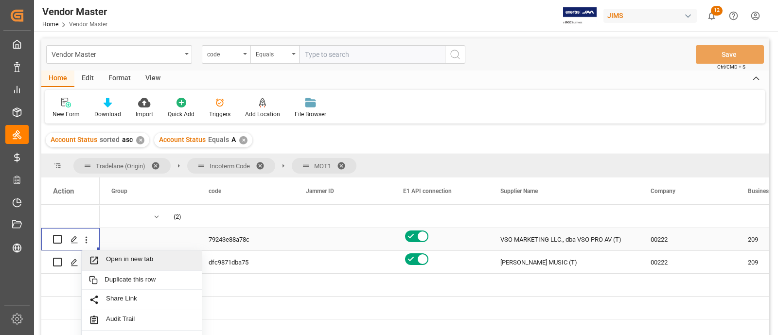
click at [137, 261] on span "Open in new tab" at bounding box center [150, 260] width 88 height 10
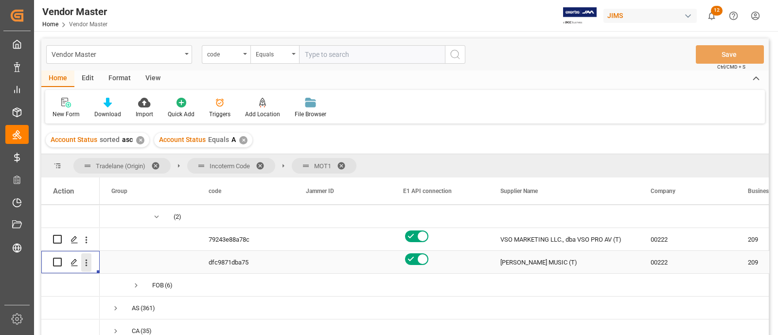
click at [86, 259] on icon "open menu" at bounding box center [87, 262] width 2 height 7
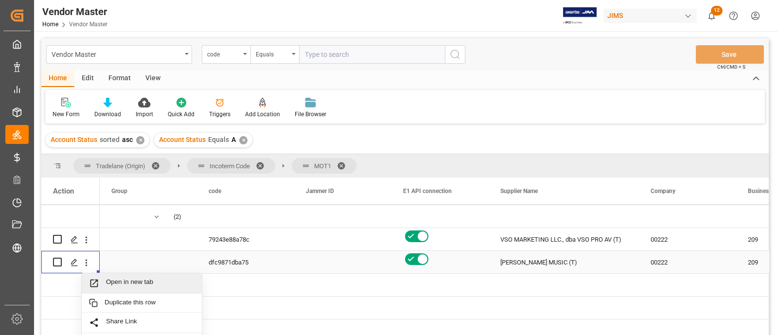
click at [140, 283] on span "Open in new tab" at bounding box center [150, 283] width 88 height 10
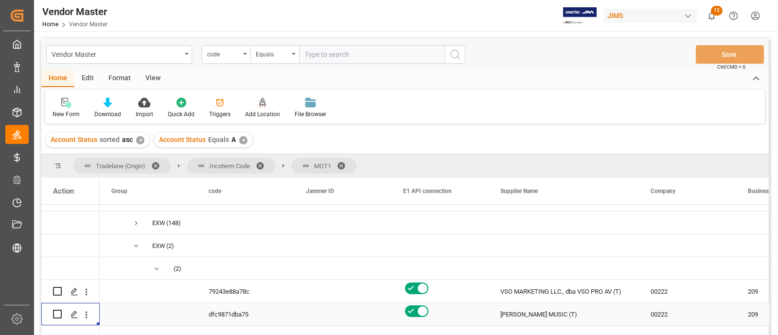
scroll to position [114, 0]
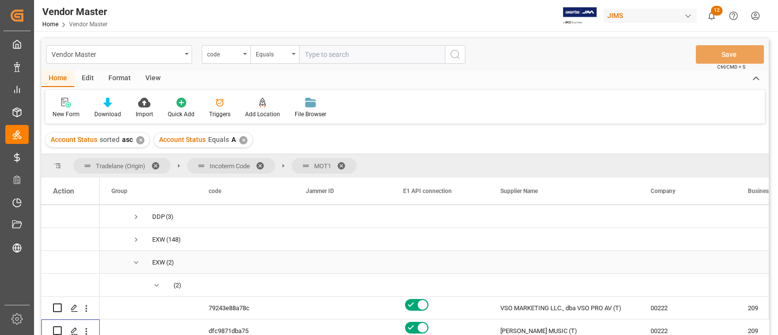
click at [137, 264] on span "Press SPACE to select this row." at bounding box center [136, 262] width 9 height 9
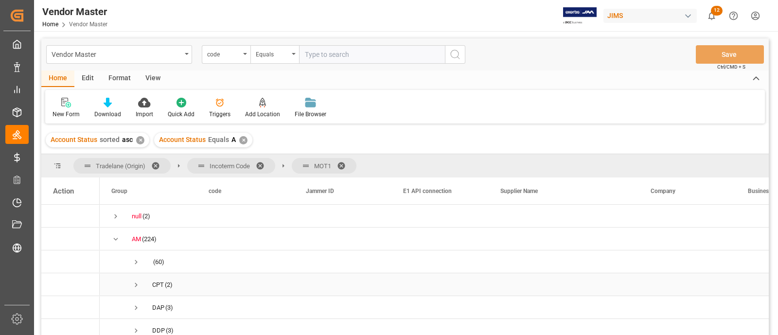
scroll to position [60, 0]
click at [135, 292] on span "Press SPACE to select this row." at bounding box center [136, 293] width 9 height 9
click at [136, 231] on span "Press SPACE to select this row." at bounding box center [136, 232] width 9 height 9
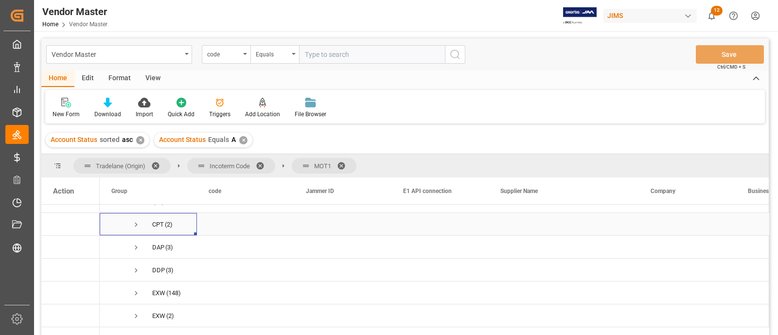
click at [136, 225] on span "Press SPACE to select this row." at bounding box center [136, 224] width 9 height 9
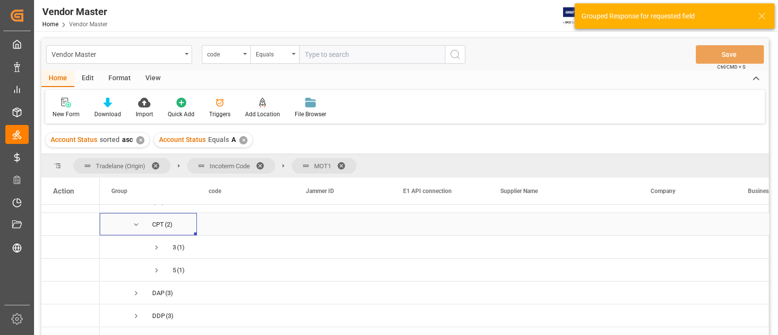
click at [136, 225] on span "Press SPACE to select this row." at bounding box center [136, 224] width 9 height 9
click at [134, 246] on span "Press SPACE to select this row." at bounding box center [136, 247] width 9 height 9
click at [136, 246] on span "Press SPACE to select this row." at bounding box center [136, 247] width 9 height 9
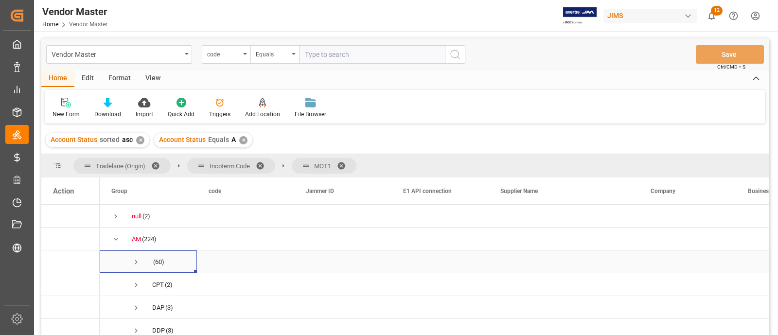
click at [136, 262] on span "Press SPACE to select this row." at bounding box center [136, 262] width 9 height 9
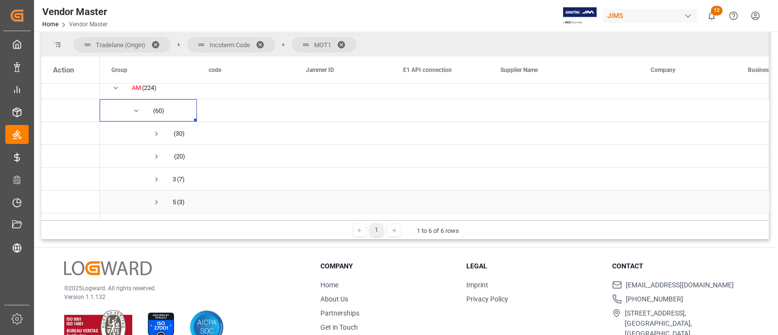
scroll to position [15, 0]
click at [133, 122] on span "Press SPACE to select this row." at bounding box center [136, 125] width 9 height 9
click at [115, 101] on span "Press SPACE to select this row." at bounding box center [115, 103] width 9 height 9
click at [114, 161] on span "Press SPACE to select this row." at bounding box center [115, 163] width 9 height 9
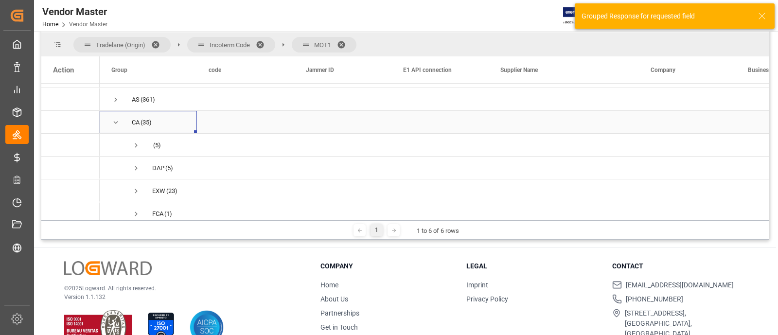
scroll to position [60, 0]
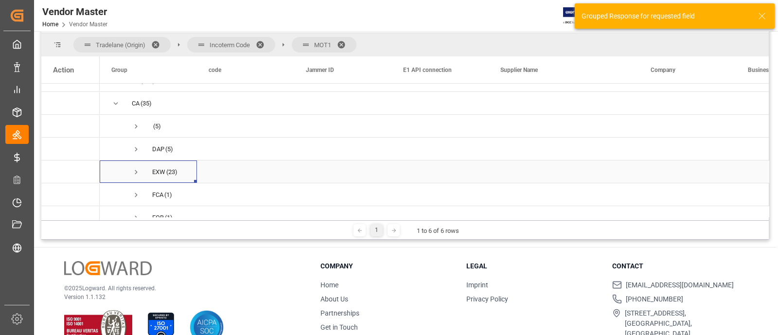
click at [135, 169] on span "Press SPACE to select this row." at bounding box center [136, 172] width 9 height 9
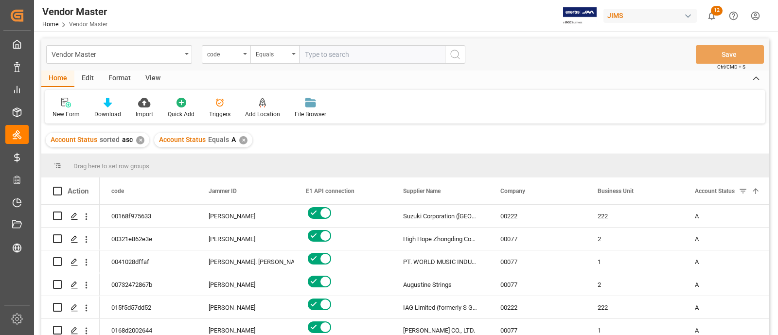
click at [244, 139] on div "✕" at bounding box center [243, 140] width 8 height 8
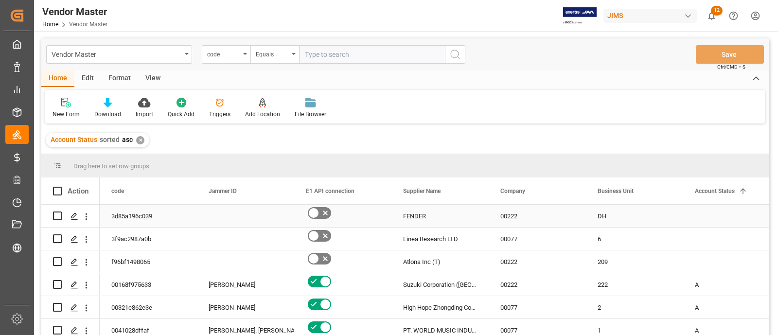
click at [563, 216] on div "00222" at bounding box center [536, 216] width 97 height 22
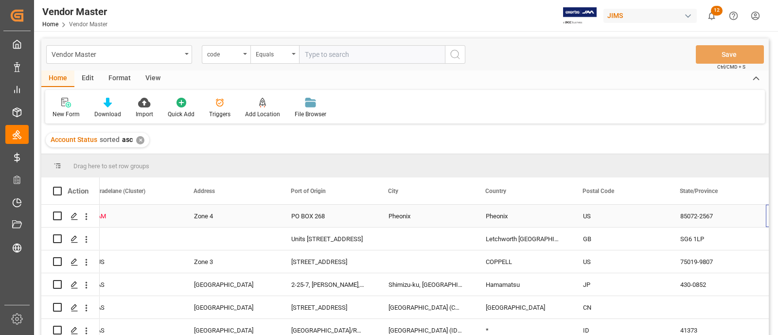
scroll to position [0, 1764]
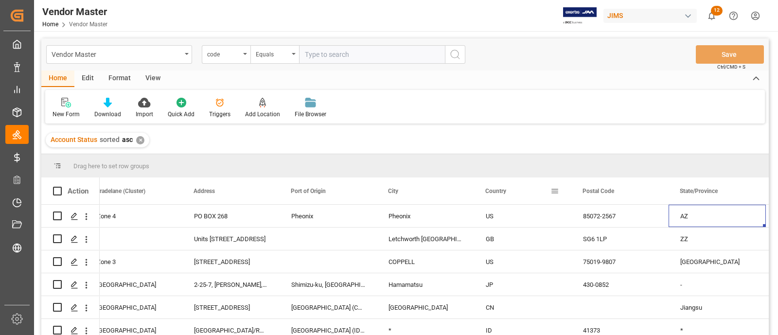
click at [553, 193] on span at bounding box center [554, 191] width 9 height 9
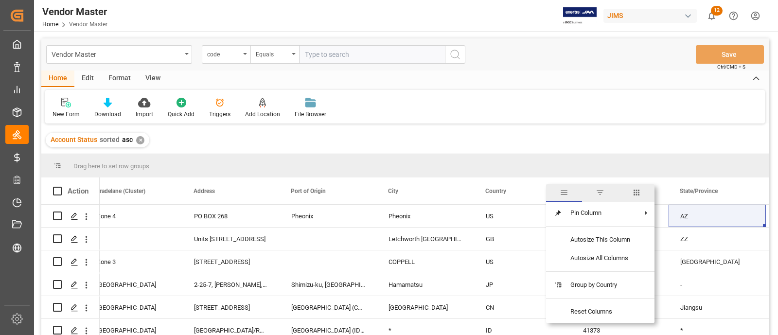
click at [598, 194] on span "filter" at bounding box center [599, 192] width 9 height 9
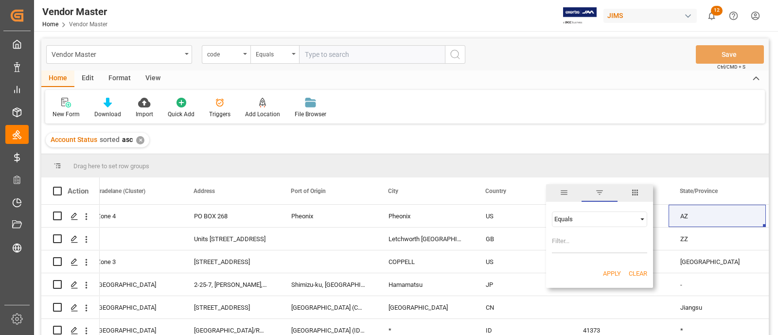
click at [575, 238] on input "Filter Value" at bounding box center [599, 243] width 95 height 19
type input "US"
click at [607, 269] on button "Apply" at bounding box center [612, 274] width 18 height 10
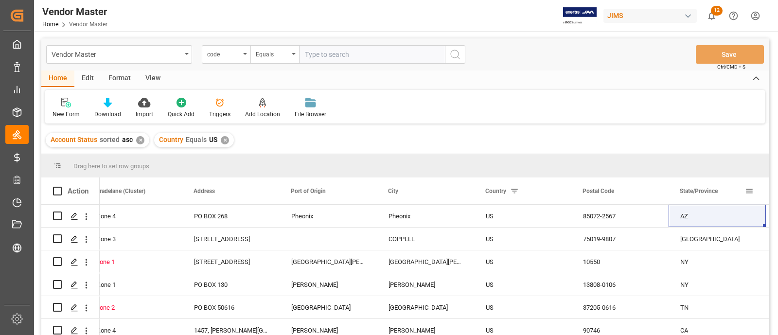
click at [747, 190] on span at bounding box center [748, 191] width 9 height 9
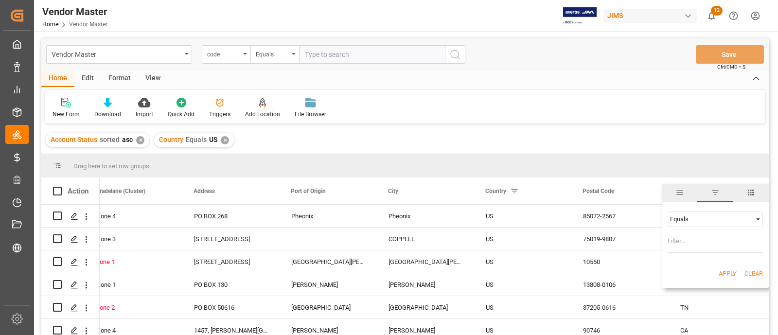
click at [697, 243] on input "Filter Value" at bounding box center [714, 243] width 95 height 19
type input "TN"
click at [724, 271] on button "Apply" at bounding box center [727, 274] width 18 height 10
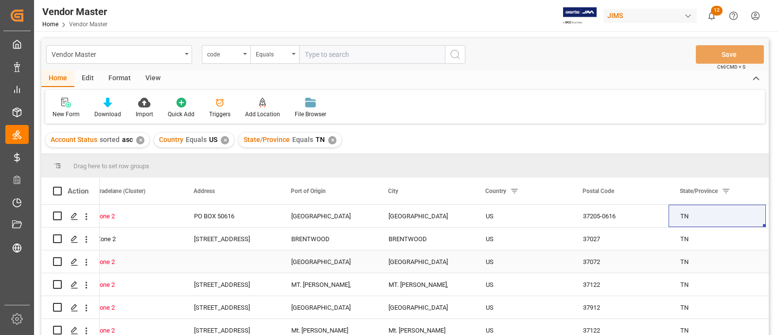
click at [489, 255] on div "US" at bounding box center [522, 262] width 74 height 22
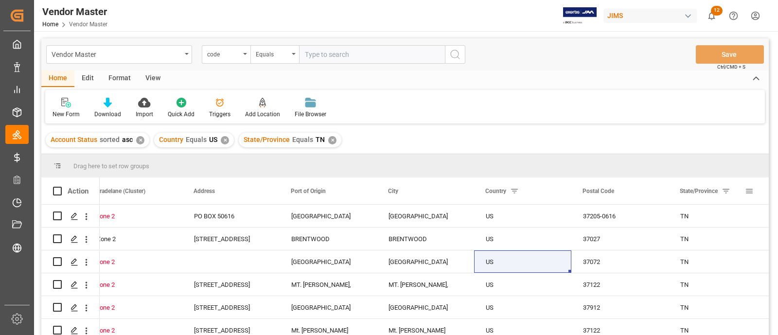
click at [746, 191] on span at bounding box center [748, 191] width 9 height 9
drag, startPoint x: 683, startPoint y: 243, endPoint x: 644, endPoint y: 243, distance: 38.9
click at [644, 243] on div "Drag here to set row groups Drag here to set column labels Action Tradelane (Or…" at bounding box center [404, 247] width 727 height 187
type input "MA"
click at [728, 275] on button "Apply" at bounding box center [727, 274] width 18 height 10
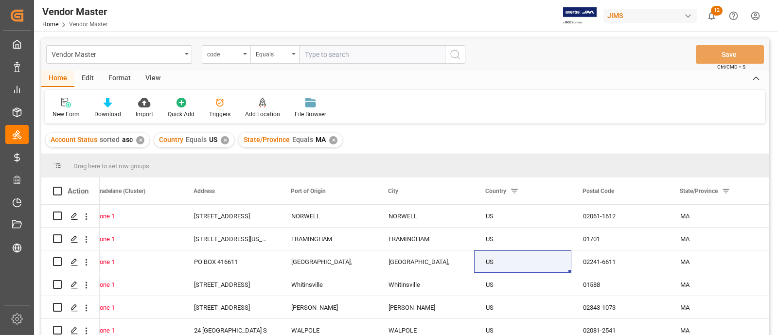
click at [225, 138] on div "✕" at bounding box center [225, 140] width 8 height 8
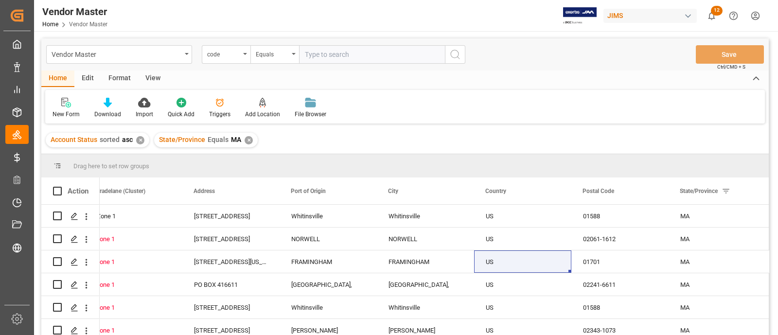
click at [141, 139] on div "✕" at bounding box center [140, 140] width 8 height 8
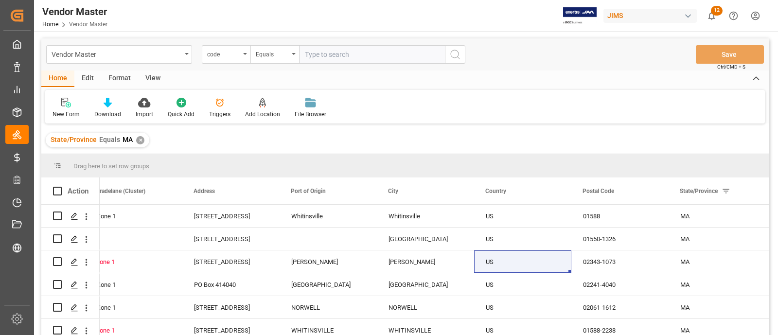
click at [136, 140] on div "✕" at bounding box center [140, 140] width 8 height 8
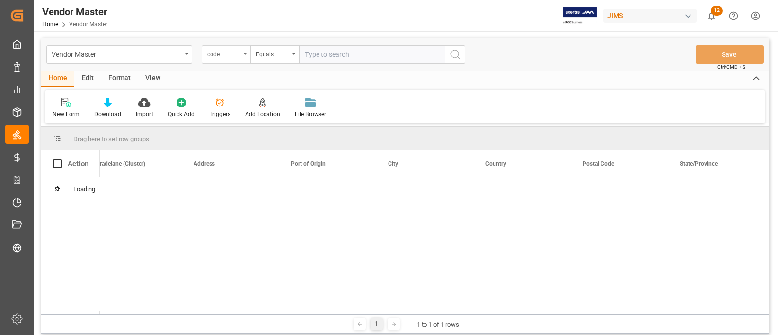
click at [230, 56] on div "code" at bounding box center [223, 53] width 33 height 11
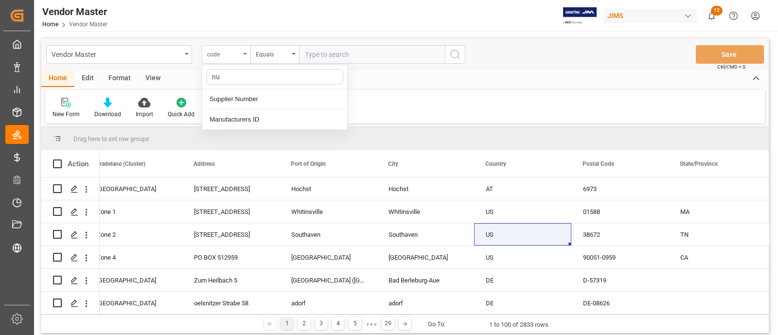
type input "num"
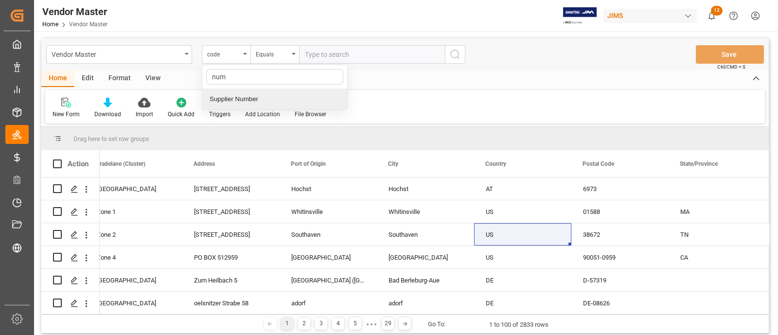
click at [237, 97] on div "Supplier Number" at bounding box center [274, 99] width 145 height 20
click at [330, 55] on input "text" at bounding box center [372, 54] width 146 height 18
paste input "778177"
type input "778177"
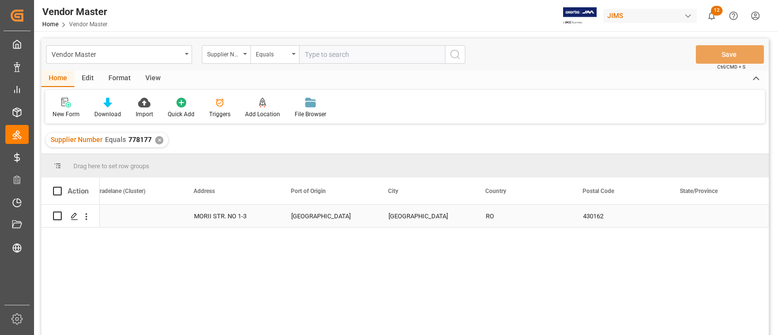
click at [364, 225] on div "BAIA MARE" at bounding box center [327, 216] width 97 height 22
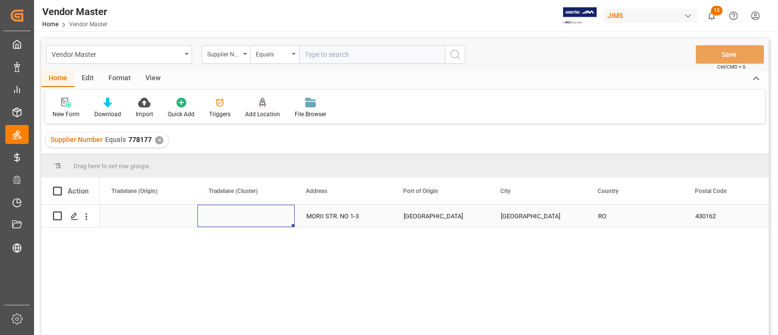
click at [265, 214] on div "Press SPACE to select this row." at bounding box center [245, 216] width 97 height 22
click at [271, 217] on icon "open menu" at bounding box center [277, 222] width 12 height 12
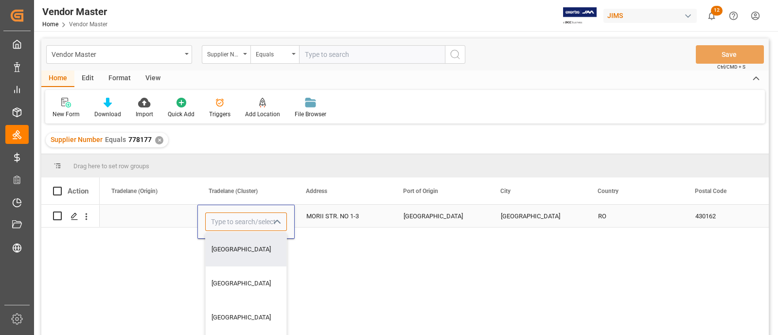
click at [226, 220] on input "Press SPACE to select this row." at bounding box center [246, 221] width 82 height 18
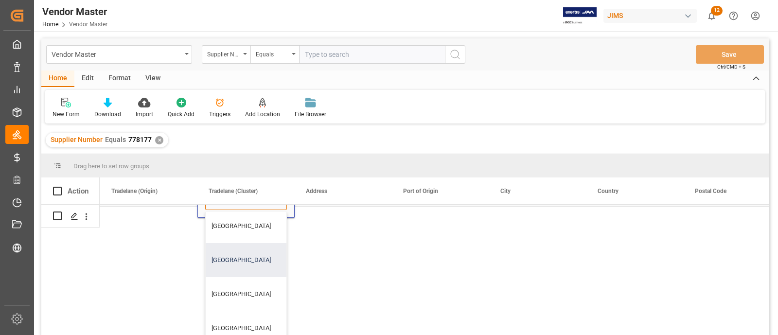
scroll to position [31, 1652]
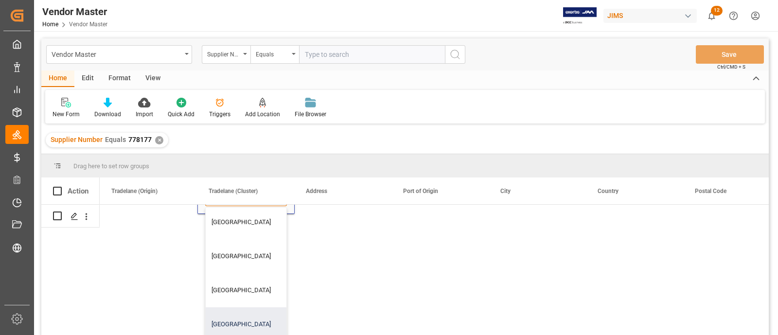
click at [242, 308] on div "South Europe" at bounding box center [246, 324] width 81 height 34
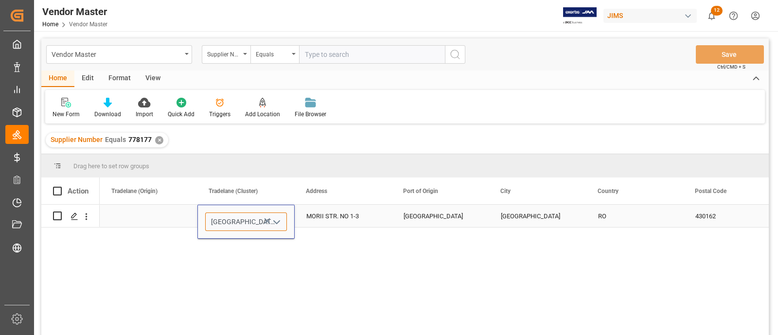
type input "South Europe"
click at [180, 251] on div "South Europe MORII STR. NO 1-3 BAIA MARE BAIA MARE RO 430162 MAN" at bounding box center [434, 273] width 669 height 137
click at [160, 215] on div "Press SPACE to select this row." at bounding box center [148, 216] width 97 height 22
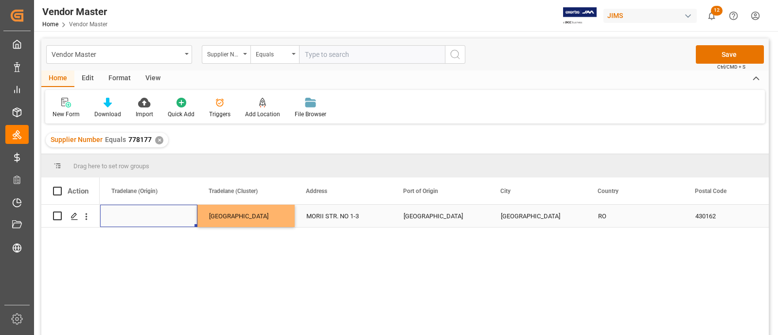
click at [160, 215] on div "Press SPACE to select this row." at bounding box center [148, 216] width 97 height 22
click at [143, 225] on input "Press SPACE to select this row." at bounding box center [149, 221] width 82 height 18
click at [179, 222] on icon "open menu" at bounding box center [179, 222] width 12 height 12
click at [137, 271] on div "EU" at bounding box center [148, 283] width 81 height 34
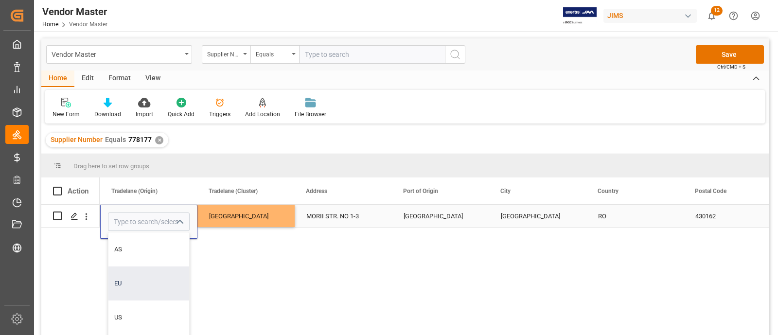
type input "EU"
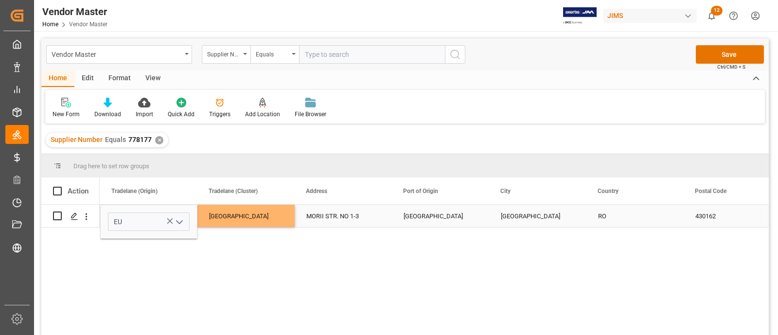
click at [250, 242] on div "EU South Europe MORII STR. NO 1-3 BAIA MARE BAIA MARE RO 430162 MAN" at bounding box center [434, 273] width 669 height 137
click at [252, 220] on div "South Europe" at bounding box center [246, 216] width 74 height 22
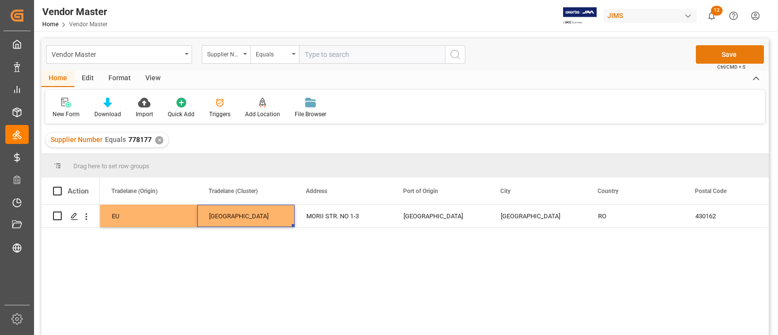
click at [737, 53] on button "Save" at bounding box center [729, 54] width 68 height 18
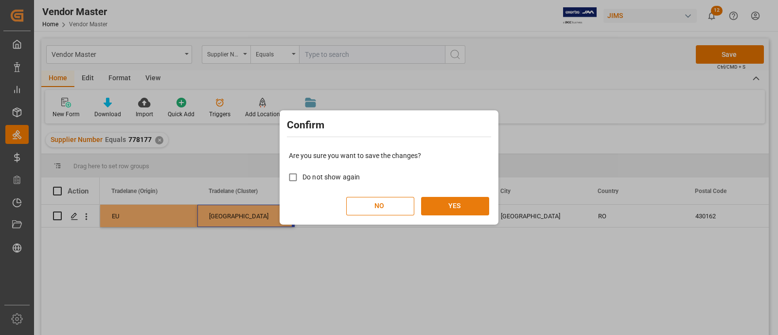
click at [459, 203] on button "YES" at bounding box center [455, 206] width 68 height 18
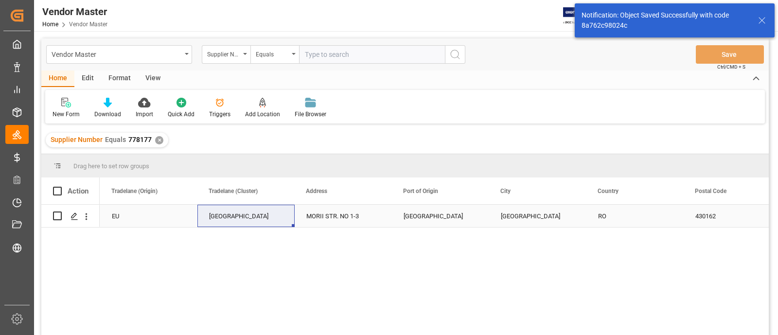
click at [346, 223] on div "MORII STR. NO 1-3" at bounding box center [342, 216] width 97 height 22
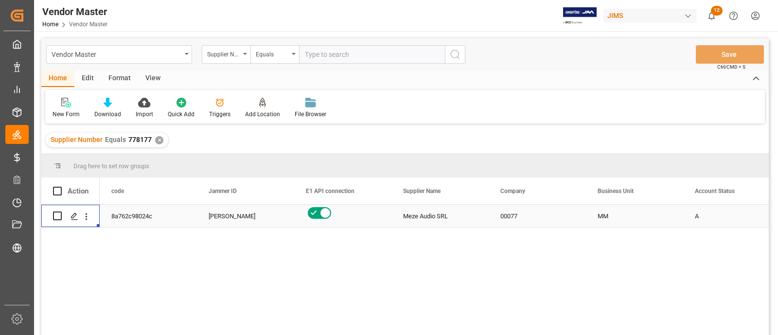
scroll to position [0, 0]
click at [158, 142] on div "✕" at bounding box center [159, 140] width 8 height 8
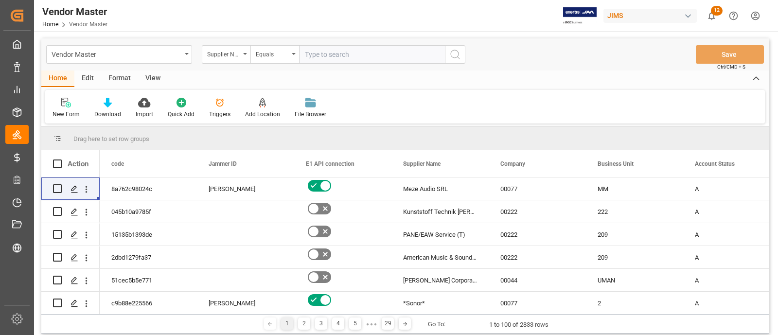
click at [325, 57] on input "text" at bounding box center [372, 54] width 146 height 18
paste input "663075"
type input "663075"
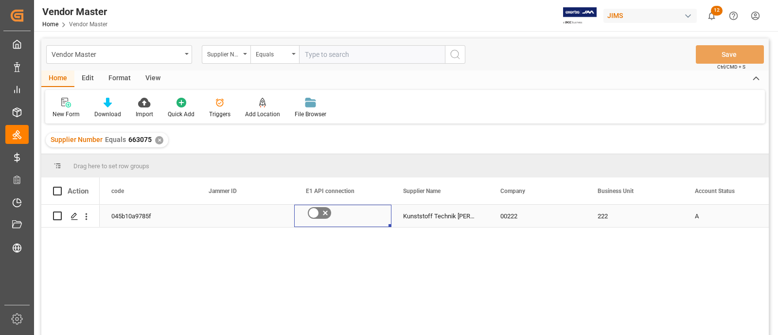
click at [384, 217] on div "Press SPACE to select this row." at bounding box center [342, 216] width 97 height 22
click at [327, 212] on icon "Press SPACE to select this row." at bounding box center [325, 213] width 12 height 12
click at [0, 0] on input "Press SPACE to select this row." at bounding box center [0, 0] width 0 height 0
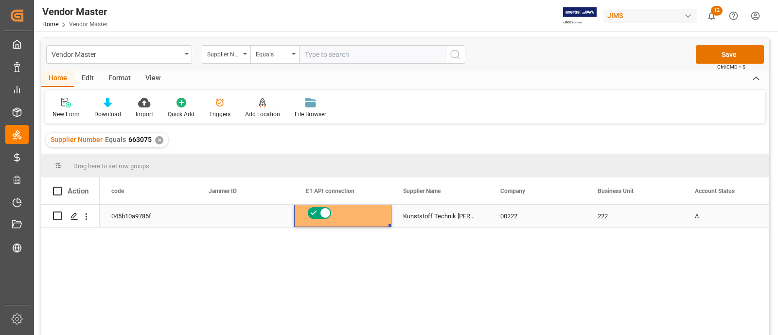
click at [437, 219] on div "Kunststoff Technik Grabher GmbH" at bounding box center [439, 216] width 97 height 22
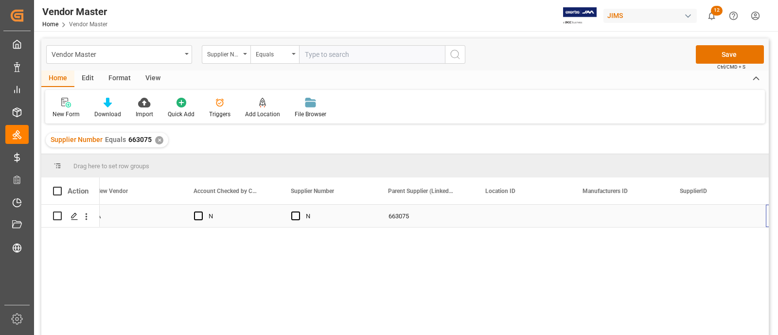
scroll to position [0, 792]
click at [621, 224] on div "Press SPACE to select this row." at bounding box center [619, 216] width 97 height 22
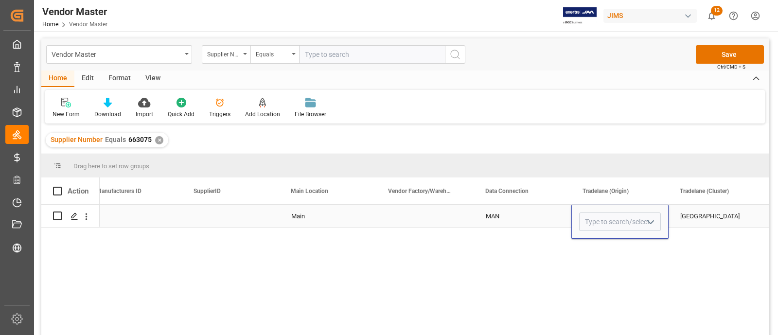
click at [650, 221] on icon "open menu" at bounding box center [650, 222] width 12 height 12
click at [614, 273] on div "EU" at bounding box center [619, 283] width 81 height 34
type input "EU"
click at [548, 219] on div "MAN" at bounding box center [522, 216] width 74 height 22
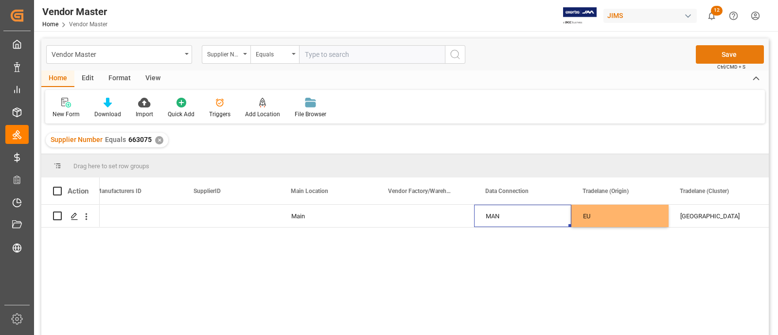
click at [728, 51] on button "Save" at bounding box center [729, 54] width 68 height 18
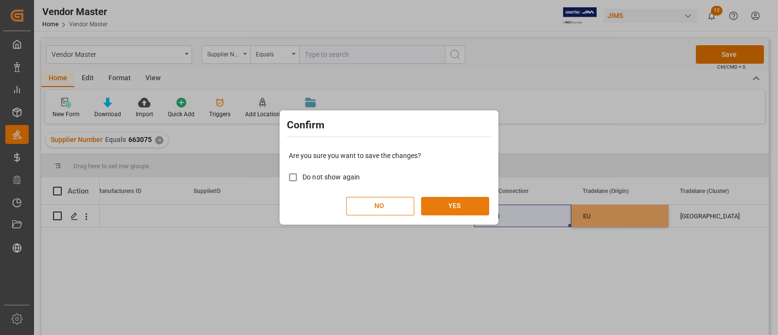
click at [472, 202] on button "YES" at bounding box center [455, 206] width 68 height 18
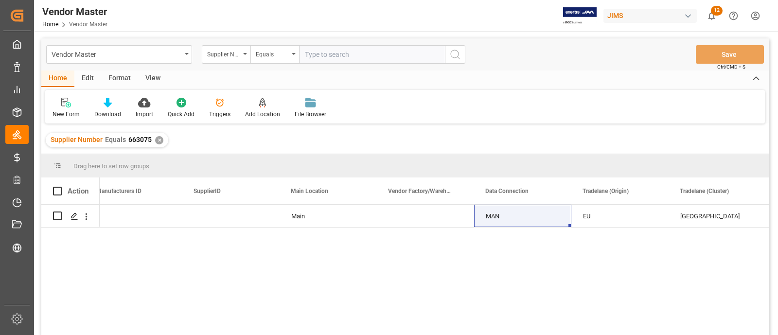
click at [321, 56] on input "text" at bounding box center [372, 54] width 146 height 18
paste input "752566"
type input "752566"
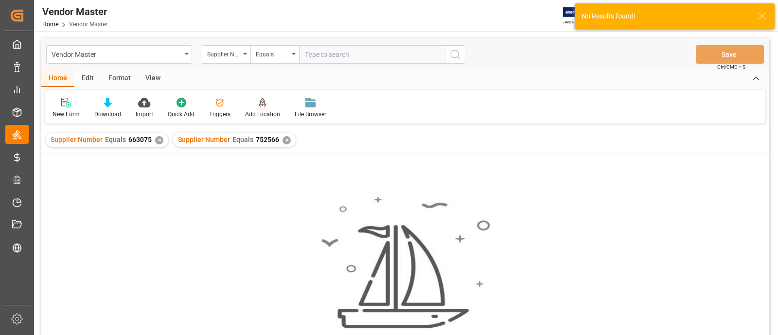
click at [157, 142] on div "✕" at bounding box center [159, 140] width 8 height 8
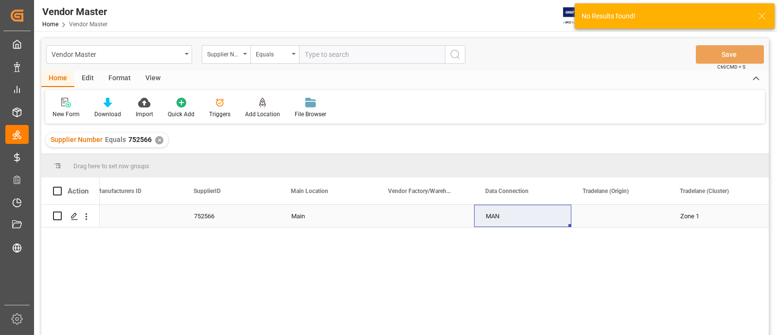
click at [233, 216] on div "752566" at bounding box center [230, 216] width 97 height 22
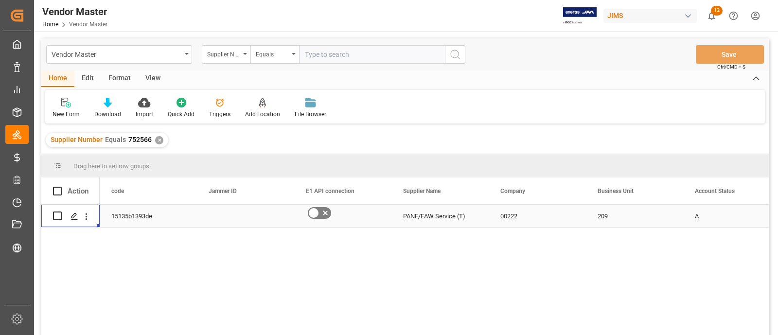
click at [321, 212] on icon "Press SPACE to select this row." at bounding box center [325, 213] width 12 height 12
click at [0, 0] on input "Press SPACE to select this row." at bounding box center [0, 0] width 0 height 0
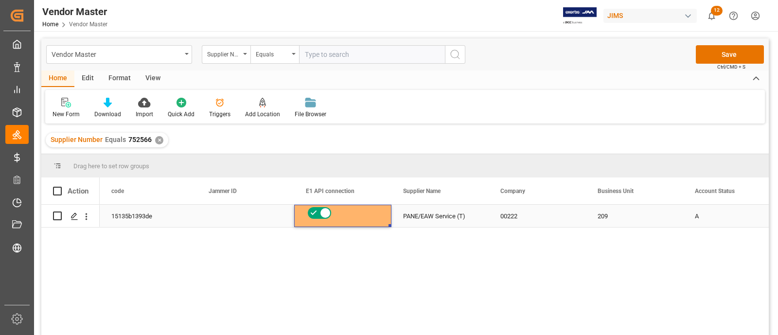
click at [445, 215] on div "PANE/EAW Service (T)" at bounding box center [439, 216] width 97 height 22
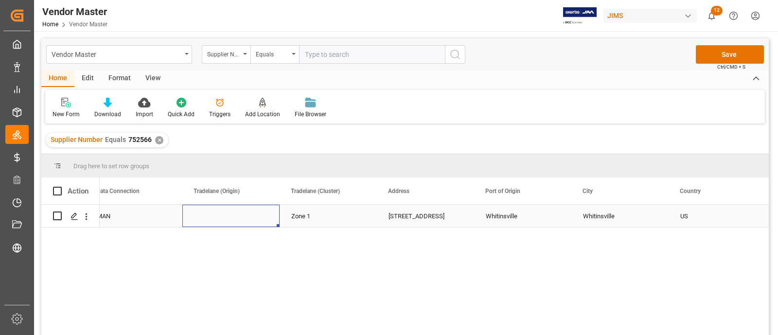
click at [211, 214] on div "Press SPACE to select this row." at bounding box center [230, 216] width 97 height 22
click at [264, 221] on polyline "open menu" at bounding box center [262, 222] width 6 height 3
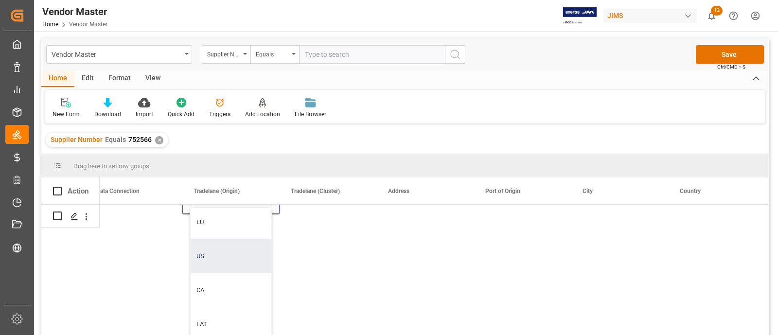
click at [224, 249] on div "US" at bounding box center [230, 256] width 81 height 34
type input "US"
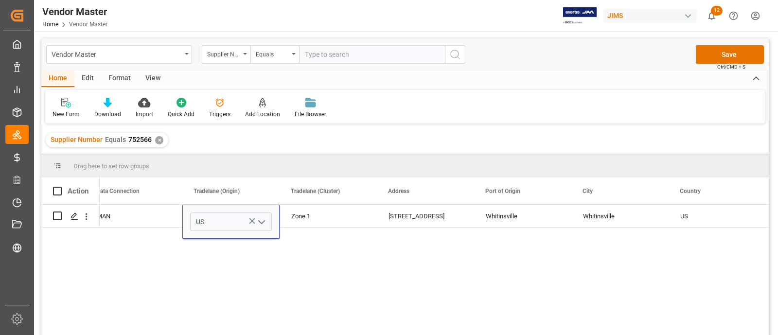
click at [304, 238] on div "MAN US Zone 1 1 Main St. Building #11 Whitinsville Whitinsville US 01588 MA" at bounding box center [434, 273] width 669 height 137
click at [307, 216] on div "Zone 1" at bounding box center [328, 216] width 74 height 22
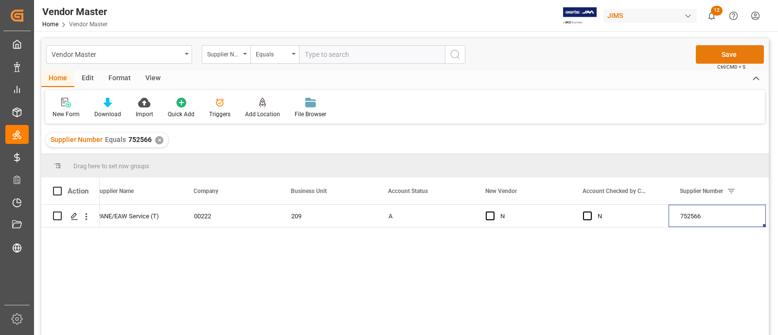
click at [706, 57] on button "Save" at bounding box center [729, 54] width 68 height 18
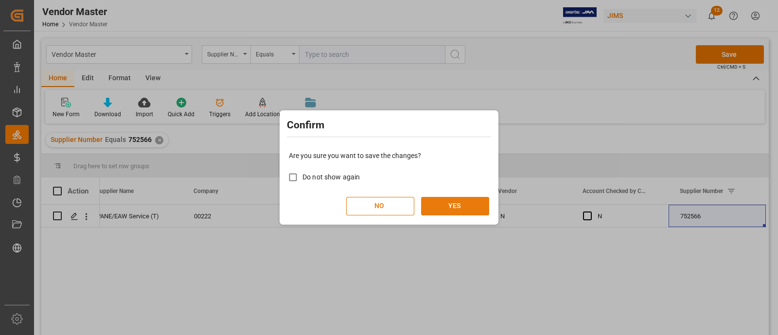
click at [450, 207] on button "YES" at bounding box center [455, 206] width 68 height 18
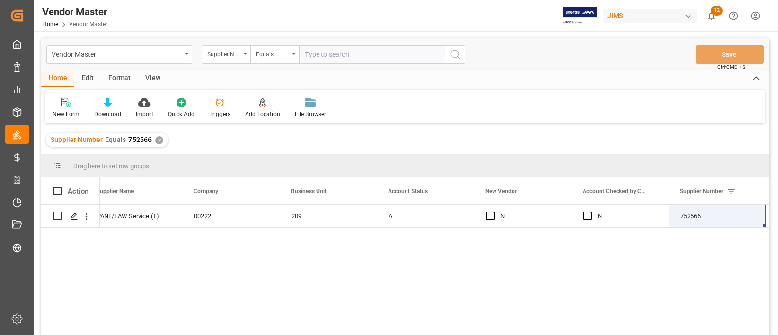
click at [313, 46] on input "text" at bounding box center [372, 54] width 146 height 18
paste input "752599"
type input "752599"
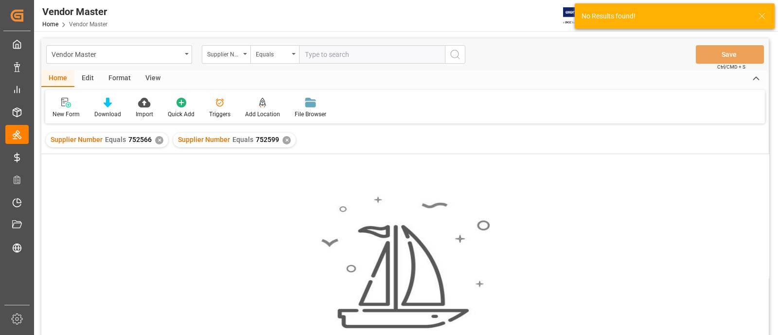
click at [158, 141] on div "✕" at bounding box center [159, 140] width 8 height 8
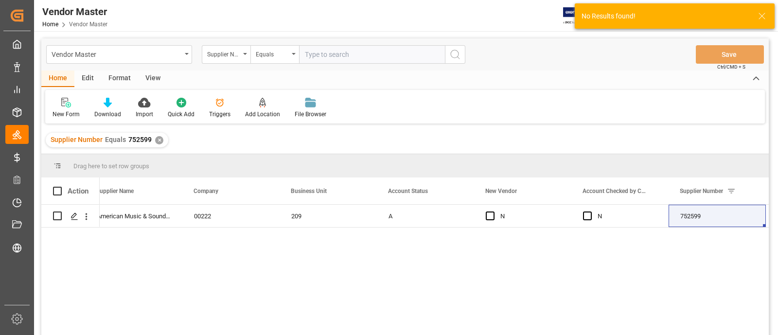
click at [273, 277] on div "American Music & Sound(Focusrite) (T) 00222 209 A N N 752599" at bounding box center [434, 273] width 669 height 137
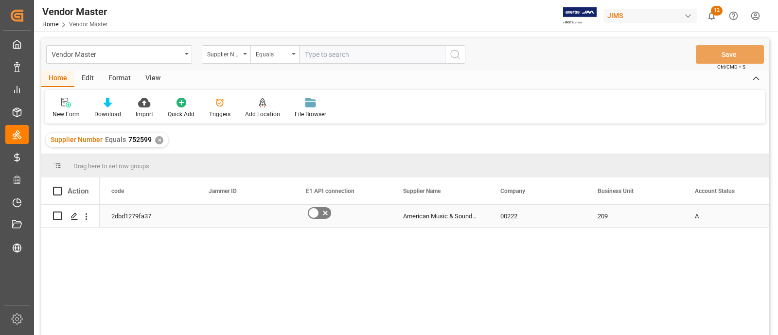
click at [420, 209] on div "American Music & Sound(Focusrite) (T)" at bounding box center [439, 216] width 97 height 22
drag, startPoint x: 485, startPoint y: 198, endPoint x: 519, endPoint y: 200, distance: 34.0
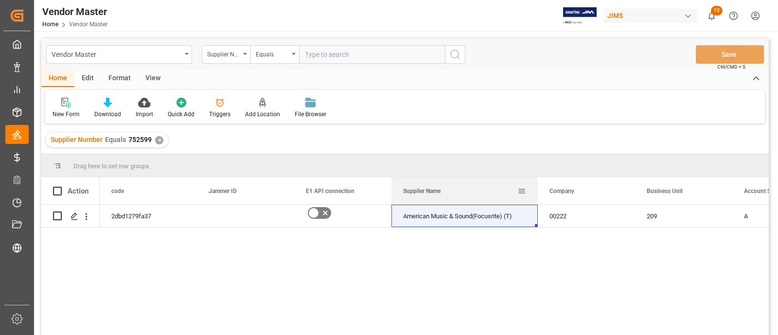
drag, startPoint x: 488, startPoint y: 198, endPoint x: 537, endPoint y: 198, distance: 49.1
click at [537, 198] on div at bounding box center [538, 190] width 4 height 27
click at [324, 56] on input "text" at bounding box center [372, 54] width 146 height 18
paste input "241532"
type input "241532"
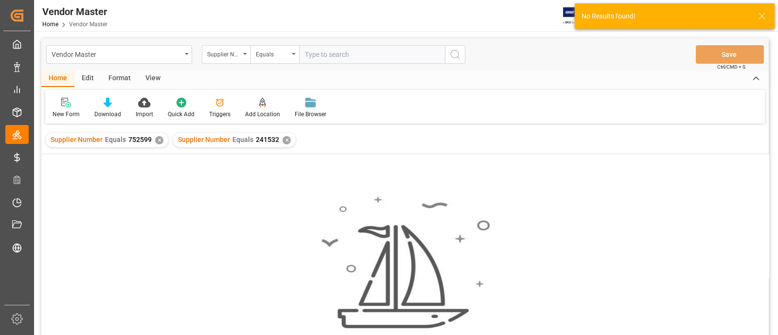
click at [158, 139] on div "✕" at bounding box center [159, 140] width 8 height 8
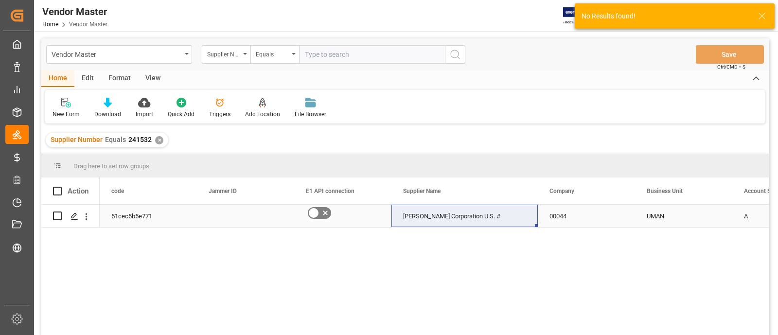
click at [322, 212] on icon "Press SPACE to select this row." at bounding box center [325, 213] width 12 height 12
click at [0, 0] on input "Press SPACE to select this row." at bounding box center [0, 0] width 0 height 0
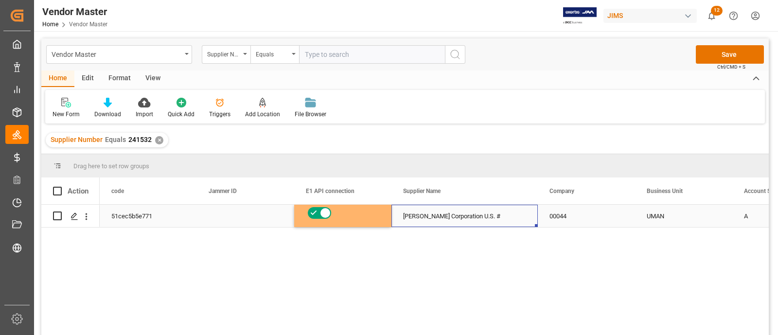
click at [440, 217] on div "Roland Corporation U.S. #" at bounding box center [464, 216] width 146 height 22
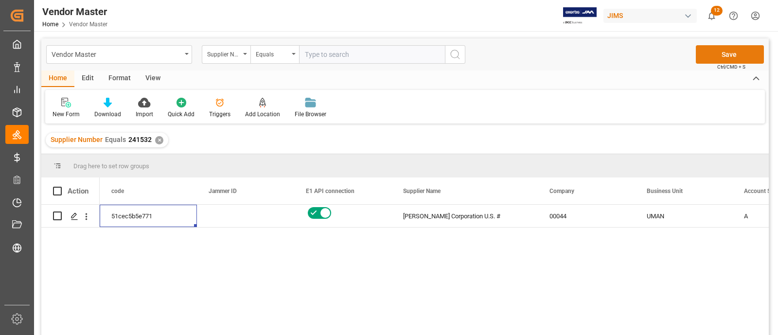
click at [721, 50] on button "Save" at bounding box center [729, 54] width 68 height 18
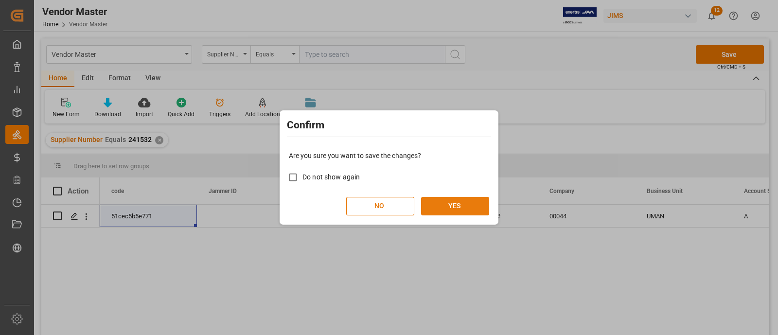
click at [455, 209] on button "YES" at bounding box center [455, 206] width 68 height 18
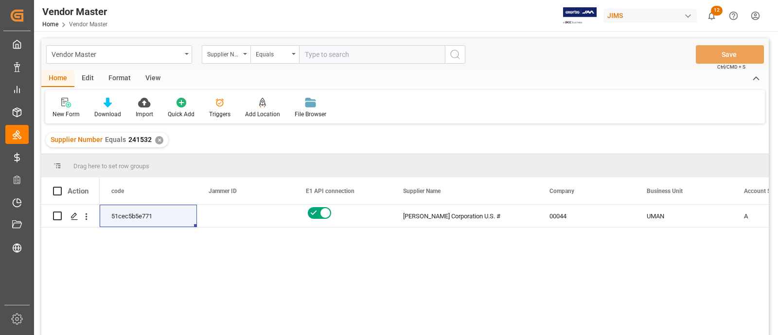
click at [351, 49] on input "text" at bounding box center [372, 54] width 146 height 18
paste input "778177"
type input "778177"
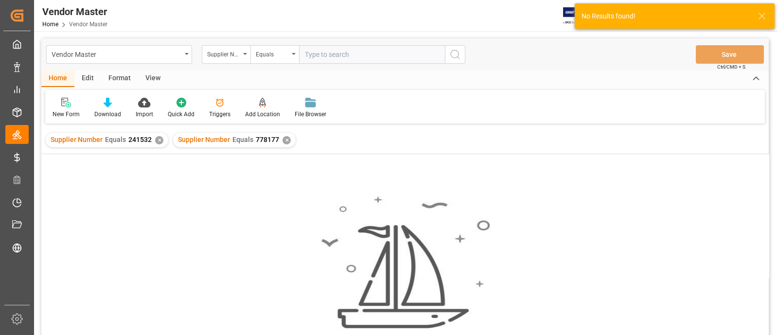
click at [158, 139] on div "✕" at bounding box center [159, 140] width 8 height 8
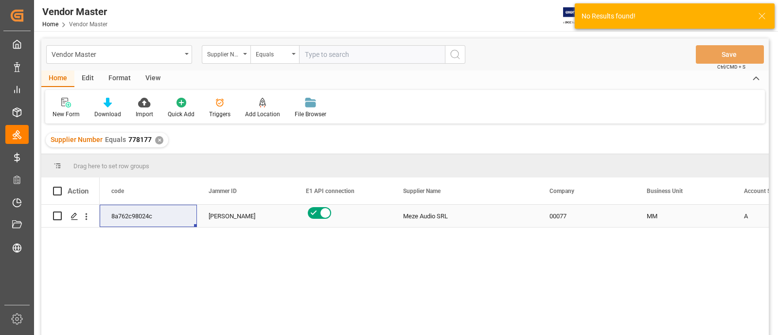
click at [445, 215] on div "Meze Audio SRL" at bounding box center [464, 216] width 146 height 22
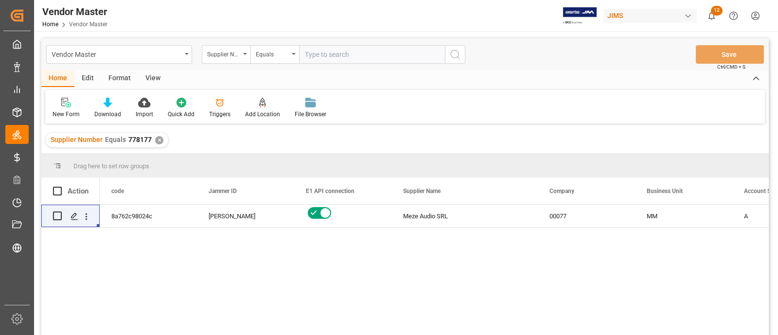
click at [347, 54] on input "text" at bounding box center [372, 54] width 146 height 18
paste input "1110"
type input "1110"
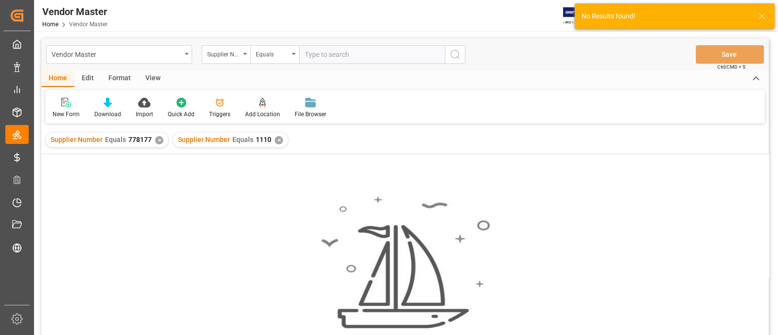
click at [156, 137] on div "✕" at bounding box center [159, 140] width 8 height 8
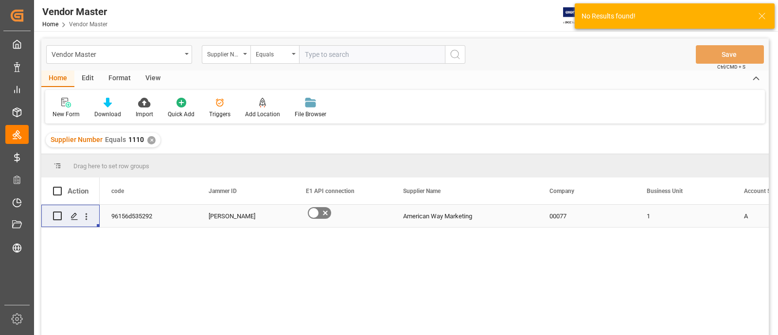
click at [326, 214] on icon "Press SPACE to select this row." at bounding box center [325, 213] width 5 height 5
click at [0, 0] on input "Press SPACE to select this row." at bounding box center [0, 0] width 0 height 0
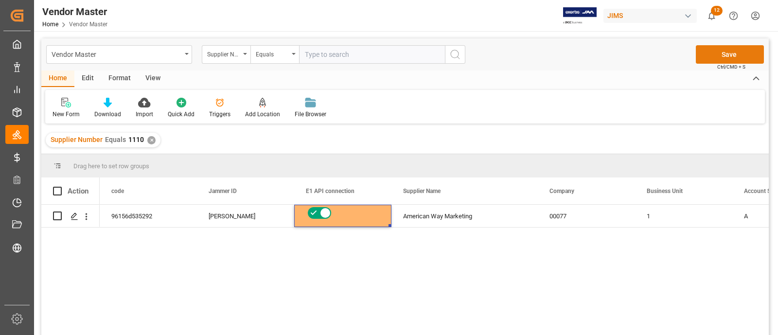
click at [726, 55] on button "Save" at bounding box center [729, 54] width 68 height 18
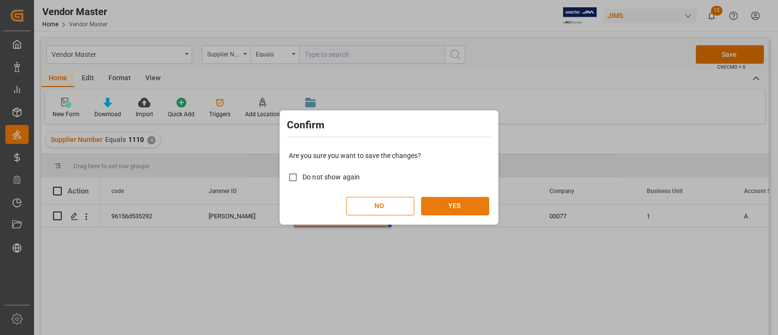
click at [443, 208] on button "YES" at bounding box center [455, 206] width 68 height 18
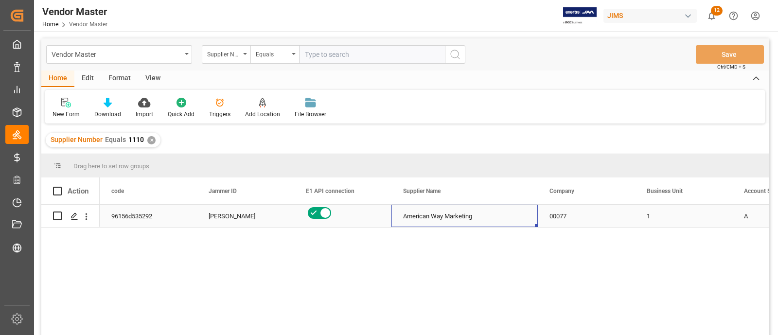
click at [485, 219] on div "American Way Marketing" at bounding box center [464, 216] width 146 height 22
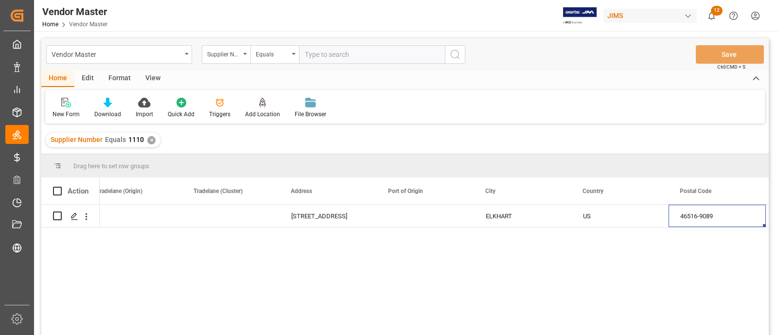
scroll to position [0, 1813]
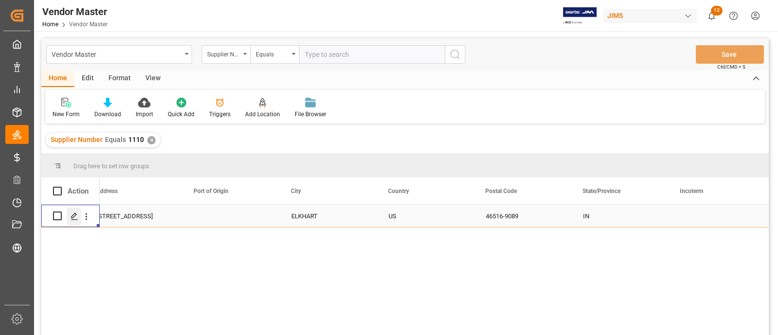
click at [76, 215] on icon "Press SPACE to select this row." at bounding box center [74, 216] width 8 height 8
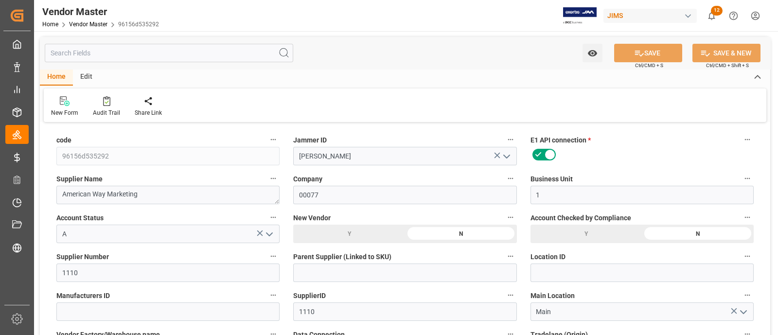
type input "09-22-2025 13:51"
type input "10-07-2025 17:12"
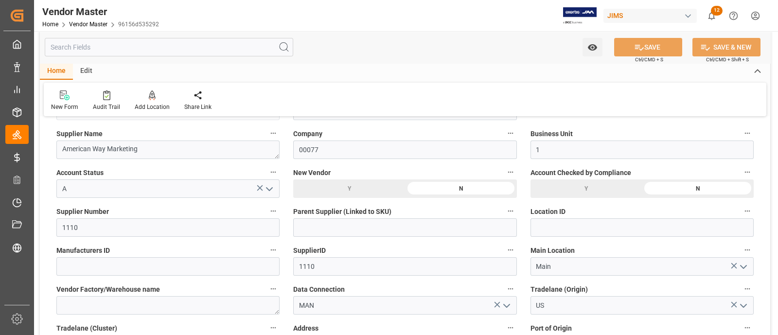
scroll to position [60, 0]
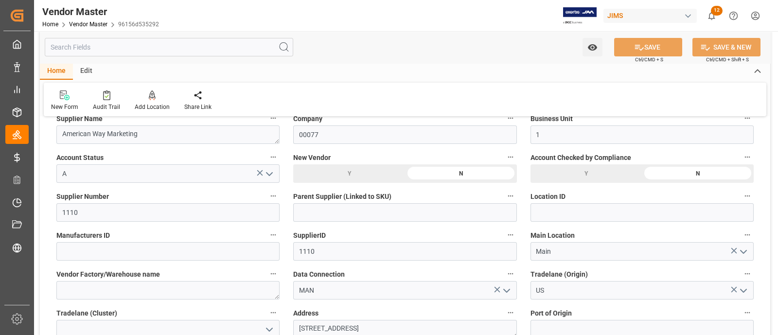
click at [748, 291] on icon "open menu" at bounding box center [743, 291] width 12 height 12
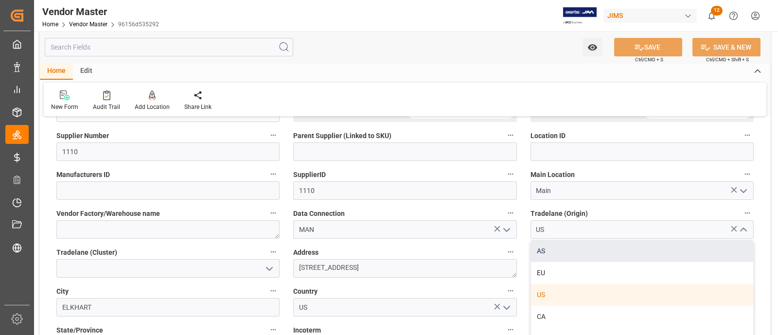
scroll to position [182, 0]
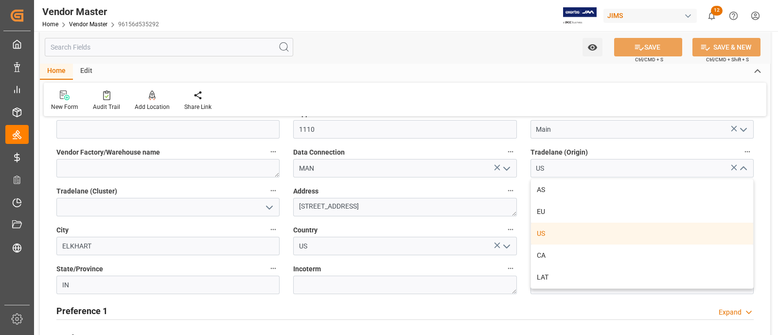
type input "NET 30"
click at [435, 47] on div "Watch Option SAVE Ctrl/CMD + S SAVE & NEW Ctrl/CMD + Shift + S" at bounding box center [405, 47] width 730 height 32
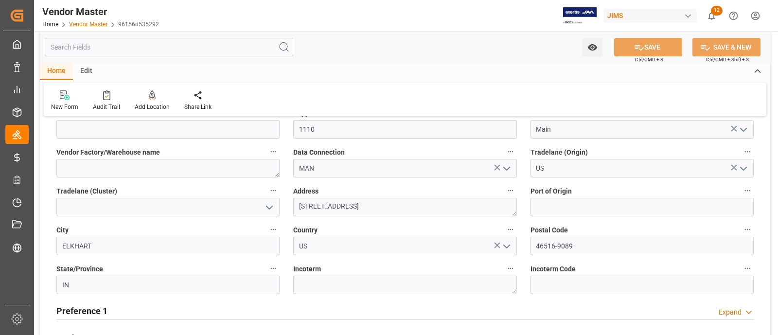
click at [83, 25] on link "Vendor Master" at bounding box center [88, 24] width 38 height 7
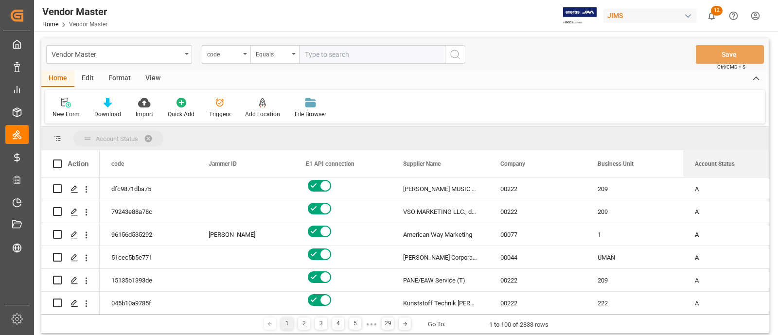
drag, startPoint x: 722, startPoint y: 163, endPoint x: 678, endPoint y: 137, distance: 51.0
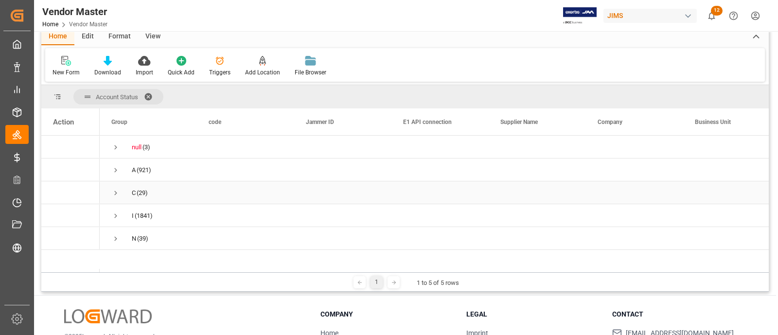
scroll to position [60, 0]
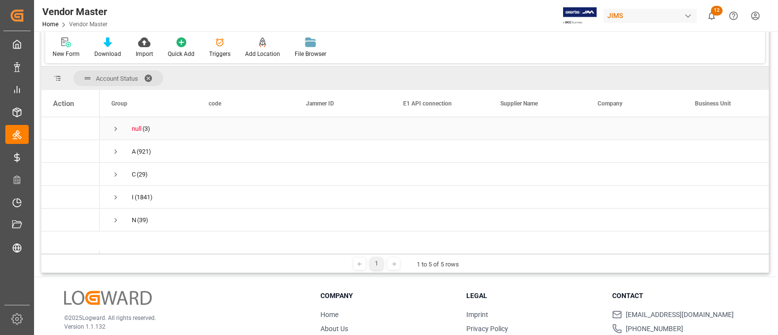
click at [115, 128] on span "Press SPACE to select this row." at bounding box center [115, 128] width 9 height 9
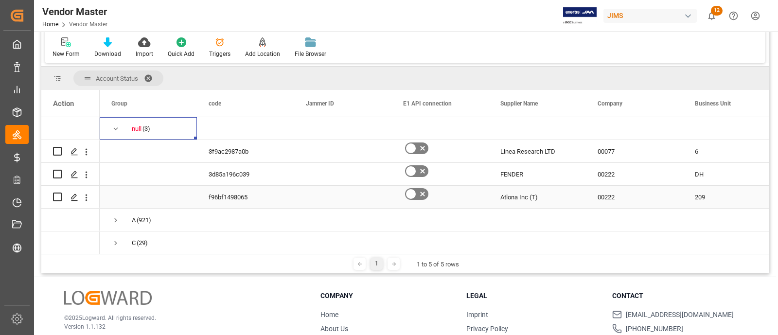
click at [554, 184] on div "FENDER" at bounding box center [536, 174] width 97 height 22
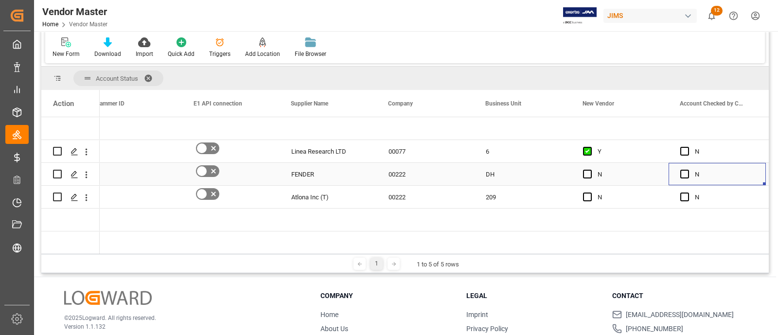
scroll to position [0, 306]
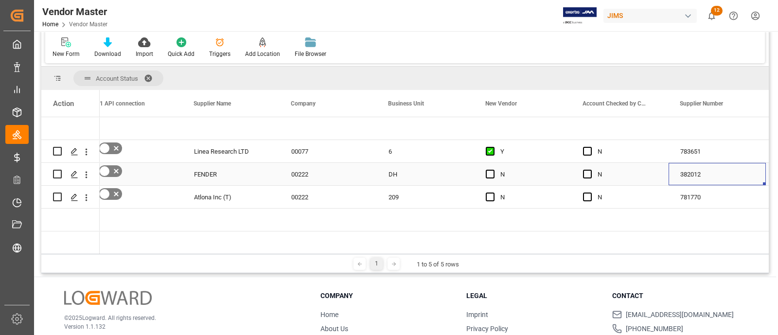
click at [680, 173] on div "382012" at bounding box center [716, 174] width 97 height 22
click at [684, 201] on div "781770" at bounding box center [716, 197] width 97 height 22
click at [87, 152] on icon "open menu" at bounding box center [86, 152] width 10 height 10
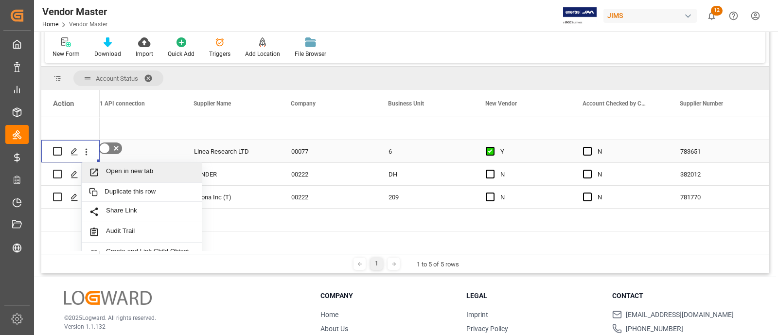
click at [135, 172] on span "Open in new tab" at bounding box center [150, 172] width 88 height 10
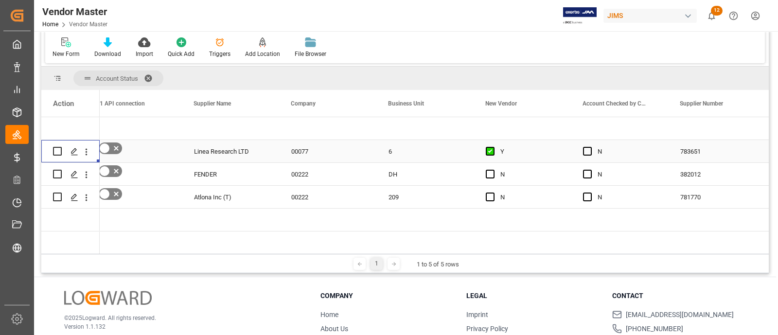
click at [697, 146] on div "783651" at bounding box center [716, 151] width 97 height 22
click at [652, 154] on div "N" at bounding box center [626, 151] width 59 height 22
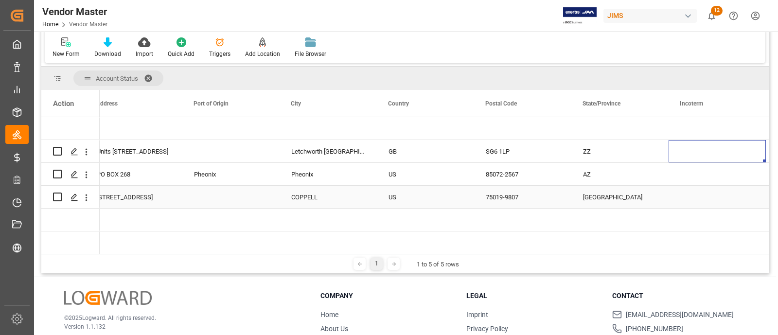
scroll to position [0, 1958]
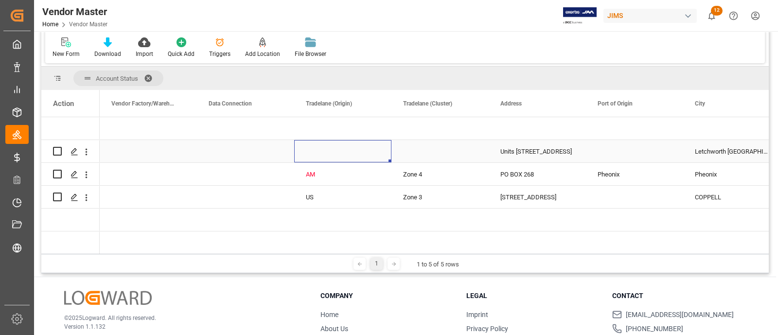
click at [345, 157] on div "Press SPACE to select this row." at bounding box center [342, 151] width 97 height 22
click at [346, 157] on input "Press SPACE to select this row." at bounding box center [343, 157] width 82 height 18
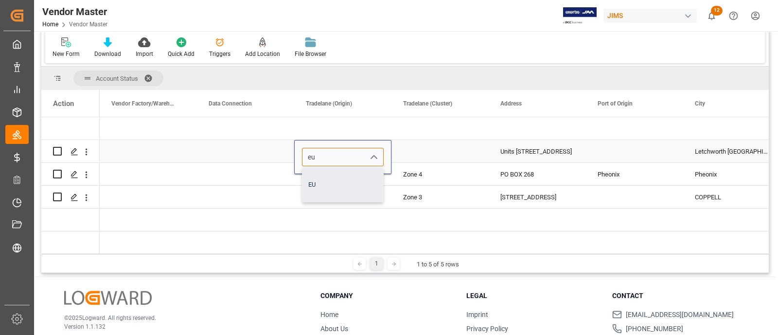
click at [326, 181] on div "EU" at bounding box center [342, 185] width 81 height 34
type input "EU"
click at [432, 148] on div "Press SPACE to select this row." at bounding box center [439, 151] width 97 height 22
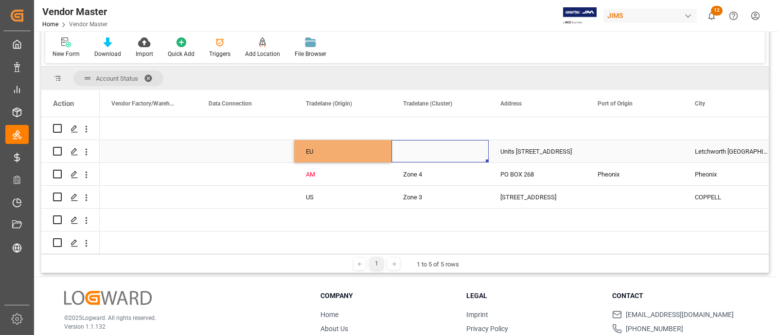
click at [432, 148] on div "Press SPACE to select this row." at bounding box center [439, 151] width 97 height 22
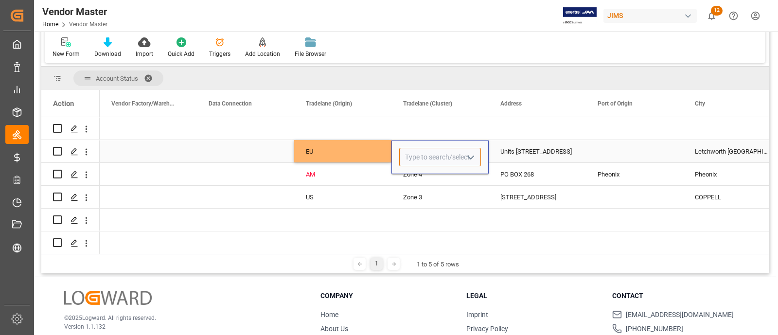
click at [437, 151] on input "Press SPACE to select this row." at bounding box center [440, 157] width 82 height 18
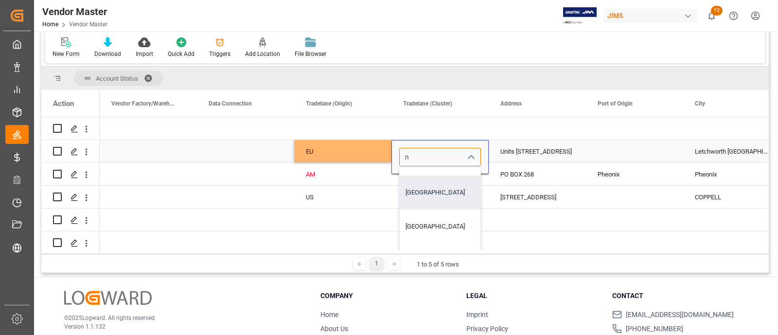
click at [435, 196] on div "North Europe" at bounding box center [439, 192] width 81 height 34
type input "North Europe"
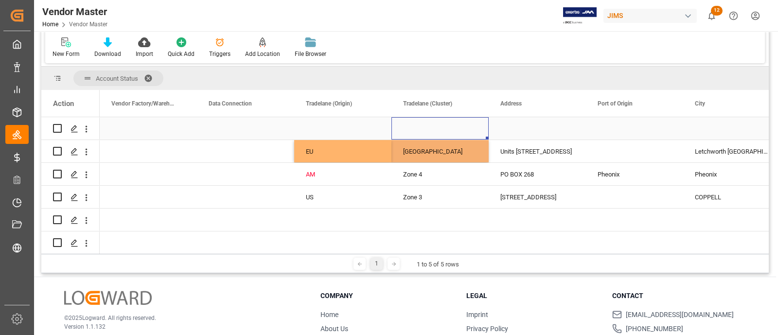
click at [431, 135] on div "Press SPACE to select this row." at bounding box center [439, 128] width 97 height 22
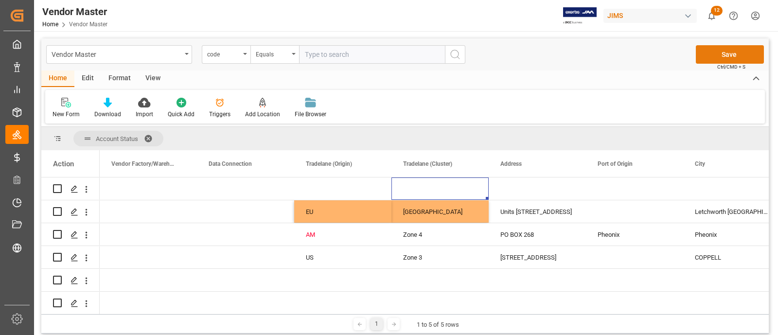
click at [714, 55] on button "Save" at bounding box center [729, 54] width 68 height 18
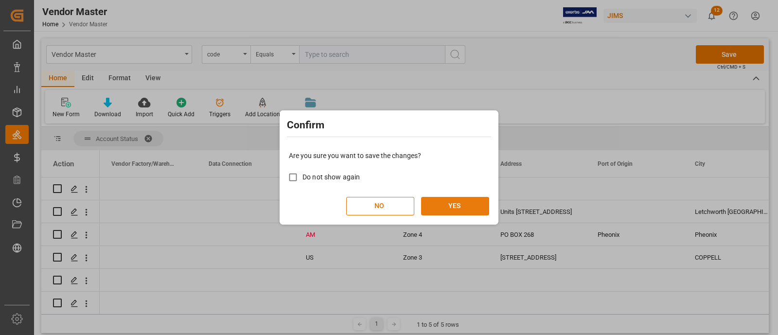
click at [470, 205] on button "YES" at bounding box center [455, 206] width 68 height 18
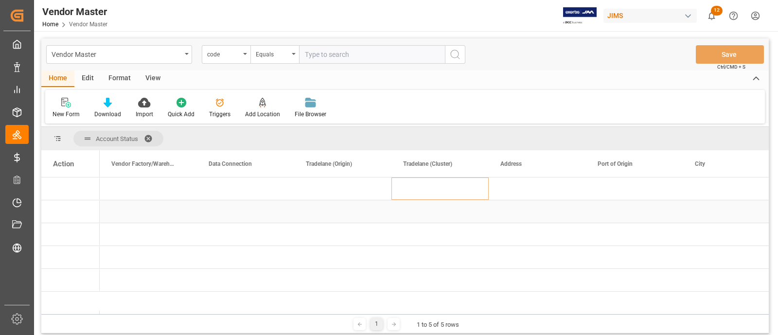
click at [391, 208] on div "Press SPACE to select this row." at bounding box center [342, 211] width 97 height 22
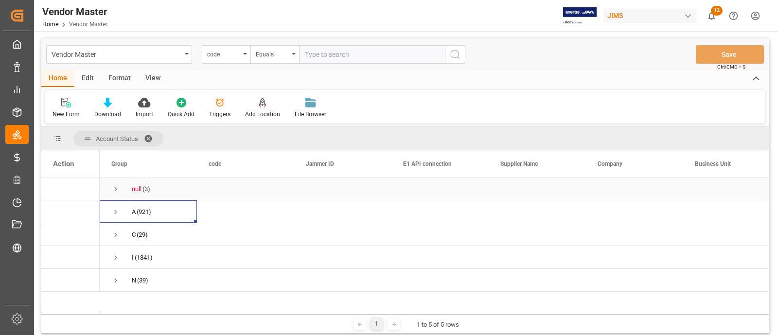
click at [115, 189] on span "Press SPACE to select this row." at bounding box center [115, 189] width 9 height 9
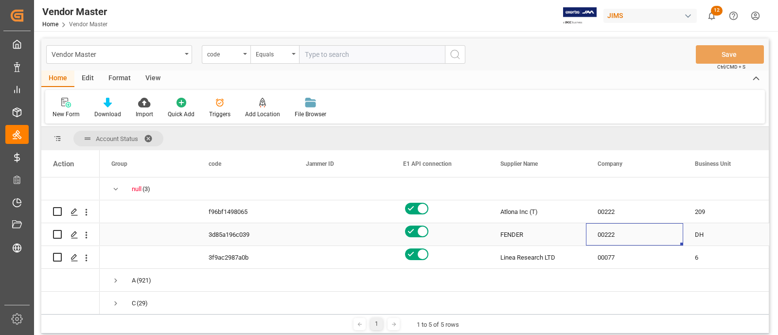
click at [633, 231] on div "00222" at bounding box center [634, 234] width 97 height 22
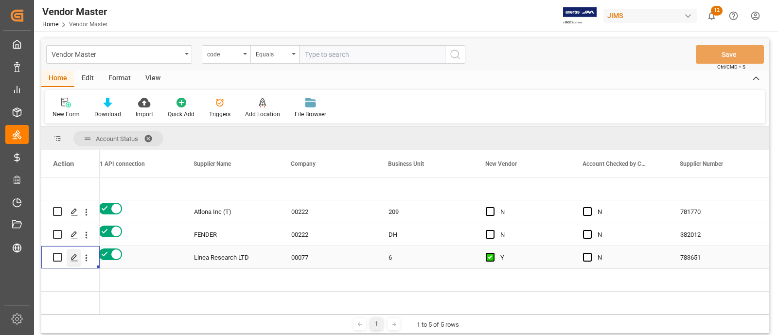
click at [76, 256] on icon "Press SPACE to select this row." at bounding box center [74, 258] width 8 height 8
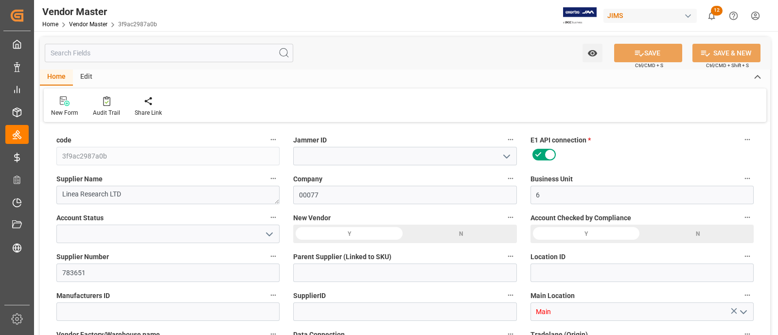
type input "09-22-2025 11:31"
type input "10-07-2025 17:24"
click at [270, 232] on icon "open menu" at bounding box center [269, 234] width 12 height 12
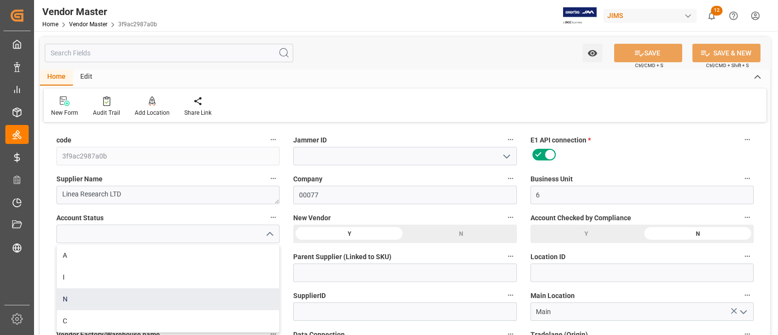
click at [83, 297] on div "N" at bounding box center [168, 299] width 222 height 22
type input "N"
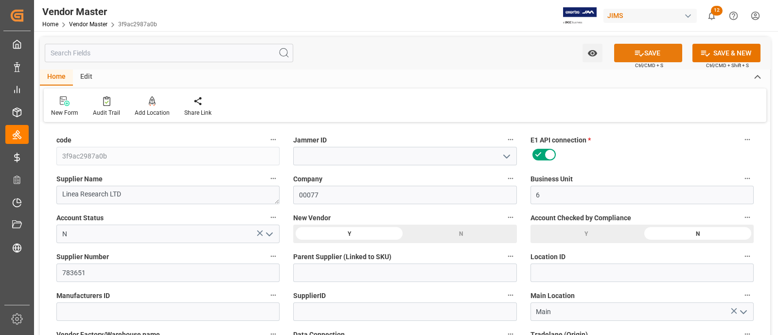
click at [656, 54] on button "SAVE" at bounding box center [648, 53] width 68 height 18
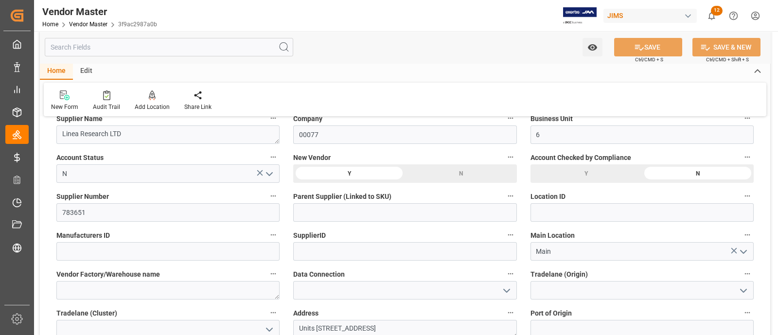
type input "10-07-2025 17:27"
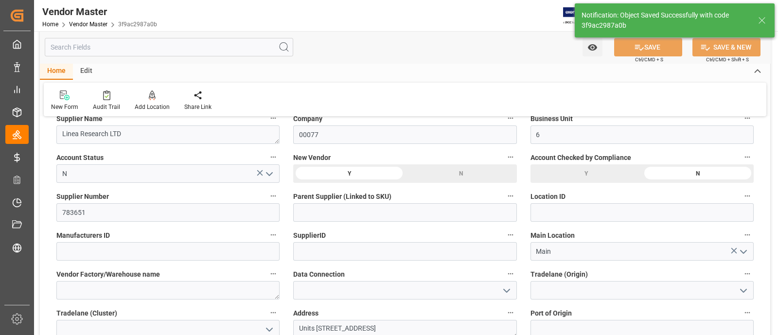
type input "NET 30"
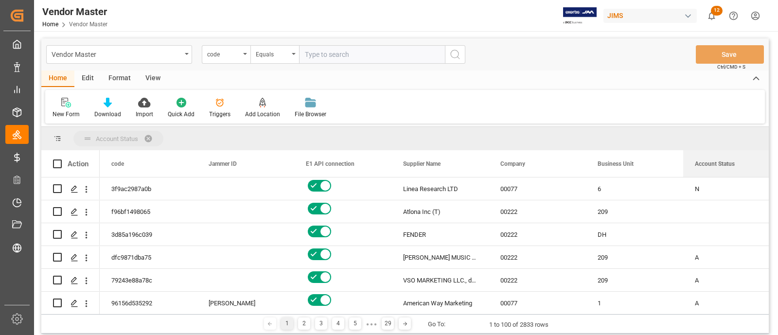
drag, startPoint x: 698, startPoint y: 161, endPoint x: 694, endPoint y: 146, distance: 15.6
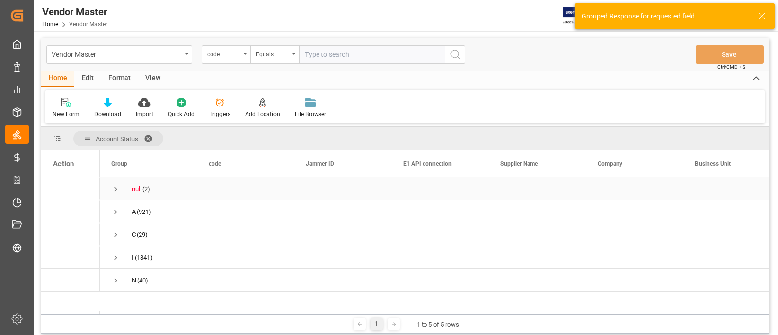
click at [115, 190] on span "Press SPACE to select this row." at bounding box center [115, 189] width 9 height 9
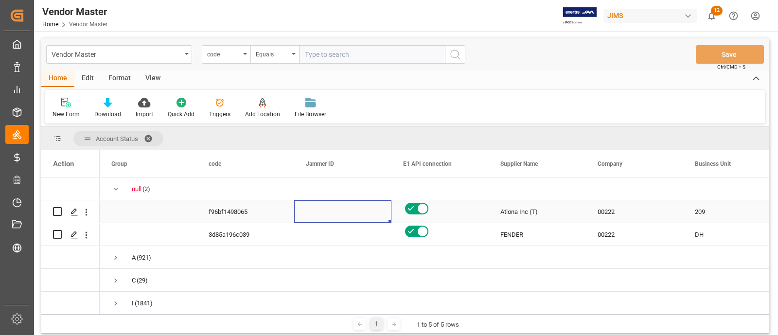
click at [299, 210] on div "Press SPACE to select this row." at bounding box center [342, 211] width 97 height 22
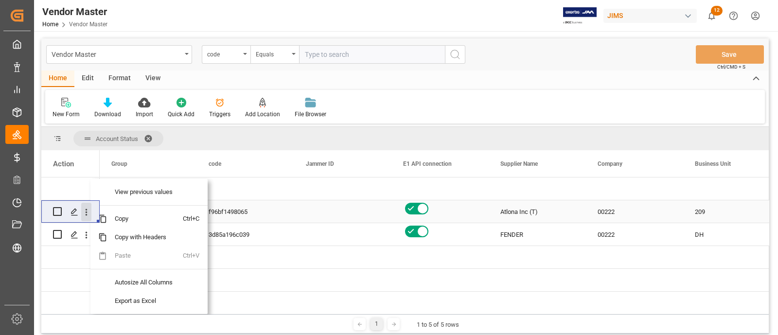
click at [87, 213] on icon "open menu" at bounding box center [86, 212] width 10 height 10
click at [117, 226] on span "Copy" at bounding box center [145, 218] width 76 height 18
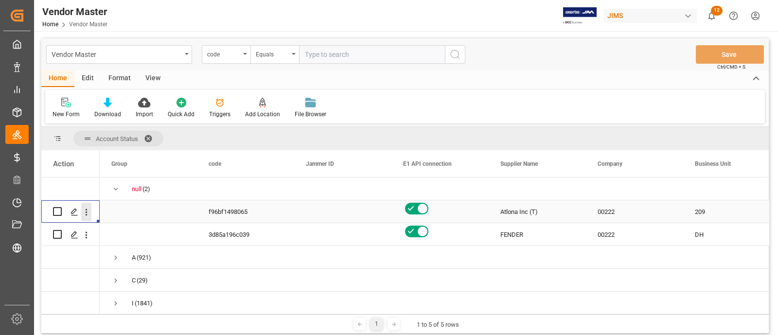
click at [89, 213] on icon "open menu" at bounding box center [86, 212] width 10 height 10
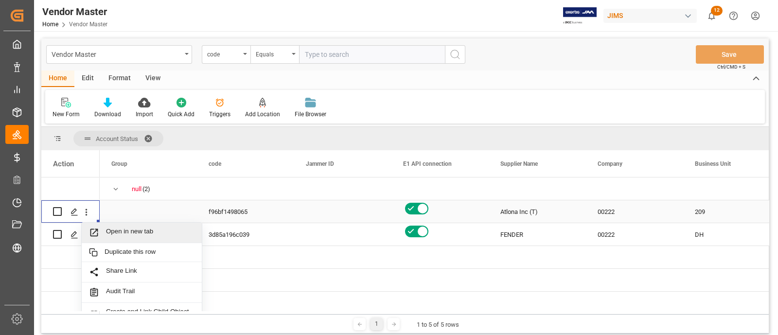
click at [119, 232] on span "Open in new tab" at bounding box center [150, 232] width 88 height 10
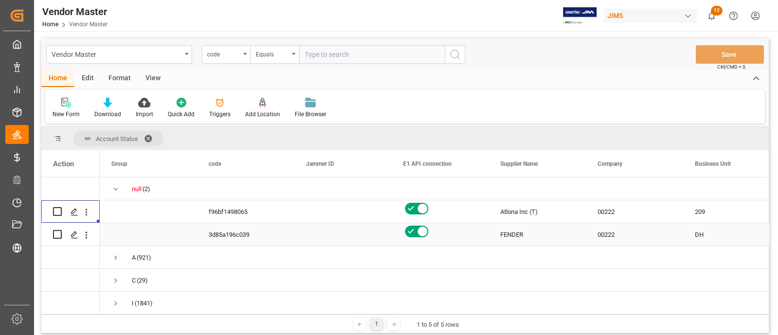
click at [684, 238] on div "DH" at bounding box center [731, 234] width 97 height 22
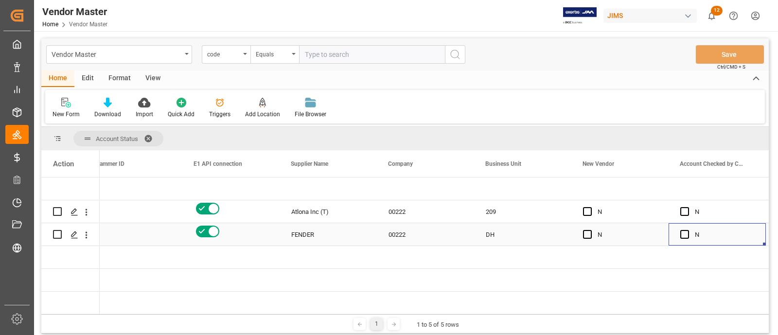
scroll to position [0, 306]
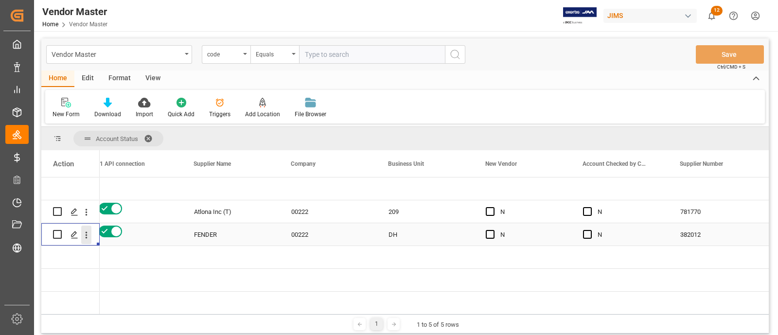
click at [87, 234] on icon "open menu" at bounding box center [86, 235] width 10 height 10
click at [124, 248] on div "Open in new tab" at bounding box center [142, 255] width 120 height 20
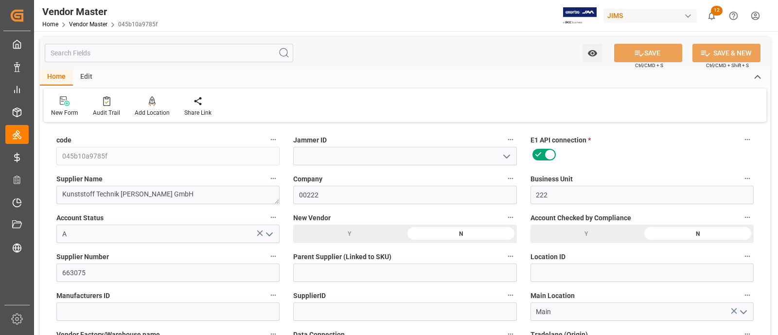
type input "06-19-2025 11:02"
type input "10-07-2025 17:00"
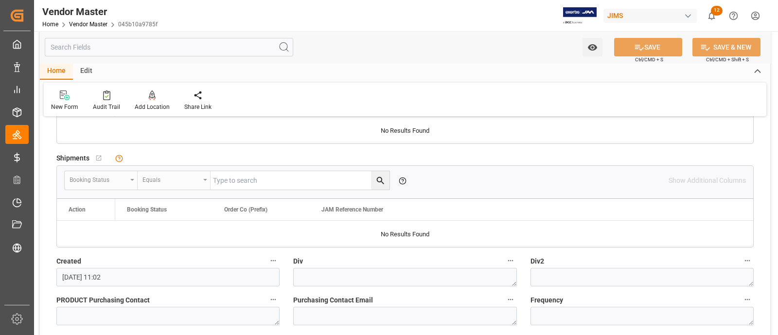
scroll to position [1154, 0]
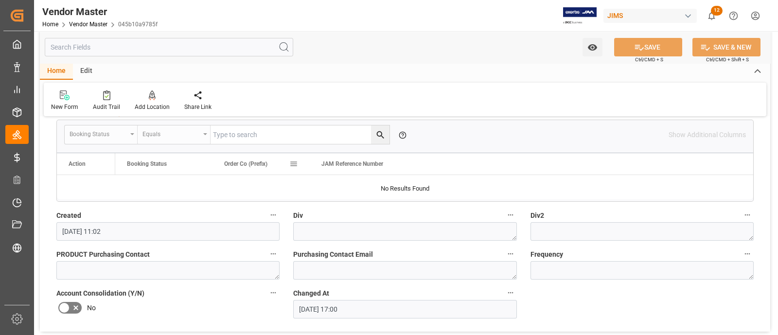
type input "NET 30"
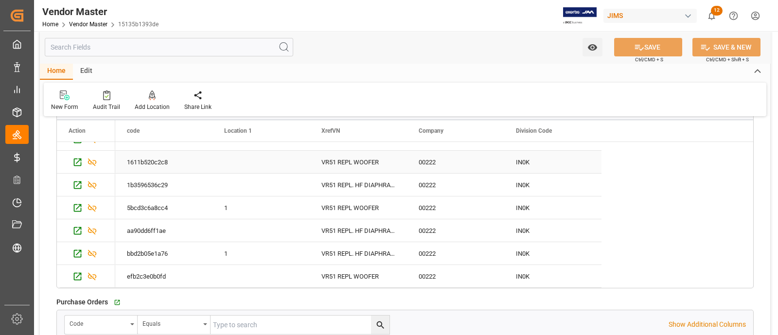
scroll to position [911, 0]
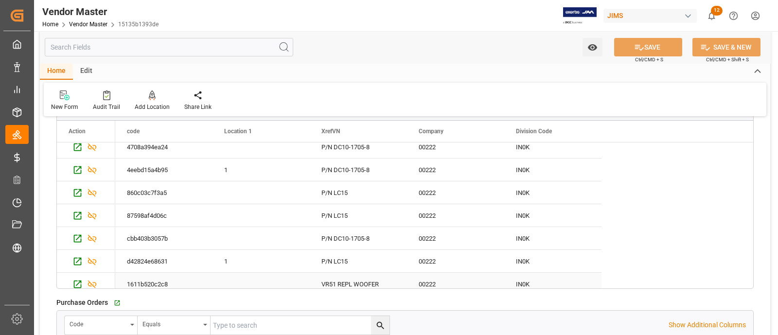
type input "NET 1"
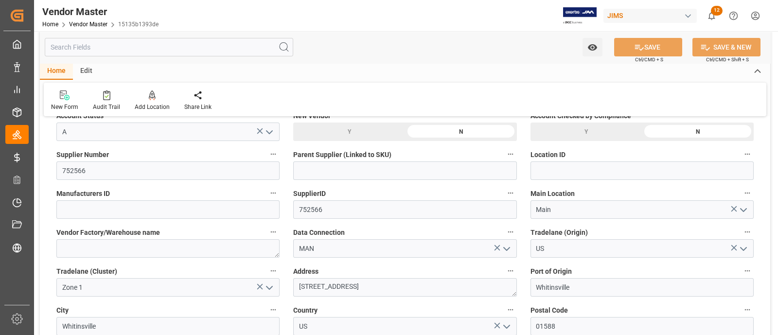
scroll to position [121, 0]
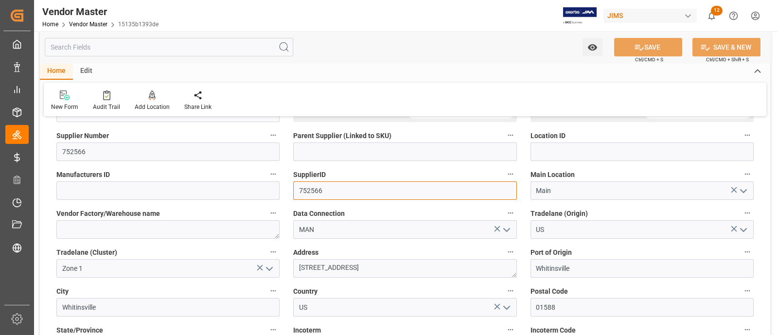
drag, startPoint x: 336, startPoint y: 190, endPoint x: 296, endPoint y: 190, distance: 39.8
click at [296, 190] on input "752566" at bounding box center [404, 190] width 223 height 18
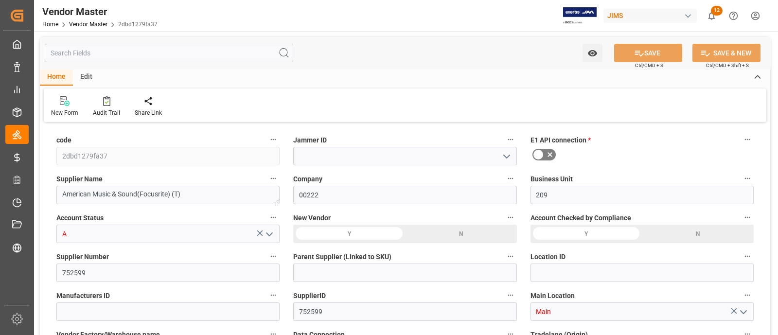
type input "[DATE] 16:46"
type input "[DATE] 16:57"
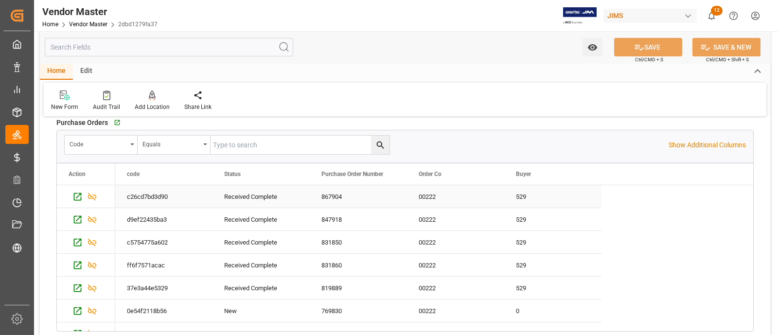
scroll to position [60, 0]
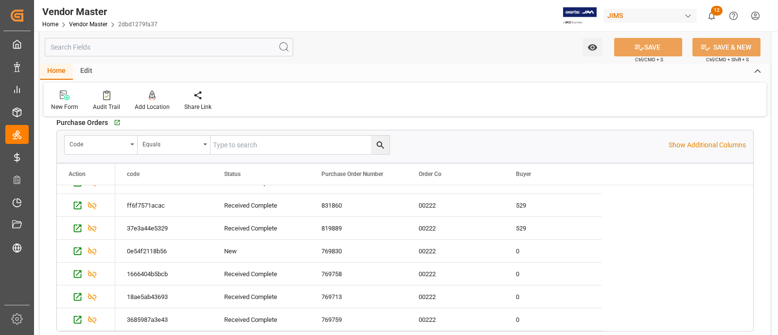
type input "NET 30"
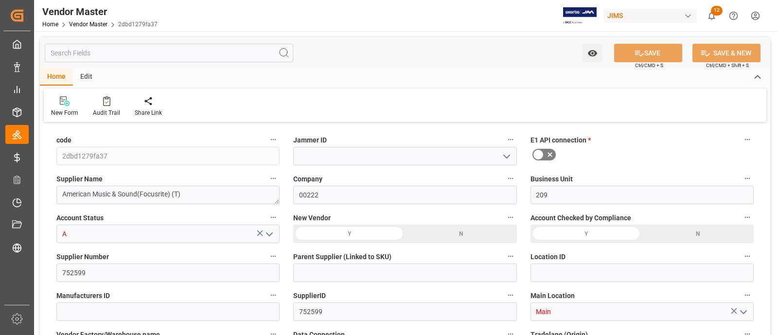
type input "[DATE] 16:46"
type input "[DATE] 16:57"
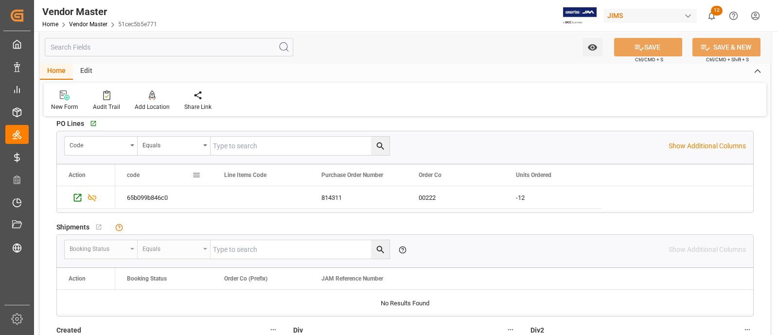
scroll to position [1033, 0]
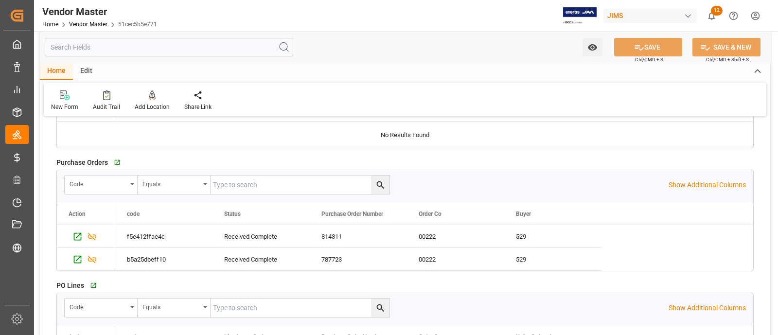
type input "NET 10"
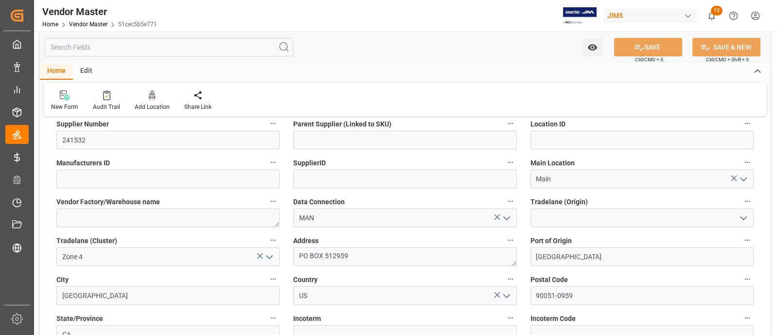
scroll to position [121, 0]
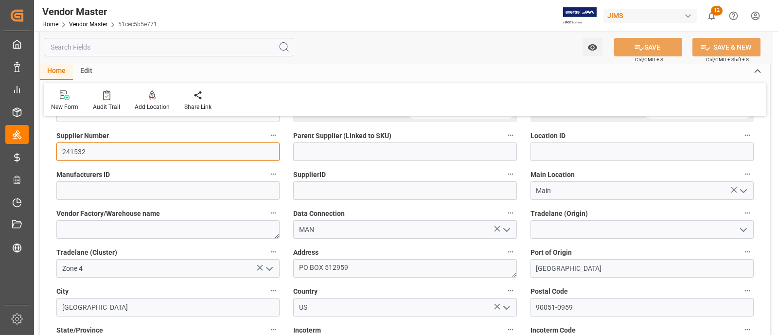
drag, startPoint x: 103, startPoint y: 153, endPoint x: 66, endPoint y: 154, distance: 37.0
click at [66, 154] on input "241532" at bounding box center [167, 151] width 223 height 18
drag, startPoint x: 62, startPoint y: 151, endPoint x: 101, endPoint y: 152, distance: 38.9
click at [101, 152] on input "241532" at bounding box center [167, 151] width 223 height 18
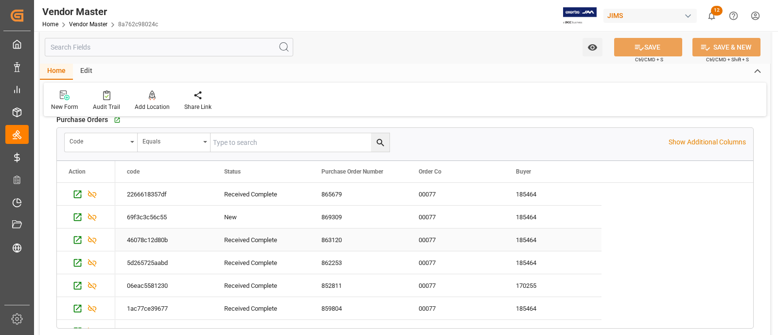
scroll to position [60, 0]
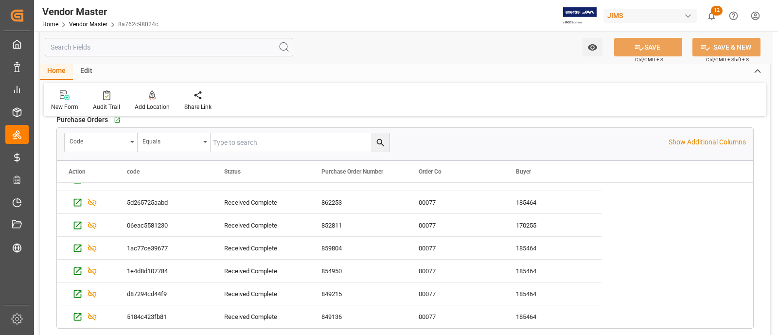
type input "NET 30"
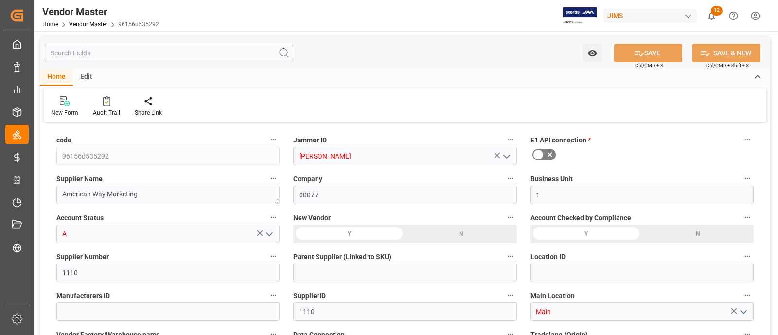
type input "[DATE] 13:51"
type input "[DATE] 16:35"
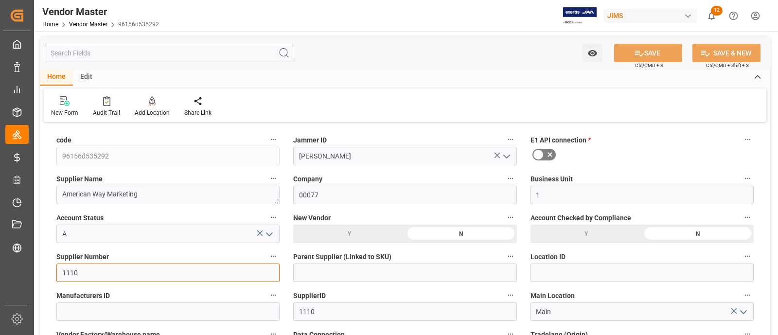
drag, startPoint x: 86, startPoint y: 271, endPoint x: 57, endPoint y: 271, distance: 29.6
click at [57, 271] on input "1110" at bounding box center [167, 272] width 223 height 18
type input "NET 30"
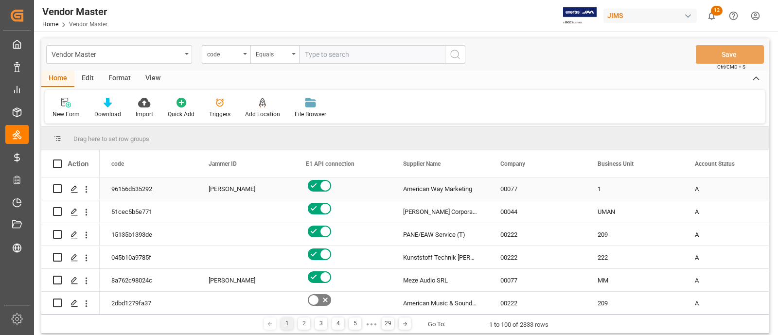
click at [551, 193] on div "00077" at bounding box center [536, 188] width 97 height 22
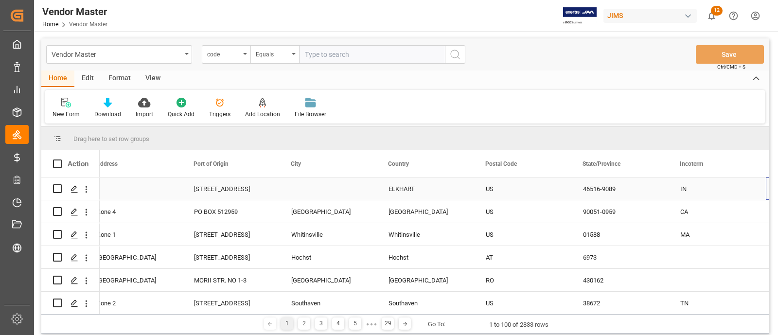
scroll to position [0, 1861]
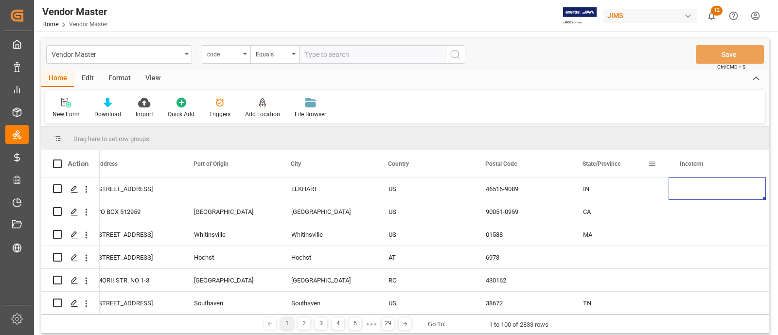
click at [654, 165] on span at bounding box center [651, 163] width 9 height 9
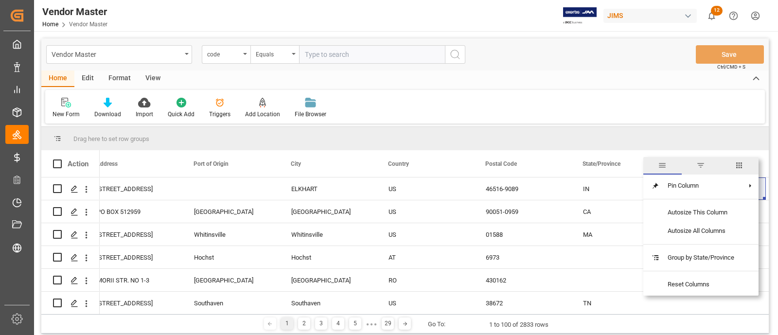
click at [704, 168] on span "filter" at bounding box center [700, 165] width 9 height 9
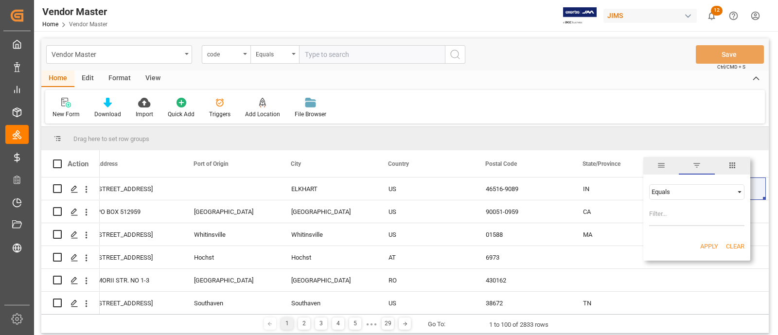
click at [664, 216] on input "Filter Value" at bounding box center [696, 216] width 95 height 19
type input "IN"
click at [702, 246] on button "Apply" at bounding box center [709, 247] width 18 height 10
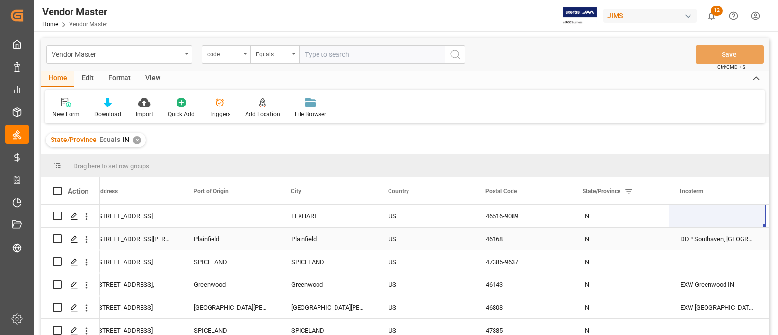
click at [466, 239] on div "US" at bounding box center [425, 238] width 97 height 22
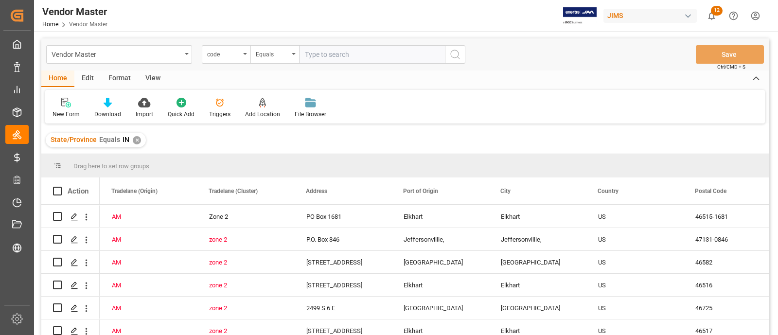
scroll to position [418, 0]
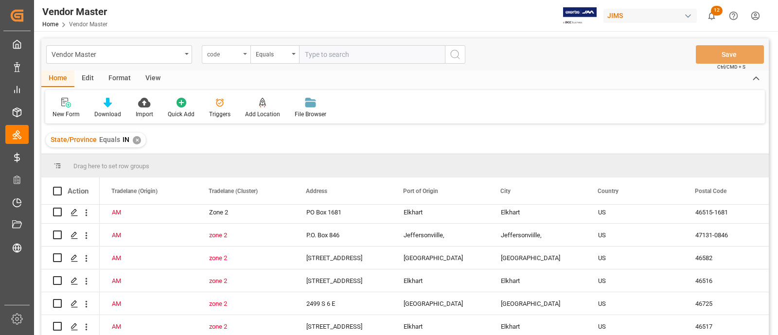
click at [231, 50] on div "code" at bounding box center [223, 53] width 33 height 11
type input "num"
click at [246, 93] on div "Supplier Number" at bounding box center [274, 99] width 145 height 20
click at [335, 54] on input "text" at bounding box center [372, 54] width 146 height 18
paste input "783651"
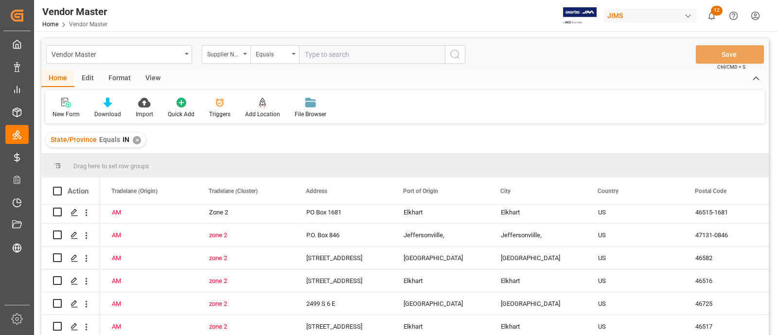
type input "783651"
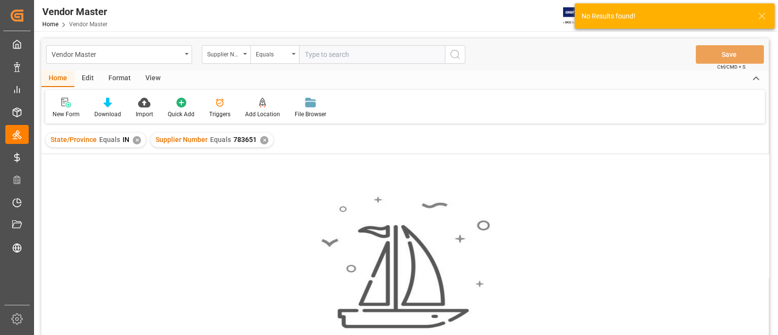
click at [133, 139] on div "✕" at bounding box center [137, 140] width 8 height 8
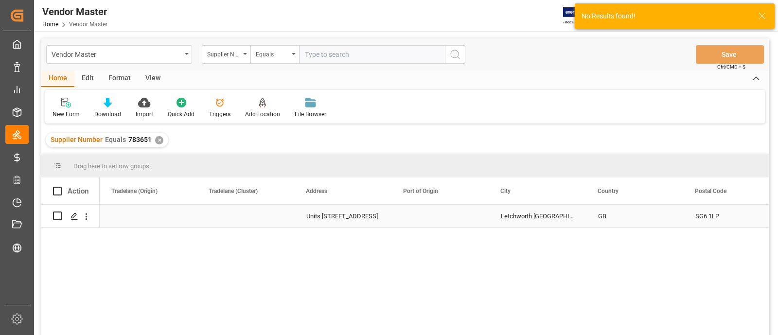
click at [289, 212] on div "Press SPACE to select this row." at bounding box center [245, 216] width 97 height 22
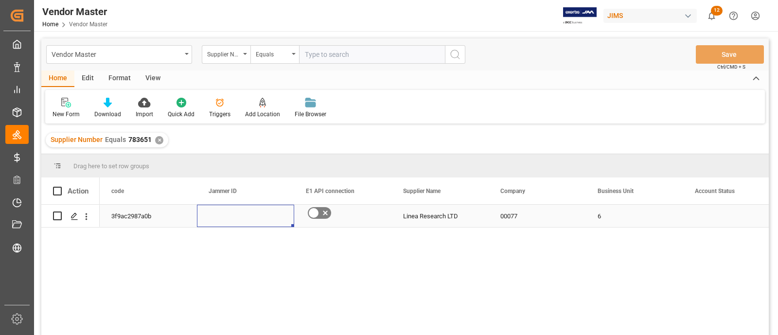
click at [326, 214] on icon "Press SPACE to select this row." at bounding box center [325, 213] width 5 height 5
click at [0, 0] on input "Press SPACE to select this row." at bounding box center [0, 0] width 0 height 0
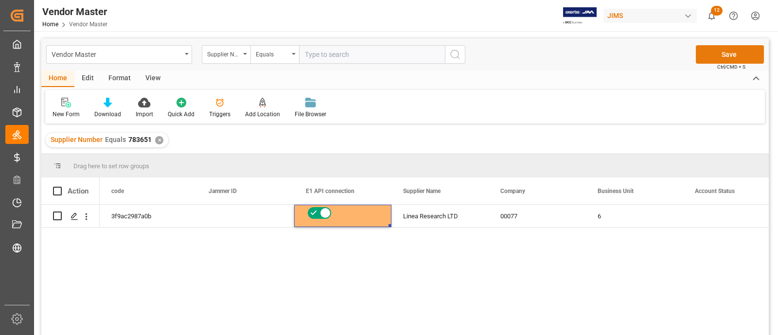
click at [708, 57] on button "Save" at bounding box center [729, 54] width 68 height 18
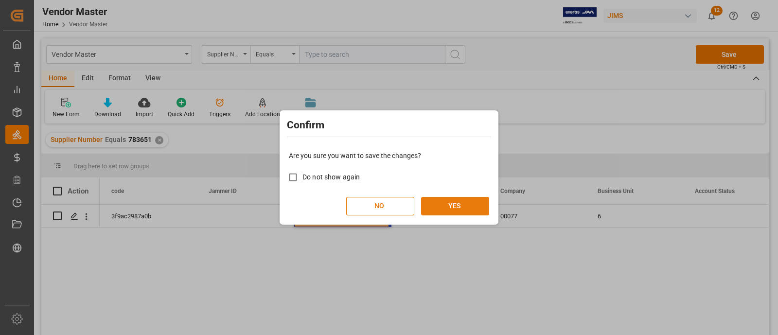
click at [472, 210] on button "YES" at bounding box center [455, 206] width 68 height 18
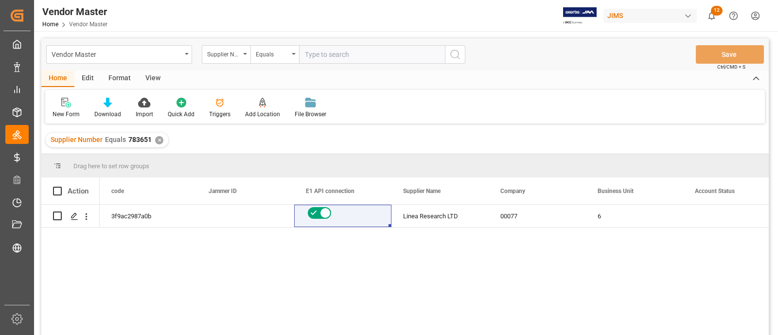
click at [161, 140] on div "✕" at bounding box center [159, 140] width 8 height 8
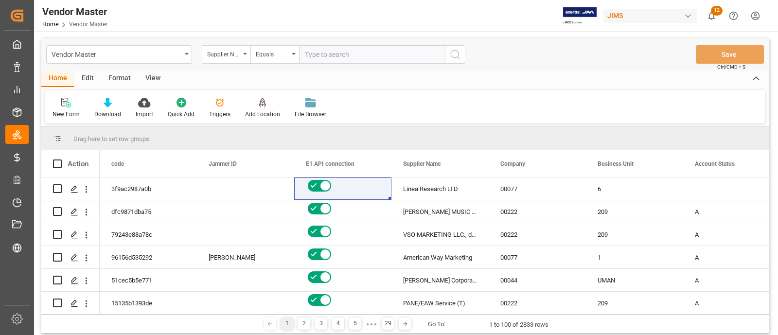
click at [329, 54] on input "text" at bounding box center [372, 54] width 146 height 18
paste input "382012"
type input "382012"
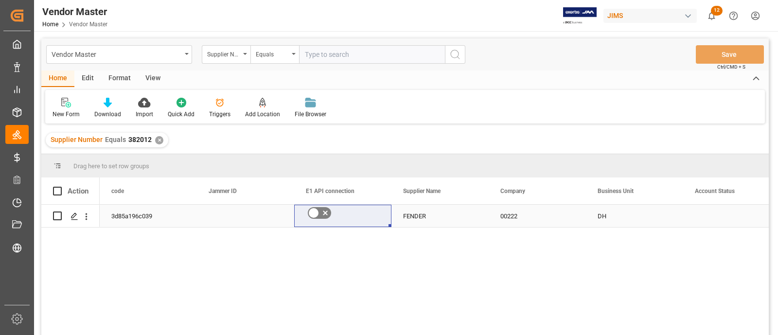
click at [323, 211] on icon "Press SPACE to select this row." at bounding box center [325, 213] width 5 height 5
click at [0, 0] on input "Press SPACE to select this row." at bounding box center [0, 0] width 0 height 0
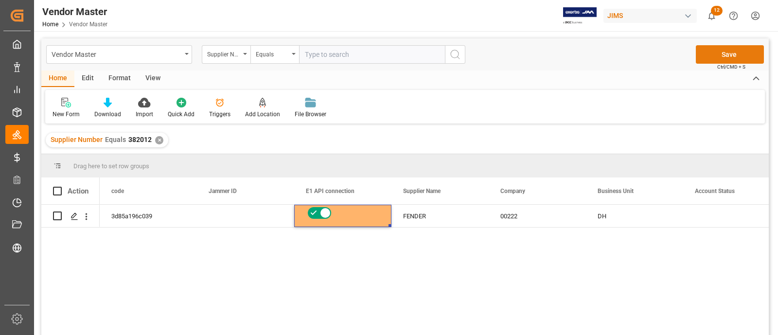
click at [710, 57] on button "Save" at bounding box center [729, 54] width 68 height 18
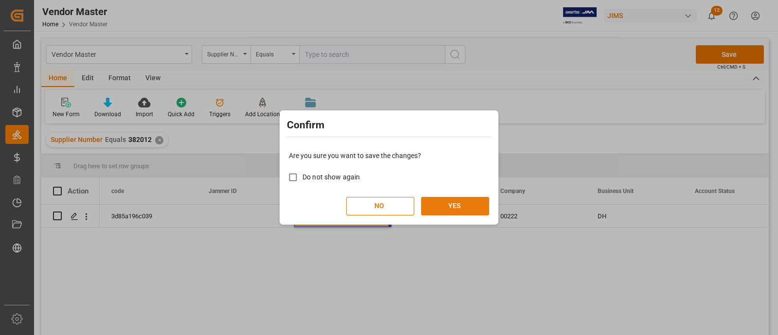
click at [468, 201] on button "YES" at bounding box center [455, 206] width 68 height 18
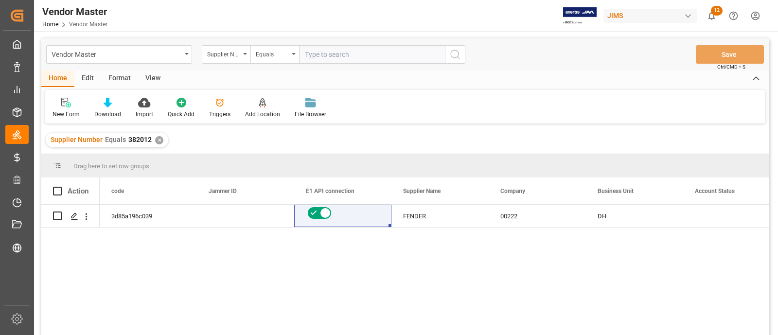
click at [158, 142] on div "✕" at bounding box center [159, 140] width 8 height 8
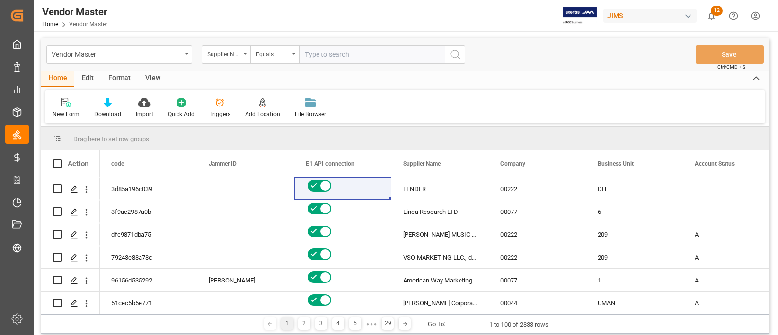
click at [329, 55] on input "text" at bounding box center [372, 54] width 146 height 18
paste input "781770"
type input "781770"
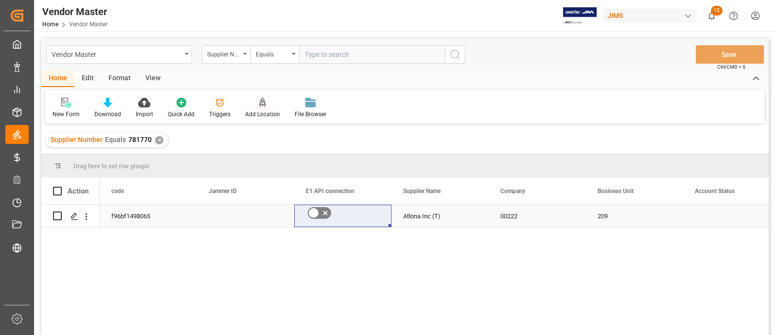
click at [323, 211] on icon "Press SPACE to select this row." at bounding box center [325, 213] width 5 height 5
click at [0, 0] on input "Press SPACE to select this row." at bounding box center [0, 0] width 0 height 0
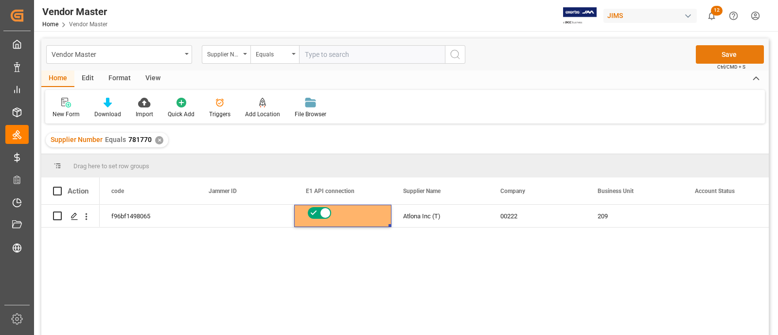
click at [712, 56] on button "Save" at bounding box center [729, 54] width 68 height 18
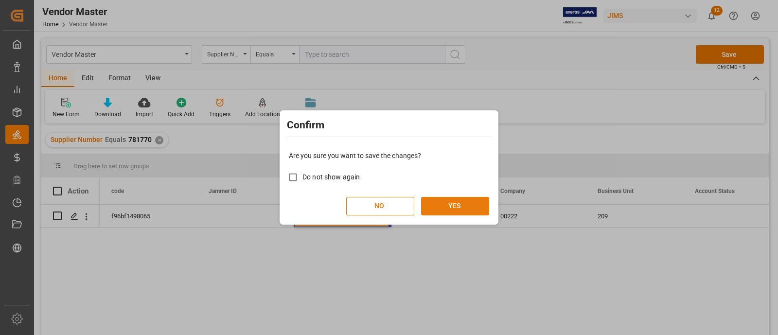
click at [463, 209] on button "YES" at bounding box center [455, 206] width 68 height 18
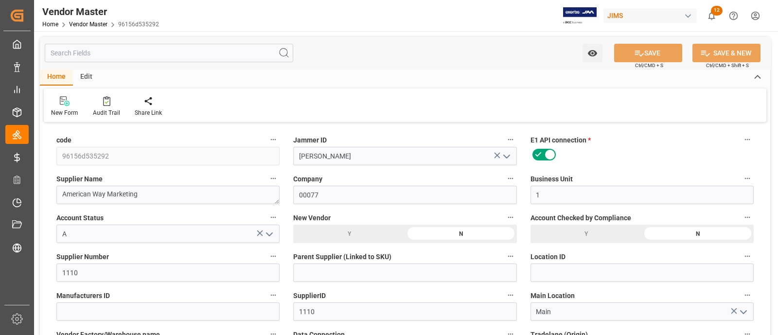
type input "[DATE] 13:51"
type input "[DATE] 17:08"
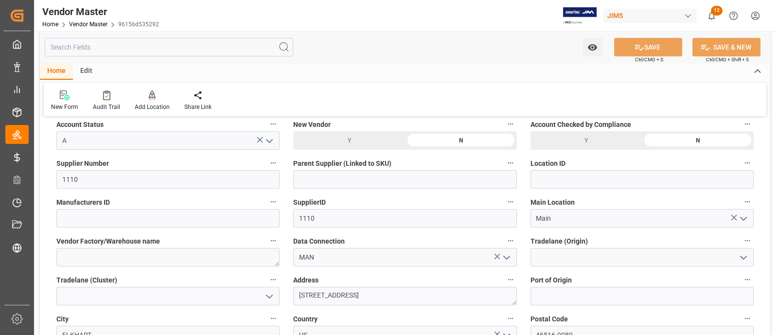
scroll to position [121, 0]
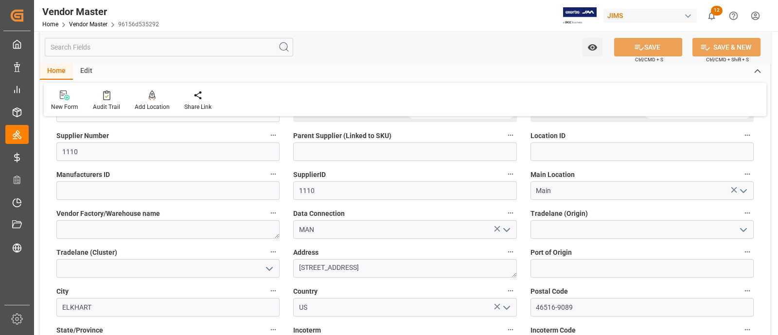
click at [741, 225] on icon "open menu" at bounding box center [743, 230] width 12 height 12
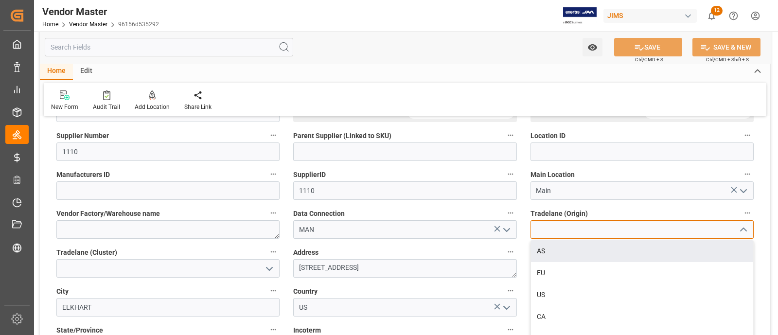
click at [554, 220] on input at bounding box center [641, 229] width 223 height 18
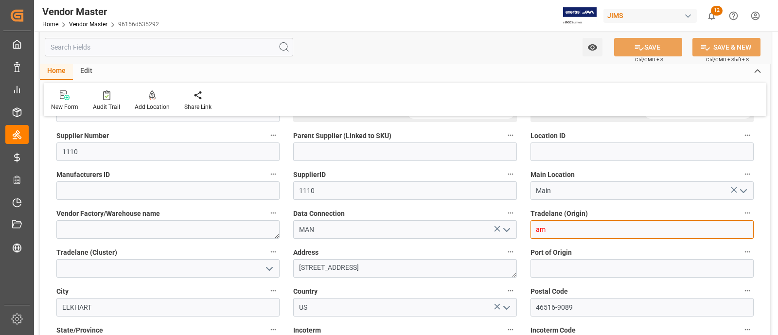
type input "a"
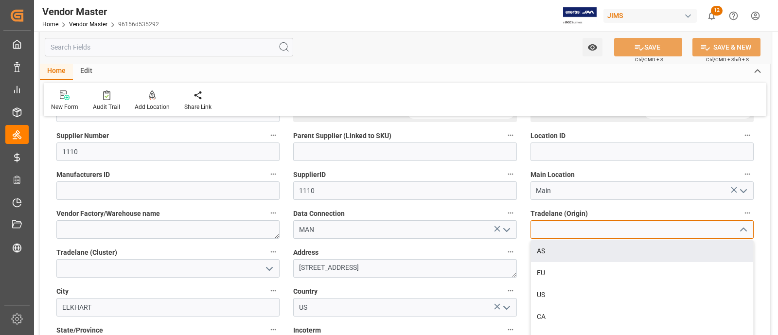
type input "NET 30"
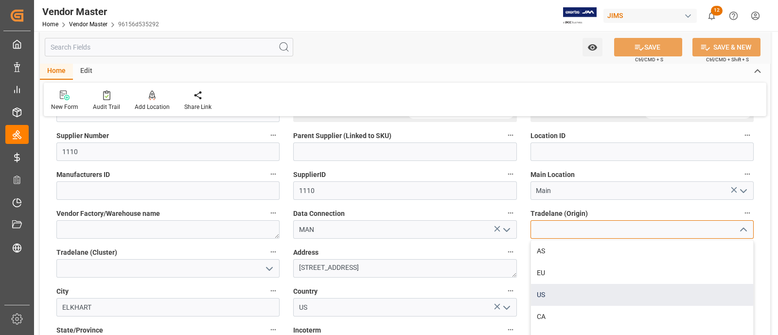
click at [547, 290] on div "US" at bounding box center [642, 295] width 222 height 22
type input "US"
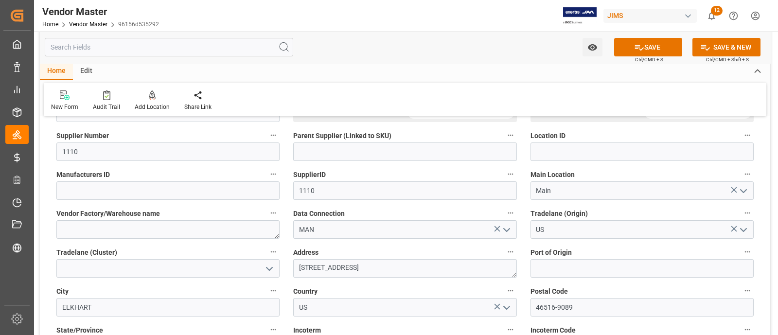
click at [526, 212] on div "Tradelane (Origin) [GEOGRAPHIC_DATA]" at bounding box center [641, 222] width 237 height 39
click at [637, 44] on icon at bounding box center [639, 47] width 10 height 10
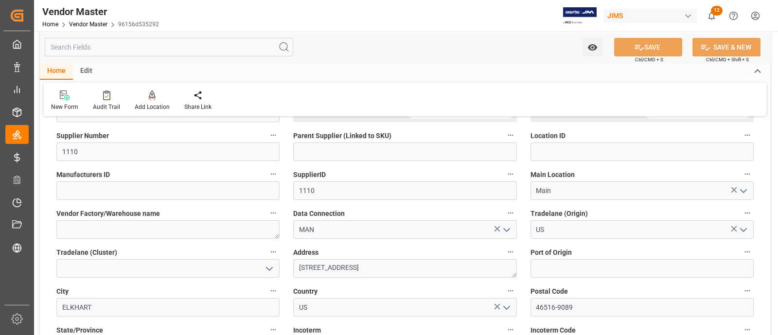
type input "[DATE] 17:12"
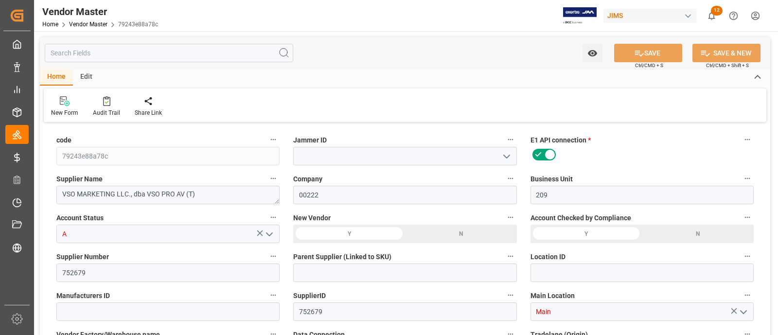
type input "[DATE] 09:00"
type input "[DATE] 11:46"
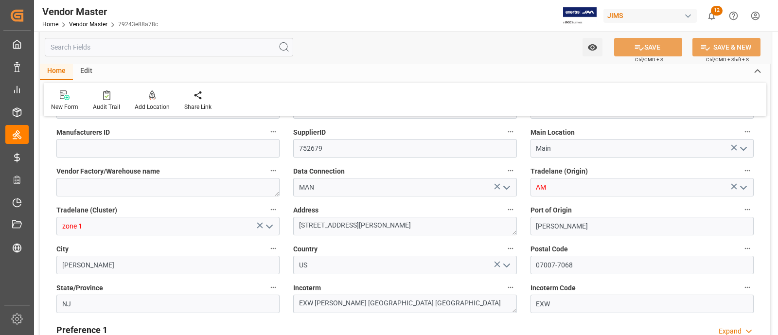
scroll to position [182, 0]
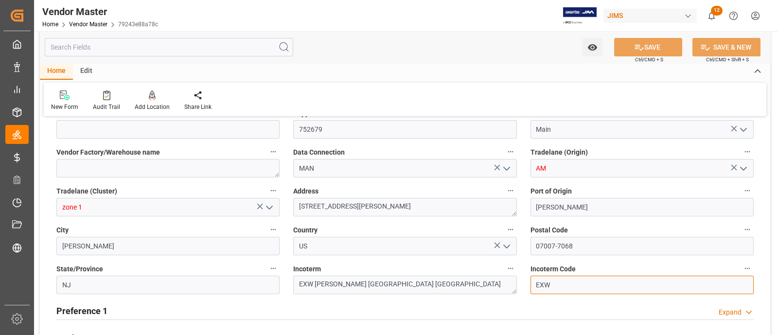
click at [539, 286] on input "EXW" at bounding box center [641, 285] width 223 height 18
click at [605, 285] on input "EXW" at bounding box center [641, 285] width 223 height 18
type input "NET 30"
type input "EXW"
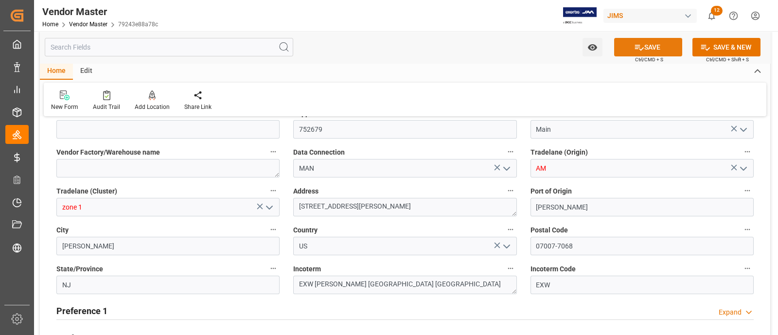
click at [628, 50] on button "SAVE" at bounding box center [648, 47] width 68 height 18
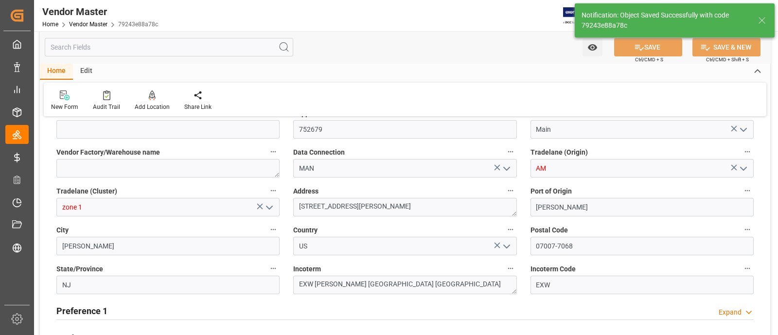
type input "10-07-2025 17:13"
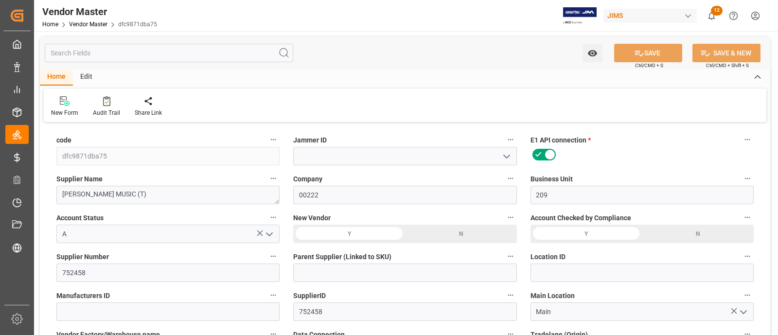
type input "[DATE] 09:00"
type input "[DATE] 18:22"
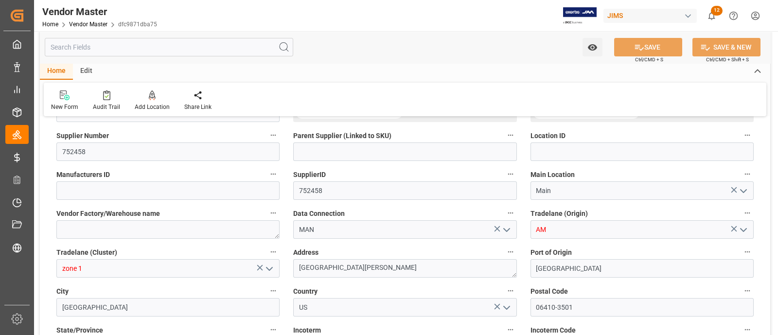
scroll to position [182, 0]
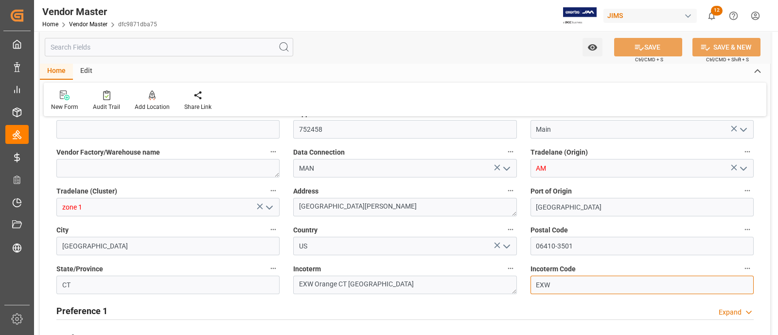
click at [582, 277] on input "EXW" at bounding box center [641, 285] width 223 height 18
type input "EXW"
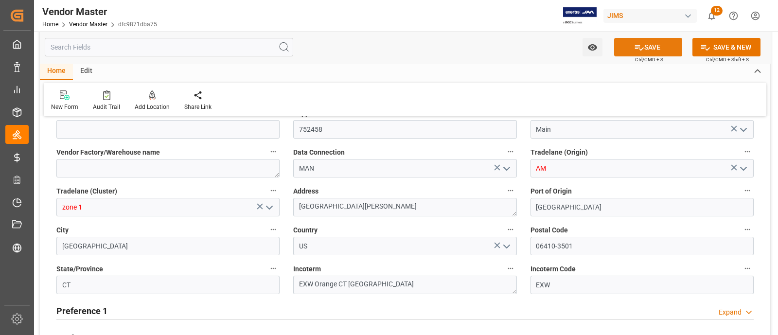
click at [634, 54] on button "SAVE" at bounding box center [648, 47] width 68 height 18
type input "10-07-2025 17:14"
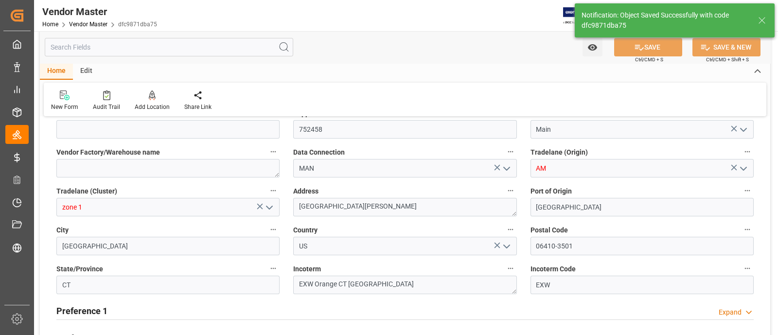
type input "NET 1"
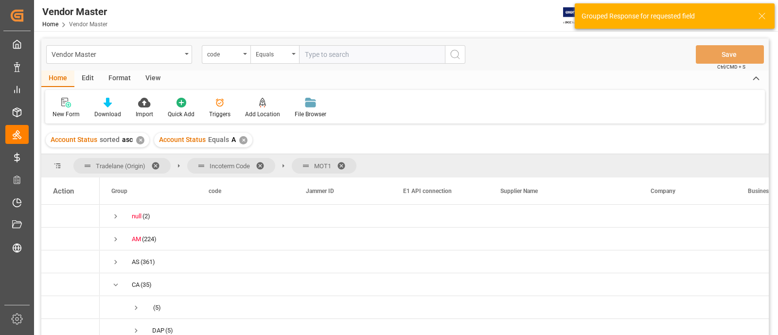
scroll to position [121, 0]
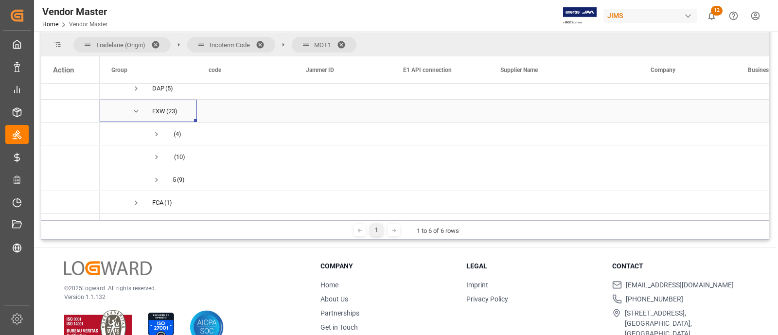
click at [138, 109] on span "Press SPACE to select this row." at bounding box center [136, 111] width 9 height 9
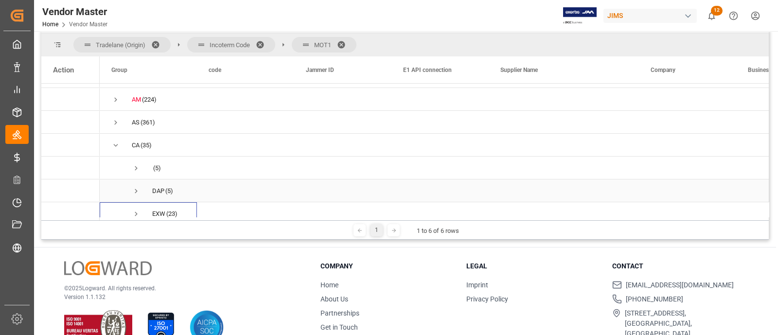
scroll to position [0, 0]
click at [115, 164] on span "Press SPACE to select this row." at bounding box center [115, 163] width 9 height 9
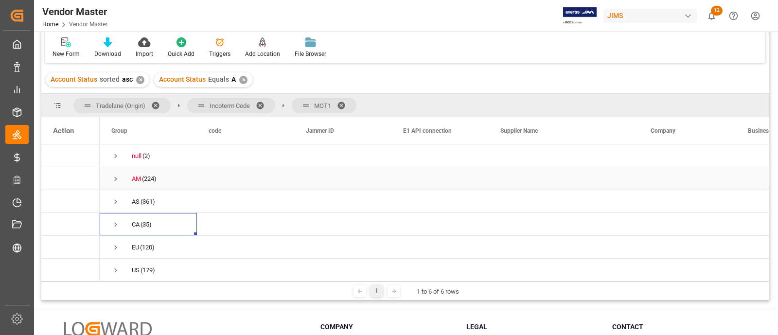
click at [114, 175] on span "Press SPACE to select this row." at bounding box center [115, 178] width 9 height 9
click at [137, 202] on span "Press SPACE to select this row." at bounding box center [136, 201] width 9 height 9
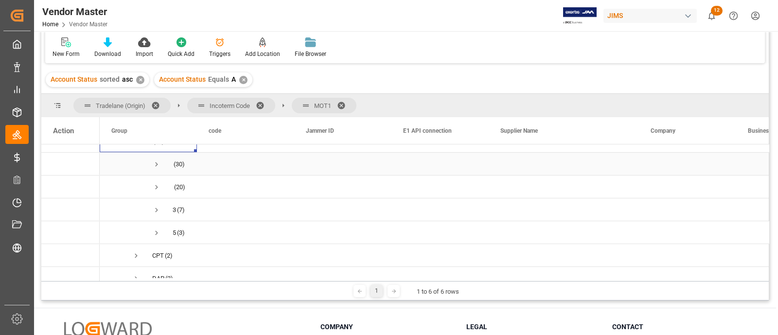
click at [157, 164] on span "Press SPACE to select this row." at bounding box center [156, 164] width 9 height 9
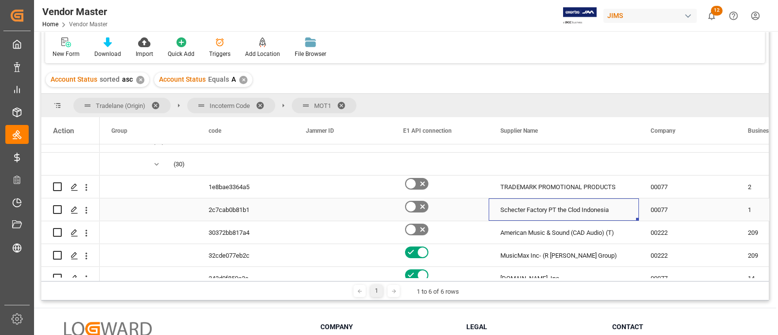
click at [500, 214] on div "Schecter Factory PT the Clod Indonesia" at bounding box center [563, 209] width 150 height 22
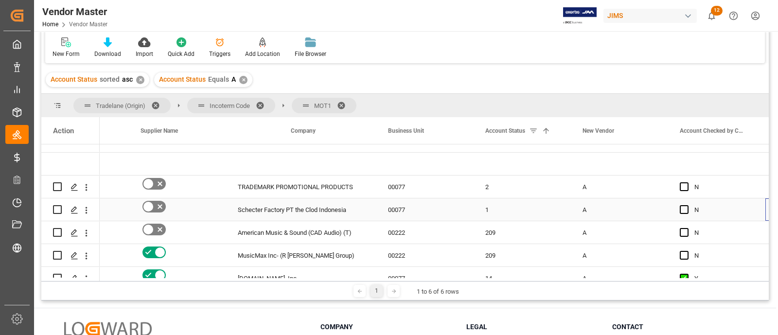
scroll to position [0, 360]
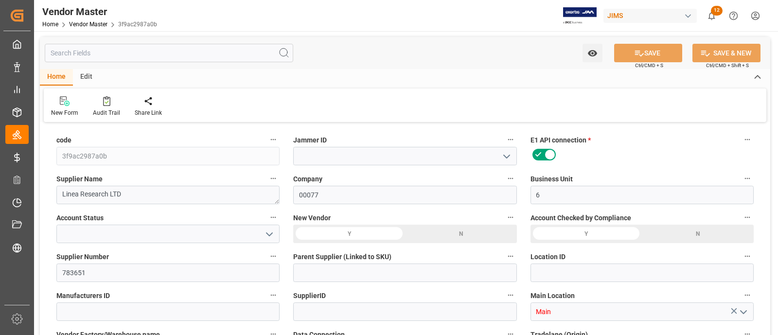
type input "[DATE] 11:31"
type input "[DATE] 17:24"
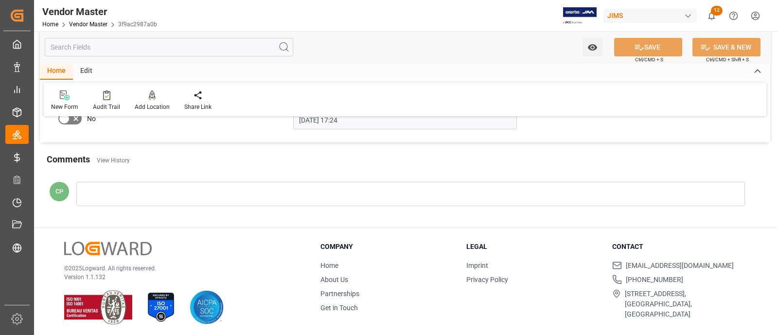
scroll to position [1195, 0]
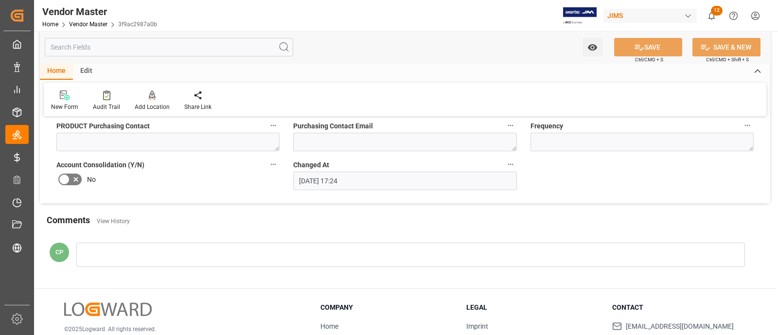
type input "NET 30"
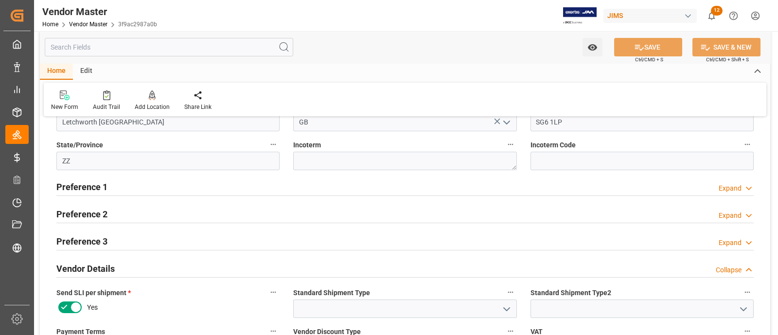
scroll to position [163, 0]
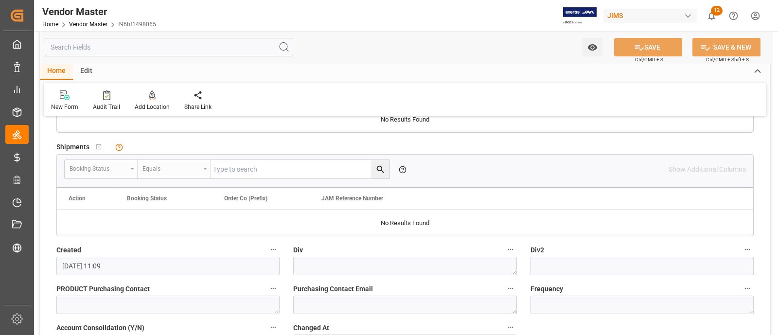
scroll to position [1276, 0]
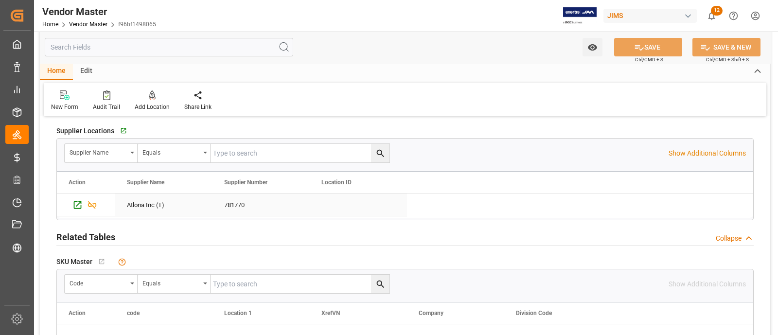
type input "NET 30"
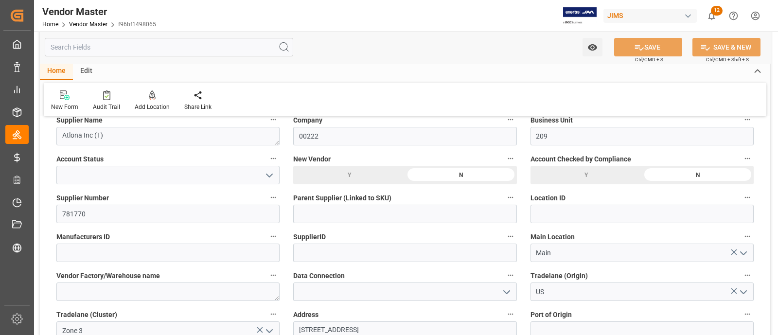
scroll to position [60, 0]
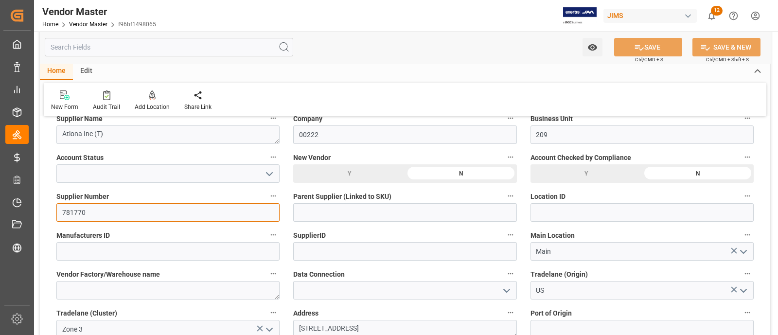
drag, startPoint x: 95, startPoint y: 210, endPoint x: 55, endPoint y: 210, distance: 39.8
click at [55, 210] on div "Supplier Number 781770" at bounding box center [168, 205] width 237 height 39
click at [269, 173] on icon "open menu" at bounding box center [269, 174] width 12 height 12
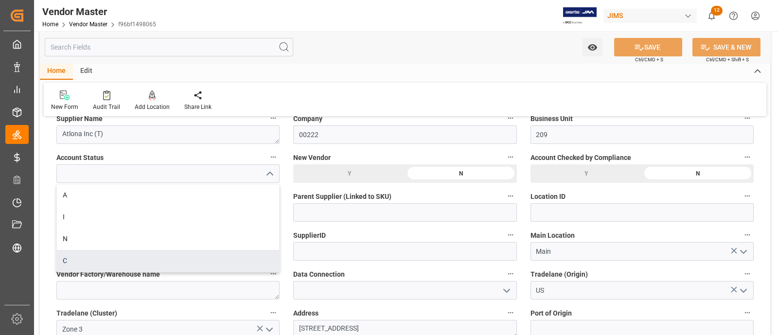
click at [69, 259] on div "C" at bounding box center [168, 261] width 222 height 22
type input "C"
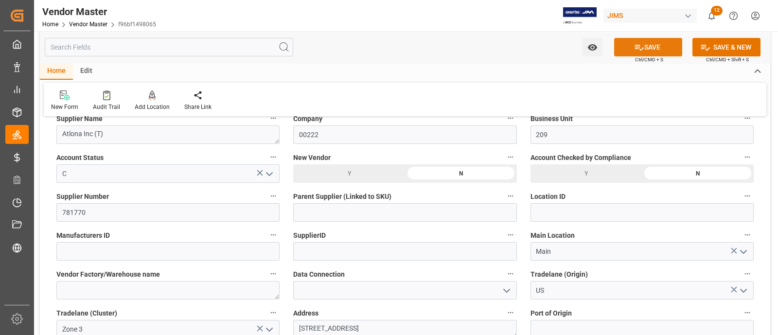
click at [637, 46] on icon at bounding box center [639, 47] width 10 height 10
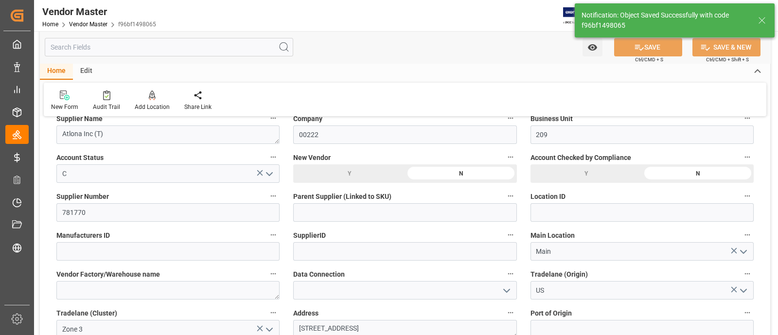
type input "10-07-2025 17:28"
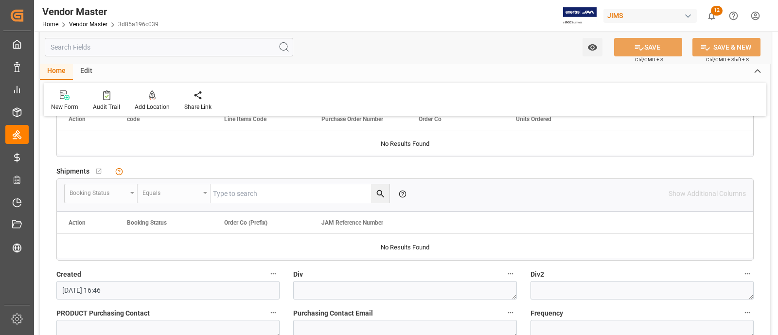
scroll to position [1154, 0]
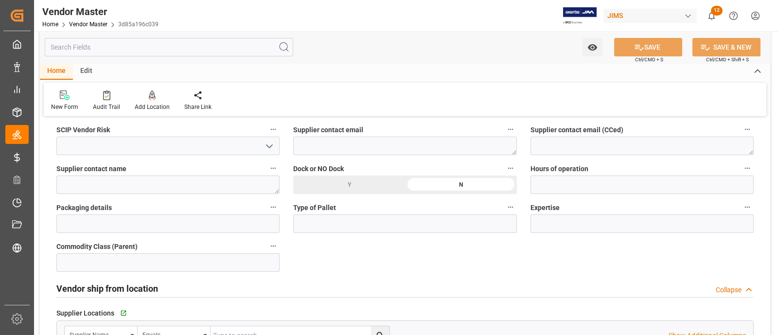
type input "2% 20 NET 30"
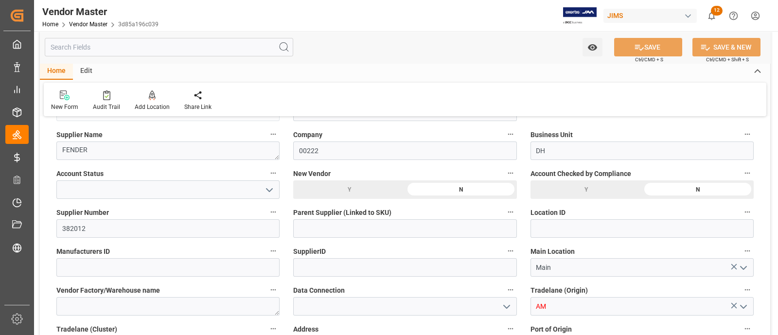
scroll to position [60, 0]
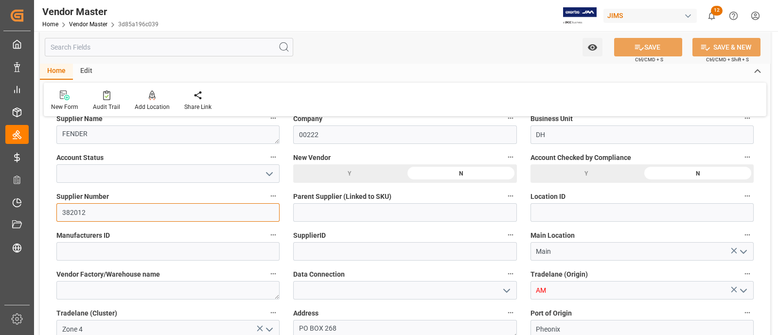
drag, startPoint x: 94, startPoint y: 215, endPoint x: 70, endPoint y: 214, distance: 23.9
click at [70, 214] on input "382012" at bounding box center [167, 212] width 223 height 18
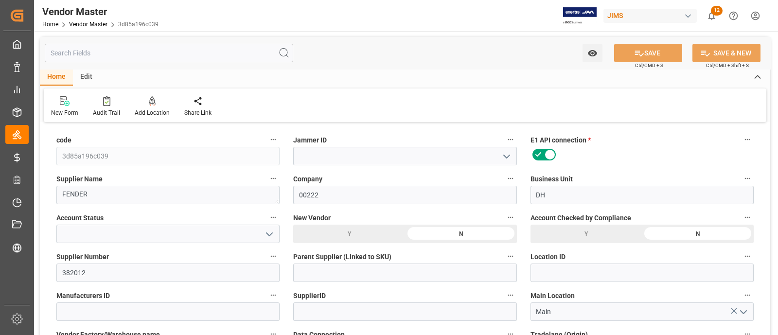
click at [269, 234] on icon "open menu" at bounding box center [269, 234] width 12 height 12
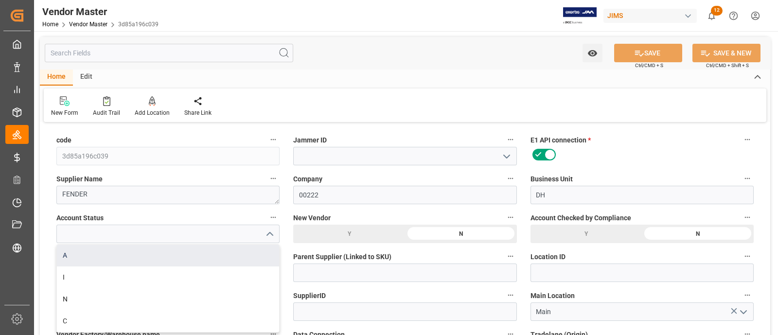
click at [96, 261] on div "A" at bounding box center [168, 255] width 222 height 22
type input "A"
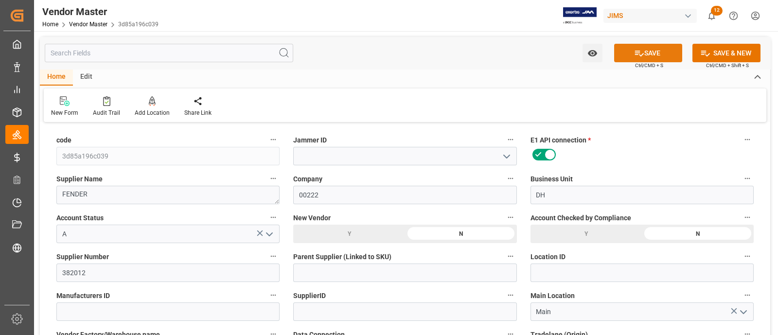
click at [646, 53] on button "SAVE" at bounding box center [648, 53] width 68 height 18
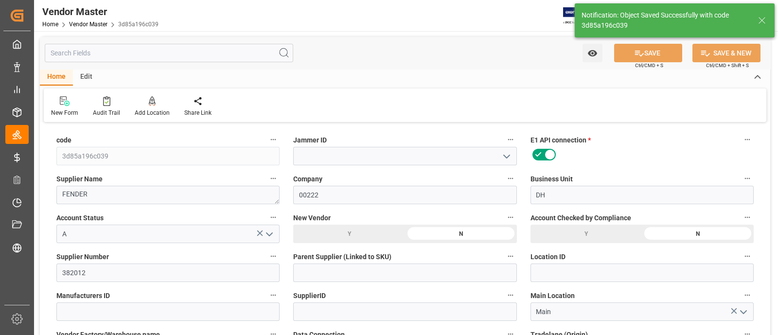
type input "10-07-2025 17:29"
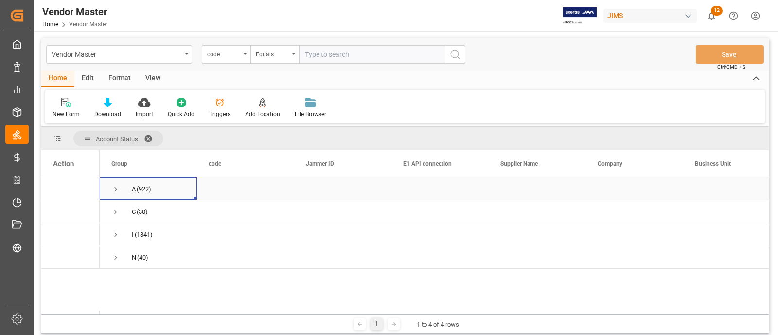
click at [116, 189] on span "Press SPACE to select this row." at bounding box center [115, 189] width 9 height 9
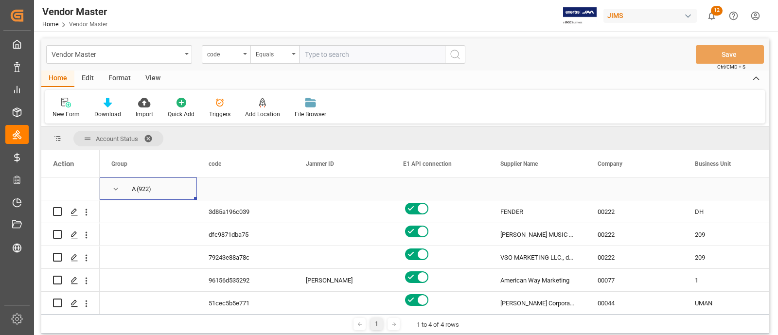
click at [113, 187] on span "Press SPACE to select this row." at bounding box center [115, 189] width 9 height 9
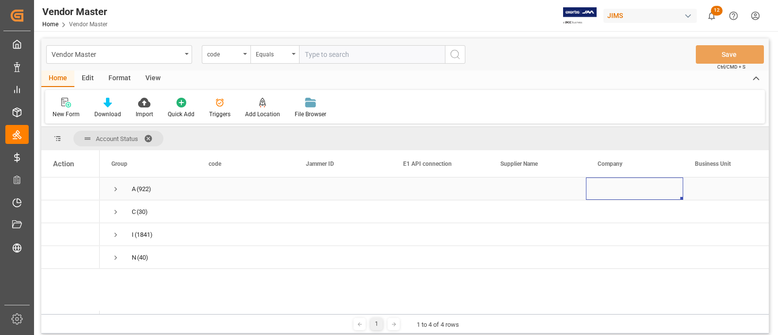
click at [622, 194] on div "Press SPACE to select this row." at bounding box center [634, 188] width 97 height 22
click at [148, 134] on span at bounding box center [152, 138] width 16 height 9
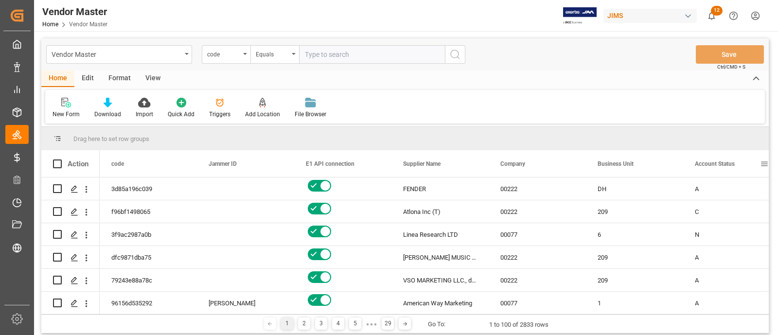
drag, startPoint x: 760, startPoint y: 161, endPoint x: 507, endPoint y: 65, distance: 271.0
click at [507, 65] on div "Vendor Master code Equals Save Ctrl/CMD + S" at bounding box center [404, 54] width 727 height 32
click at [764, 162] on span at bounding box center [764, 163] width 9 height 9
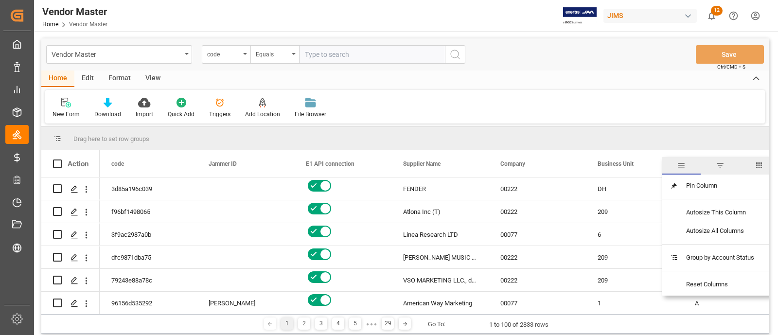
click at [717, 164] on span "filter" at bounding box center [719, 165] width 9 height 9
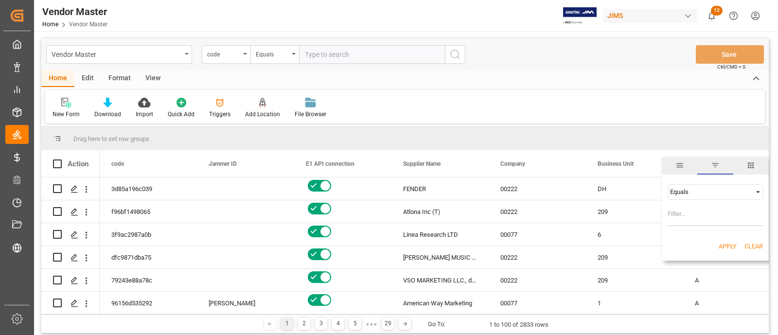
click at [709, 220] on input "Filter Value" at bounding box center [714, 216] width 95 height 19
type input "A"
click at [726, 242] on button "Apply" at bounding box center [727, 247] width 18 height 10
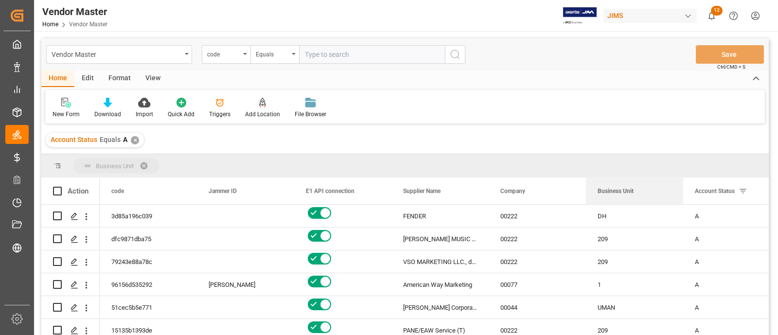
drag, startPoint x: 614, startPoint y: 192, endPoint x: 578, endPoint y: 162, distance: 46.9
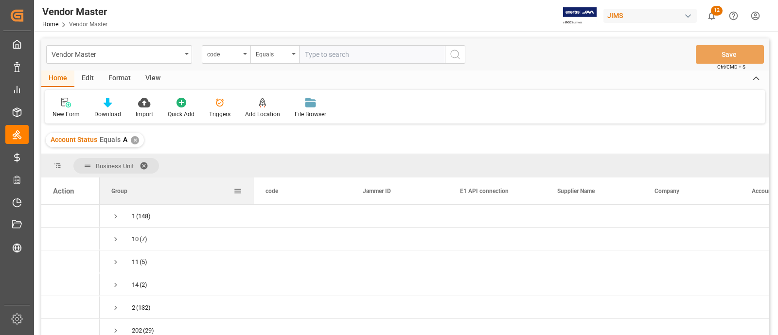
drag, startPoint x: 196, startPoint y: 192, endPoint x: 253, endPoint y: 194, distance: 56.9
click at [253, 194] on div at bounding box center [254, 190] width 4 height 27
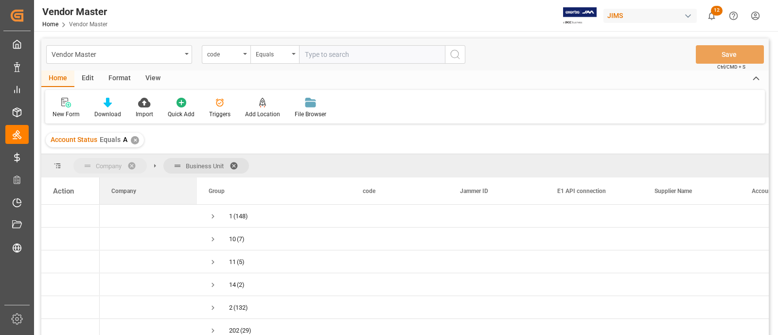
drag, startPoint x: 667, startPoint y: 192, endPoint x: 86, endPoint y: 167, distance: 582.2
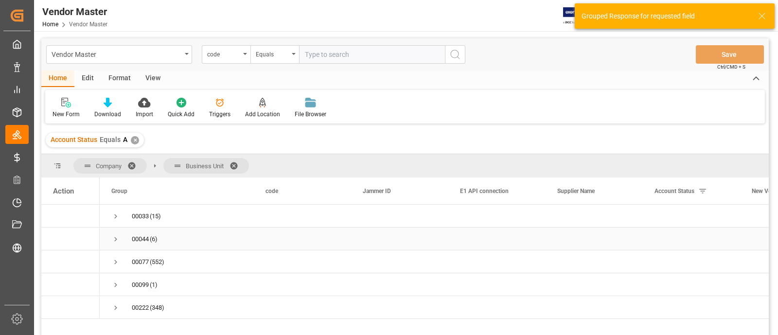
scroll to position [60, 0]
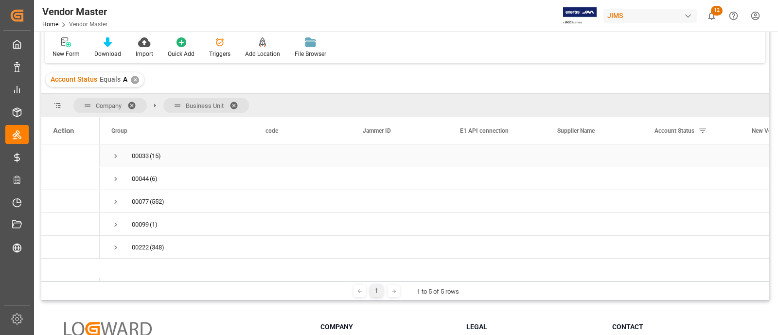
click at [112, 156] on span "Press SPACE to select this row." at bounding box center [115, 156] width 9 height 9
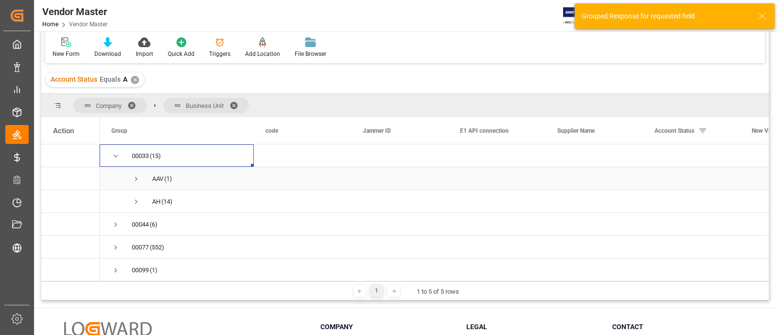
click at [132, 174] on span "Press SPACE to select this row." at bounding box center [136, 178] width 9 height 9
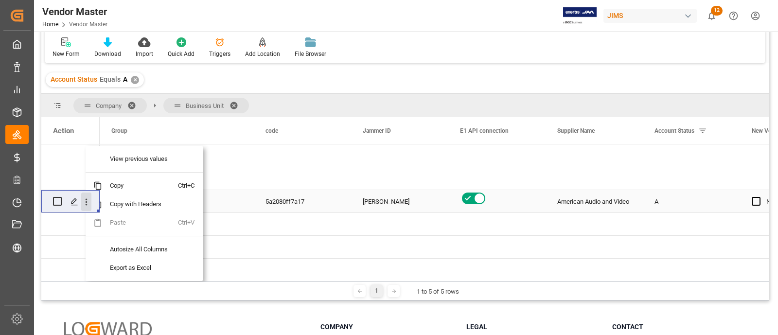
click at [85, 200] on icon "open menu" at bounding box center [86, 202] width 10 height 10
click at [85, 199] on icon "open menu" at bounding box center [86, 202] width 10 height 10
click at [349, 16] on div "Vendor Master Home Vendor Master JIMS 12 Notifications Only show unread All Wat…" at bounding box center [402, 15] width 750 height 31
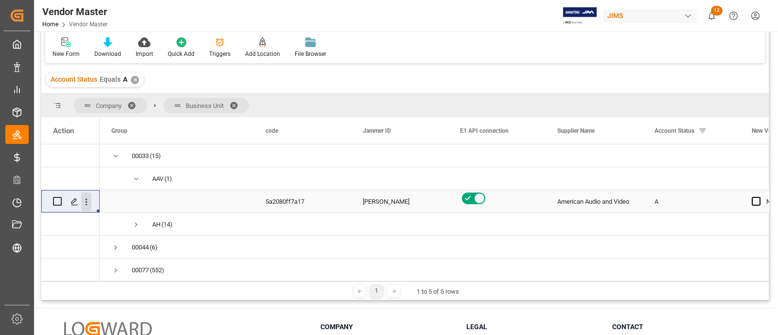
click at [84, 206] on icon "open menu" at bounding box center [86, 202] width 10 height 10
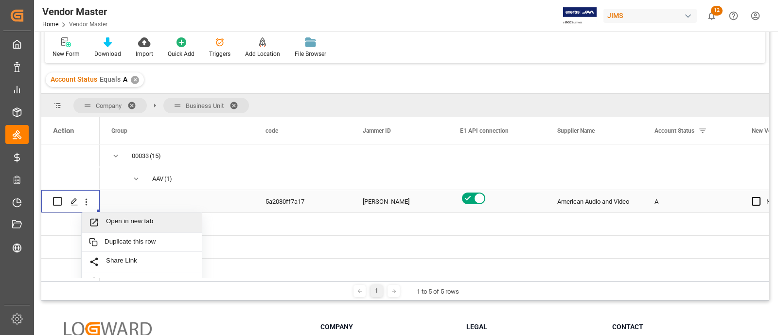
click at [124, 219] on span "Open in new tab" at bounding box center [150, 222] width 88 height 10
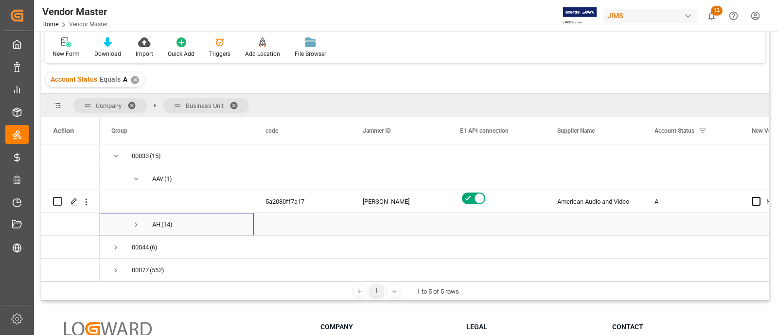
click at [136, 225] on span "Press SPACE to select this row." at bounding box center [136, 224] width 9 height 9
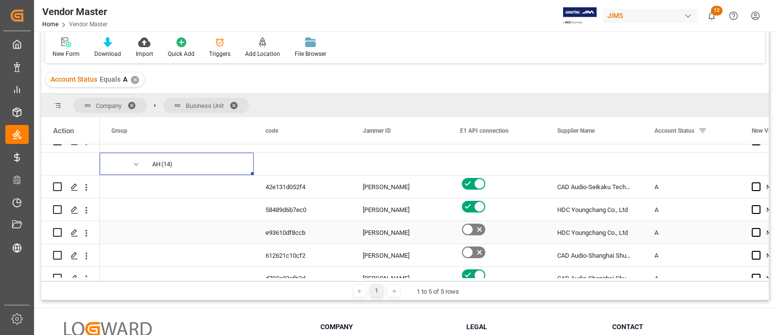
scroll to position [0, 0]
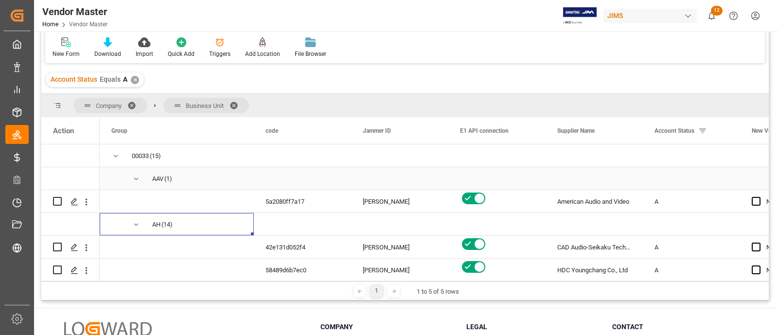
click at [138, 176] on span "Press SPACE to select this row." at bounding box center [136, 178] width 9 height 9
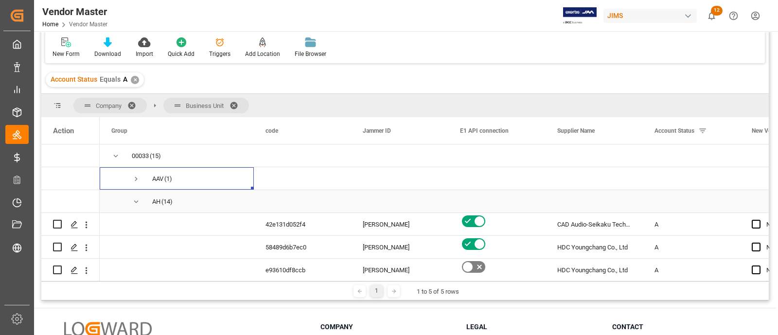
click at [138, 197] on span "Press SPACE to select this row." at bounding box center [136, 201] width 9 height 9
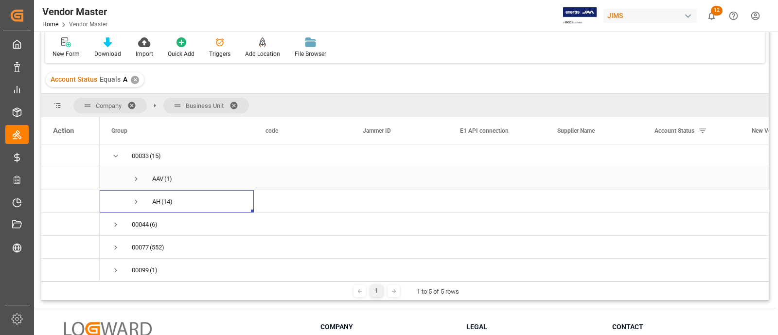
click at [134, 180] on span "Press SPACE to select this row." at bounding box center [136, 178] width 9 height 9
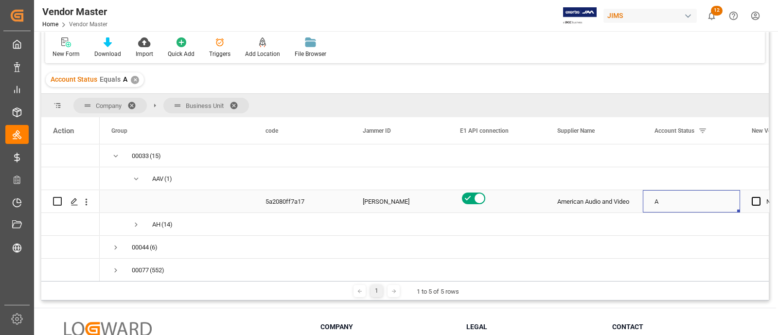
click at [685, 202] on div "A" at bounding box center [691, 201] width 74 height 22
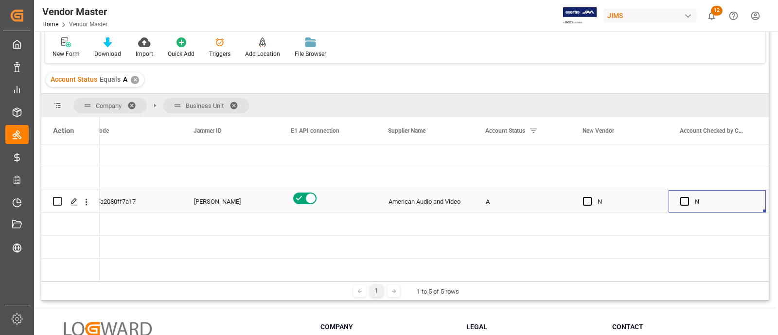
scroll to position [0, 266]
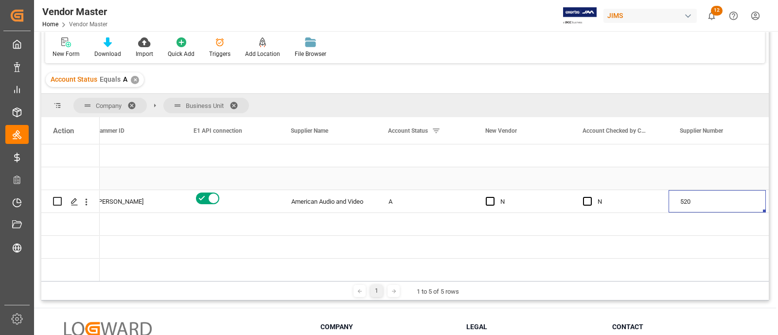
click at [419, 180] on div "Press SPACE to select this row." at bounding box center [425, 178] width 97 height 22
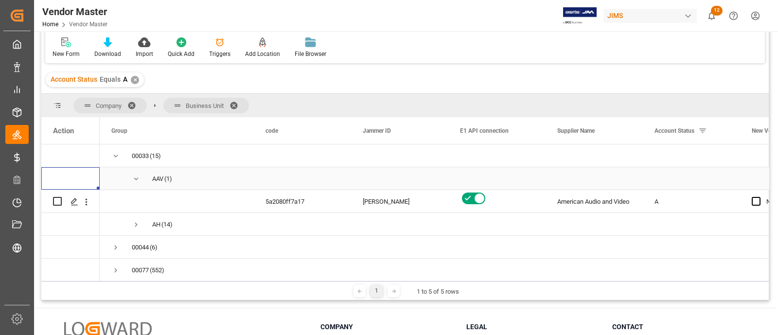
click at [139, 177] on span "Press SPACE to select this row." at bounding box center [136, 178] width 9 height 9
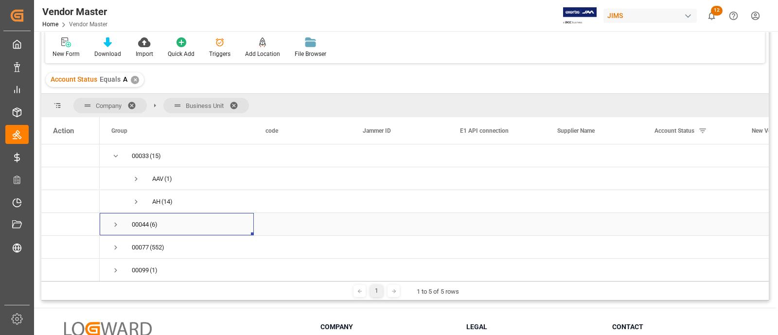
click at [112, 221] on span "Press SPACE to select this row." at bounding box center [115, 224] width 9 height 9
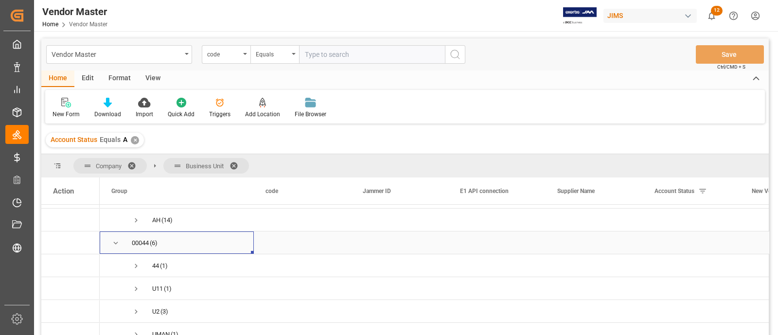
scroll to position [60, 0]
click at [134, 247] on span "Press SPACE to select this row." at bounding box center [136, 247] width 9 height 9
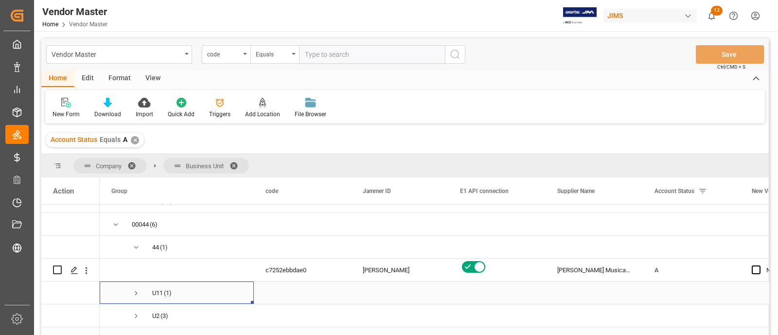
click at [134, 294] on span "Press SPACE to select this row." at bounding box center [136, 293] width 9 height 9
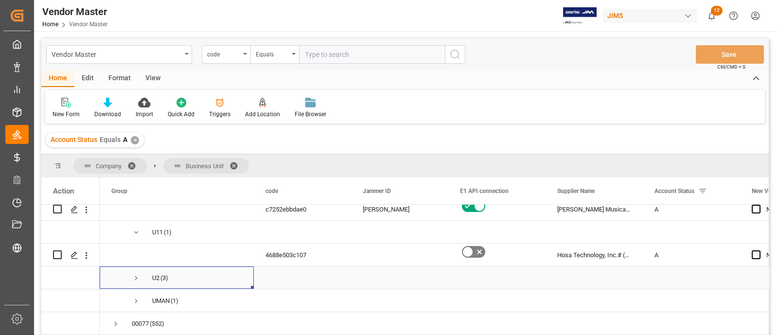
click at [133, 278] on span "Press SPACE to select this row." at bounding box center [136, 278] width 9 height 9
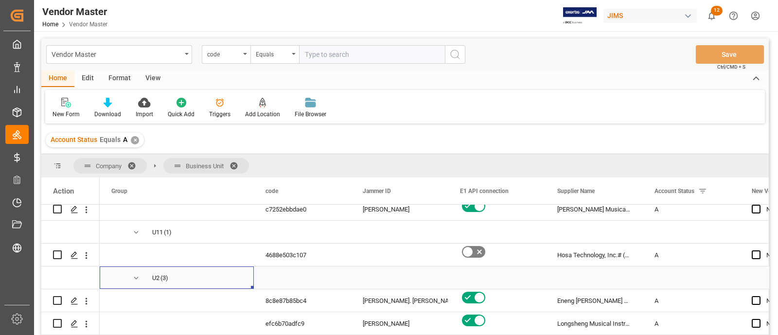
scroll to position [182, 0]
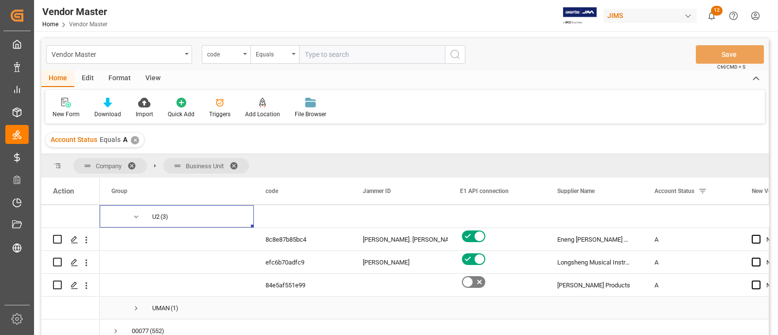
click at [135, 309] on span "Press SPACE to select this row." at bounding box center [136, 308] width 9 height 9
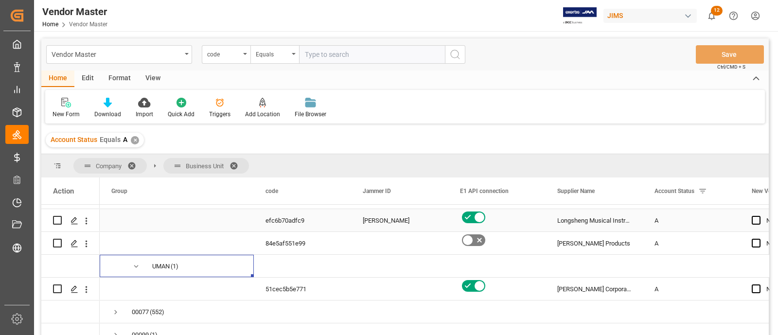
scroll to position [242, 0]
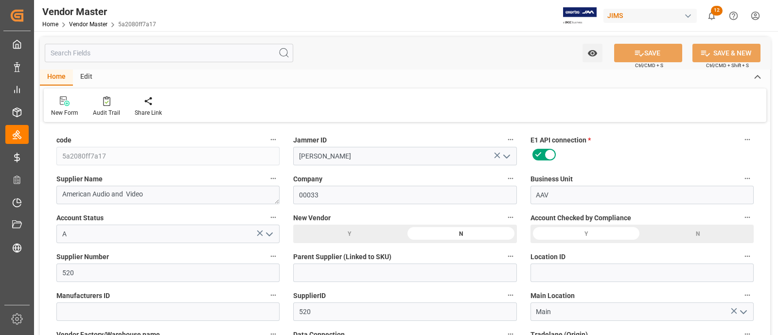
type input "[DATE] 15:46"
type input "[DATE] 11:08"
type input "NET 30"
